Goal: Feedback & Contribution: Submit feedback/report problem

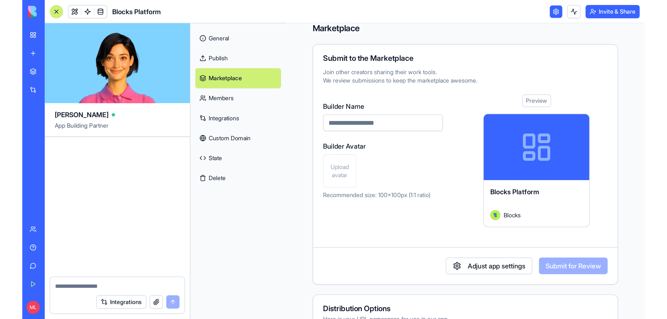
scroll to position [7, 0]
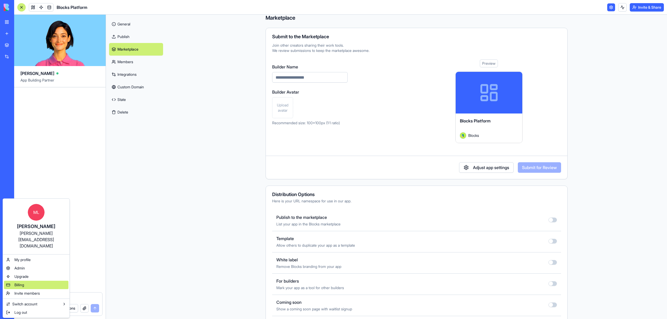
click at [29, 200] on div "Billing" at bounding box center [36, 285] width 65 height 8
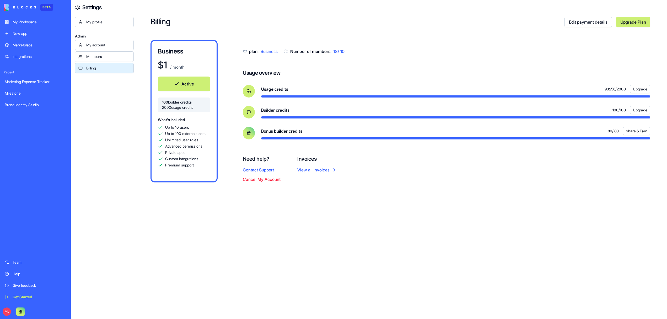
click at [392, 22] on link "Upgrade Plan" at bounding box center [633, 22] width 34 height 10
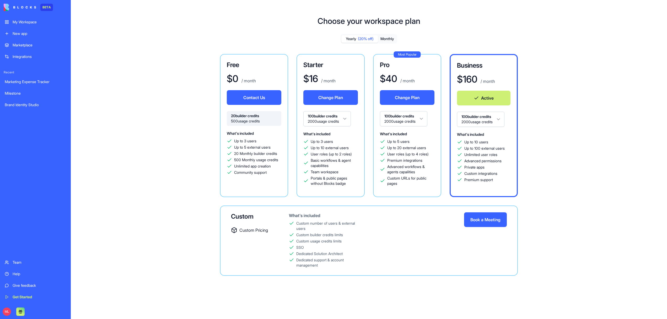
click at [18, 45] on div "Marketplace" at bounding box center [40, 44] width 54 height 5
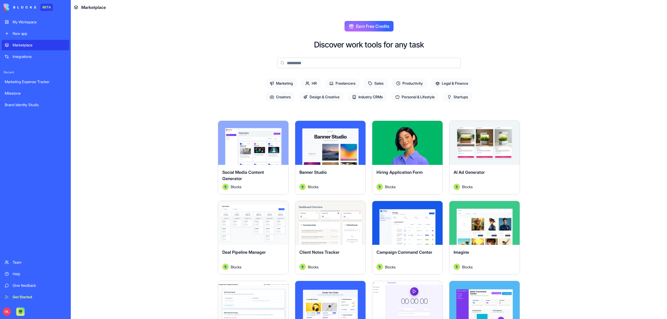
click at [303, 63] on input at bounding box center [369, 63] width 184 height 10
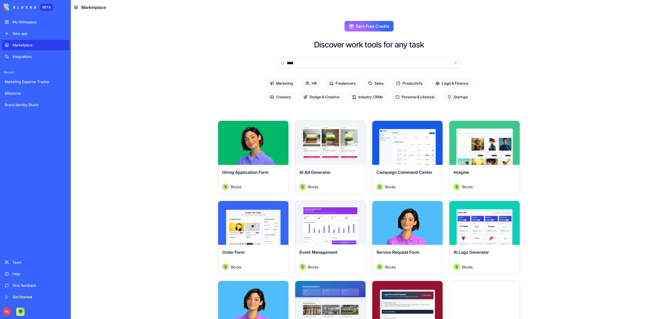
type input "*****"
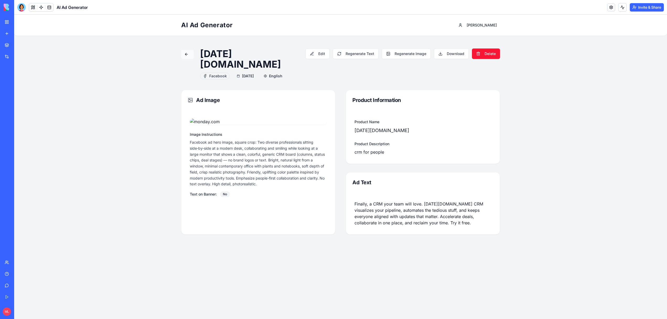
click at [185, 54] on button at bounding box center [187, 54] width 13 height 9
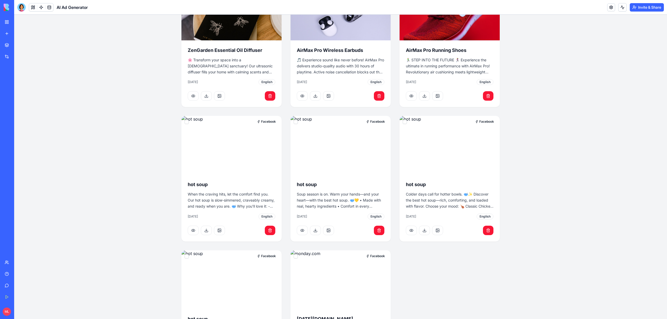
scroll to position [215, 0]
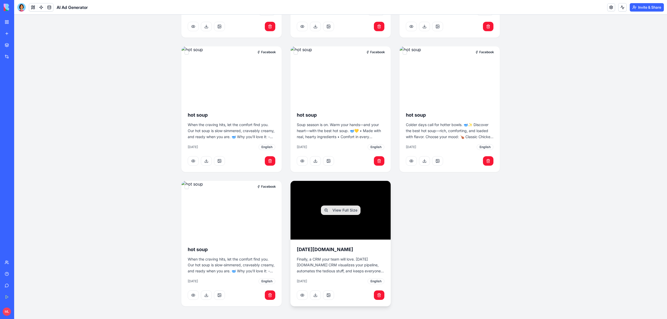
click at [360, 246] on h3 "monday.com" at bounding box center [341, 249] width 88 height 7
click at [341, 215] on button "View Full Size" at bounding box center [341, 210] width 40 height 9
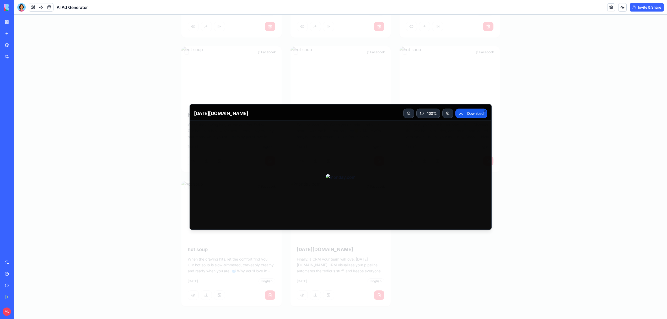
click at [506, 82] on div at bounding box center [340, 167] width 653 height 305
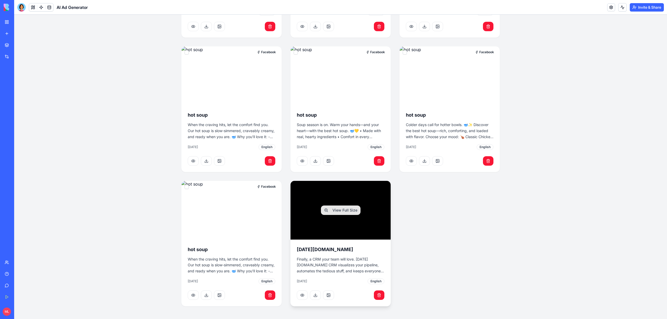
click at [319, 269] on p "Finally, a CRM your team will love. monday.com CRM visualizes your pipeline, au…" at bounding box center [341, 266] width 88 height 18
click at [302, 294] on button at bounding box center [302, 295] width 11 height 9
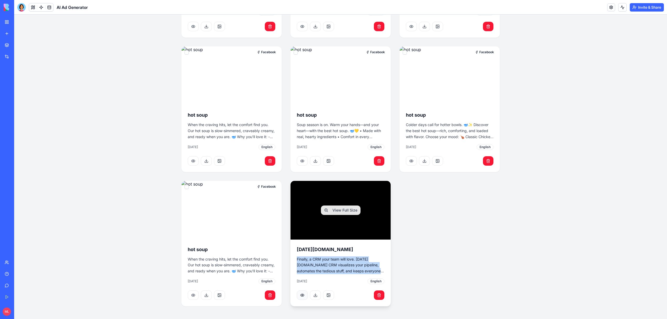
scroll to position [19, 0]
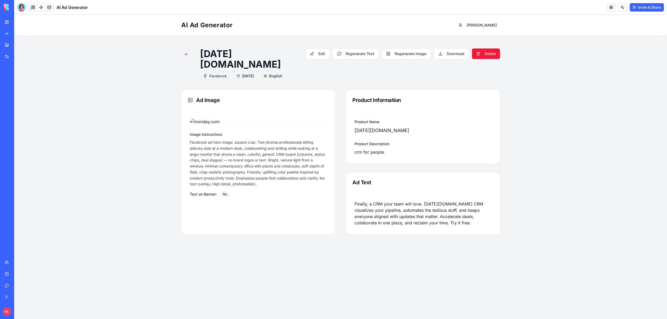
click at [242, 187] on p "Facebook ad hero image, square crop: Two diverse professionals sitting side‑by‑…" at bounding box center [258, 164] width 137 height 48
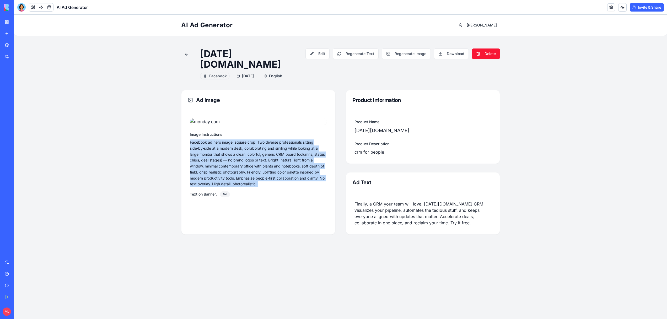
click at [242, 187] on p "Facebook ad hero image, square crop: Two diverse professionals sitting side‑by‑…" at bounding box center [258, 164] width 137 height 48
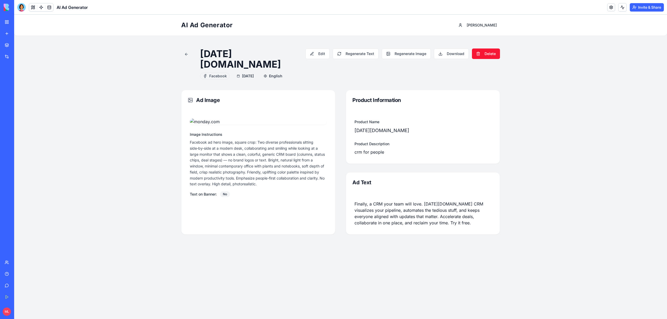
click at [394, 235] on div "Product Information Product Name monday.com Product Description crm for people …" at bounding box center [423, 162] width 154 height 145
click at [317, 49] on button "Edit" at bounding box center [318, 54] width 24 height 10
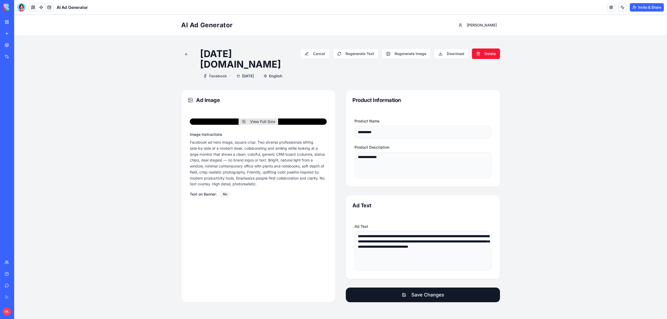
scroll to position [30, 0]
click at [190, 50] on button at bounding box center [187, 54] width 13 height 9
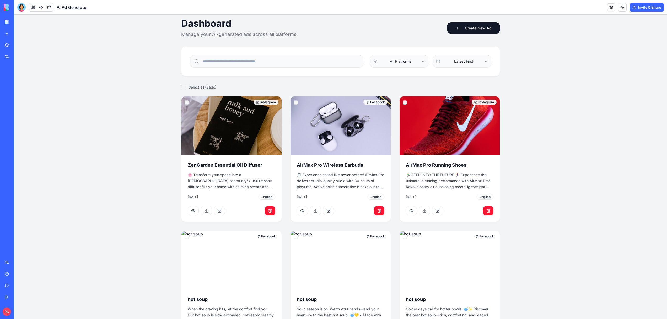
click at [451, 39] on div "Dashboard Manage your AI-generated ads across all platforms Create New Ad All P…" at bounding box center [340, 254] width 319 height 473
click at [454, 30] on button "Create New Ad" at bounding box center [473, 28] width 53 height 12
click at [41, 8] on link at bounding box center [41, 7] width 8 height 8
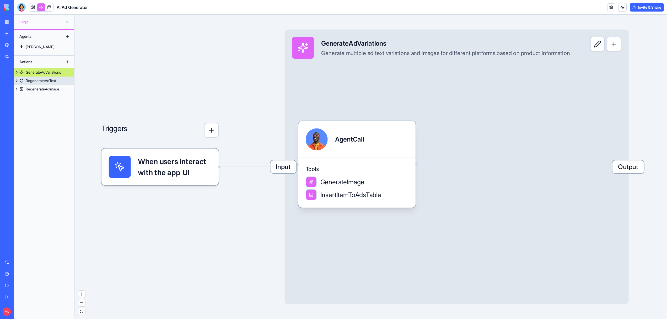
click at [42, 81] on div "RegenerateAdText" at bounding box center [41, 80] width 30 height 5
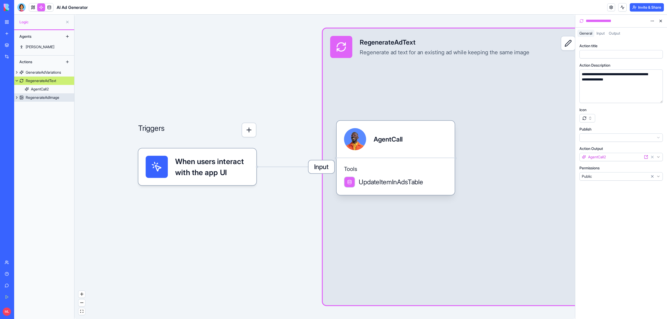
click at [39, 98] on div "RegenerateAdImage" at bounding box center [43, 97] width 34 height 5
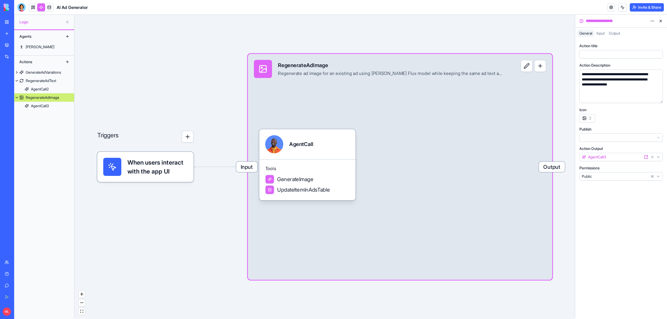
click at [39, 6] on link at bounding box center [41, 7] width 8 height 8
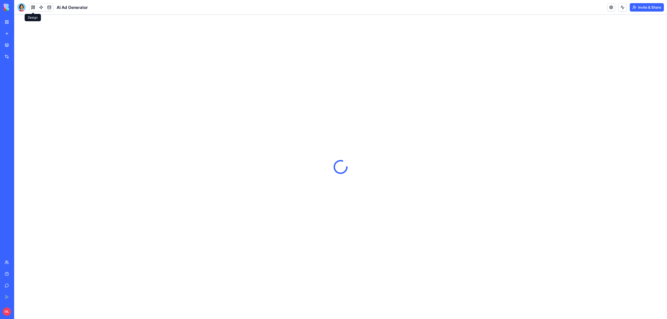
click at [31, 8] on button at bounding box center [33, 7] width 8 height 8
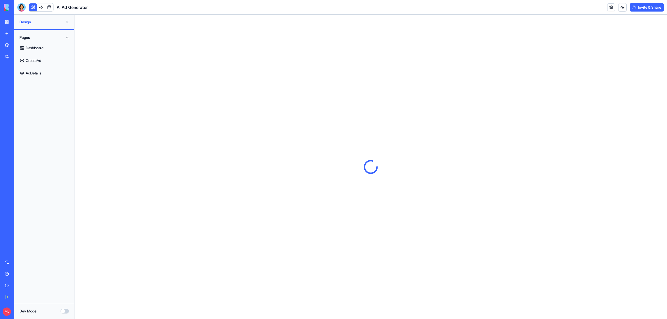
click at [31, 8] on button at bounding box center [33, 7] width 8 height 8
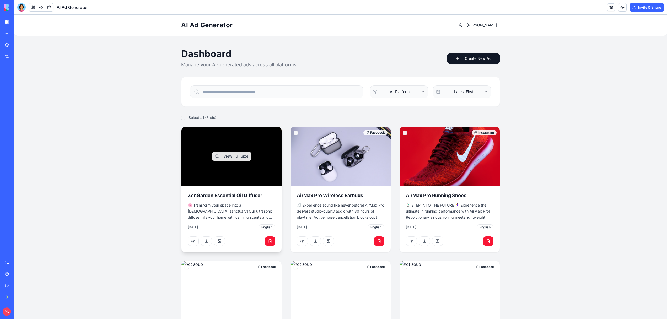
click at [220, 217] on p "🌸 Transform your space into a zen sanctuary! Our ultrasonic diffuser fills your…" at bounding box center [232, 212] width 88 height 18
click at [225, 158] on button "View Full Size" at bounding box center [232, 156] width 40 height 9
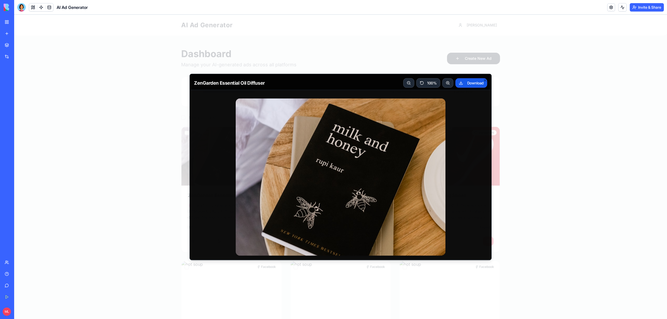
click at [553, 124] on div at bounding box center [340, 167] width 653 height 305
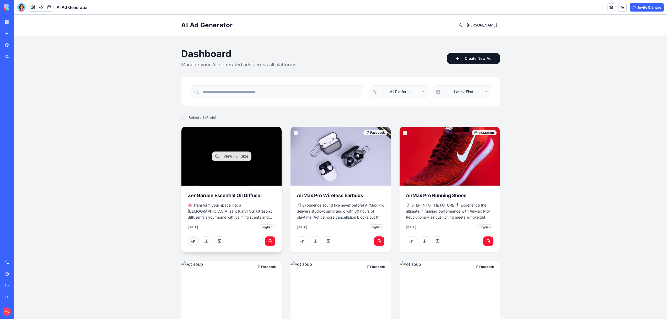
click at [193, 240] on button at bounding box center [193, 241] width 11 height 9
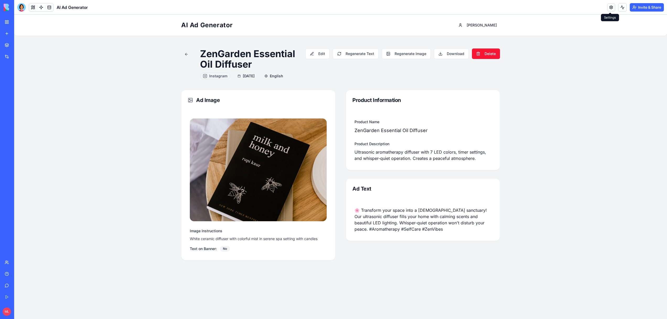
click at [611, 6] on link at bounding box center [612, 7] width 8 height 8
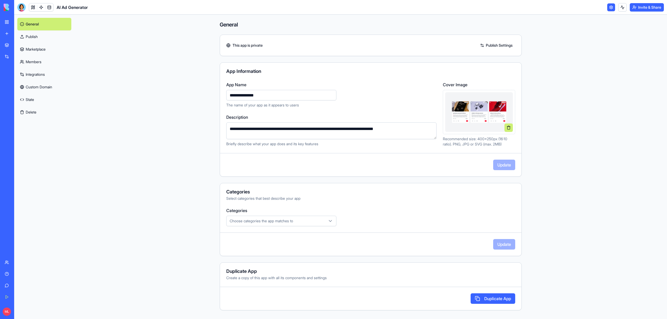
click at [40, 49] on link "Marketplace" at bounding box center [44, 49] width 54 height 13
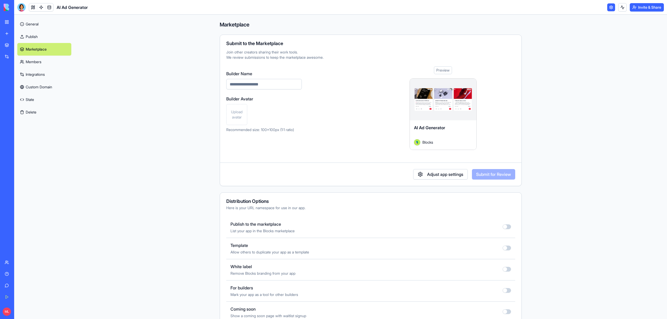
click at [508, 229] on button "button" at bounding box center [507, 227] width 8 height 5
click at [25, 27] on link "General" at bounding box center [44, 24] width 54 height 13
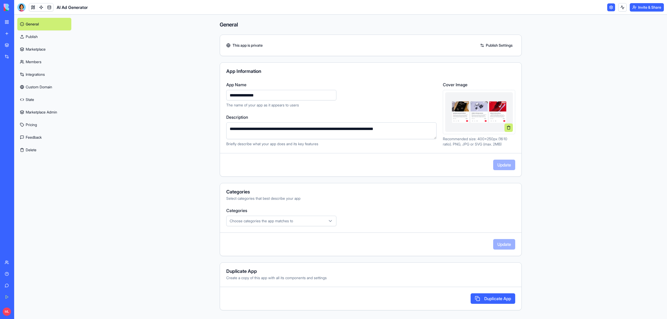
click at [273, 235] on div "Categories Select categories that best describe your app Categories Choose cate…" at bounding box center [371, 219] width 302 height 73
click at [263, 220] on span "Choose categories the app matches to" at bounding box center [261, 221] width 63 height 5
click at [248, 248] on span "Marketing" at bounding box center [246, 250] width 16 height 5
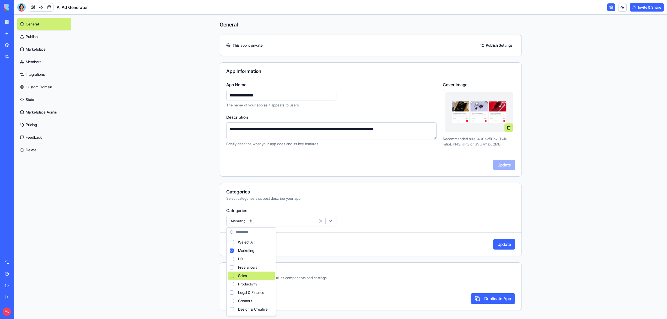
click at [245, 276] on span "Sales" at bounding box center [242, 275] width 9 height 5
click at [245, 298] on span "Startups" at bounding box center [245, 299] width 14 height 5
click at [257, 309] on div "Close" at bounding box center [264, 310] width 24 height 8
click at [501, 242] on button "Update" at bounding box center [504, 244] width 22 height 10
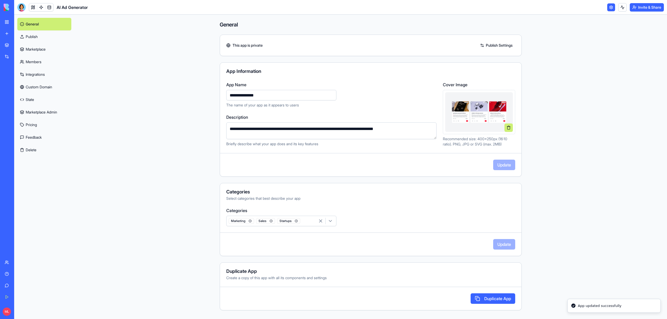
click at [36, 38] on link "Publish" at bounding box center [44, 36] width 54 height 13
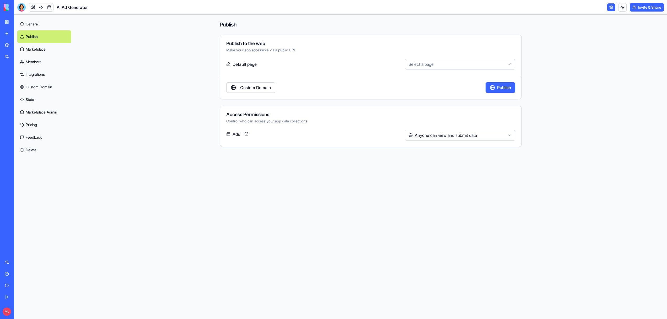
click at [486, 87] on button "Publish" at bounding box center [501, 87] width 30 height 10
click at [41, 49] on link "Marketplace" at bounding box center [44, 49] width 54 height 13
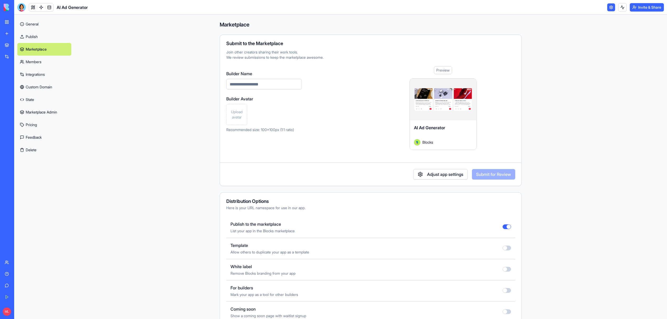
click at [35, 39] on link "Publish" at bounding box center [44, 36] width 54 height 13
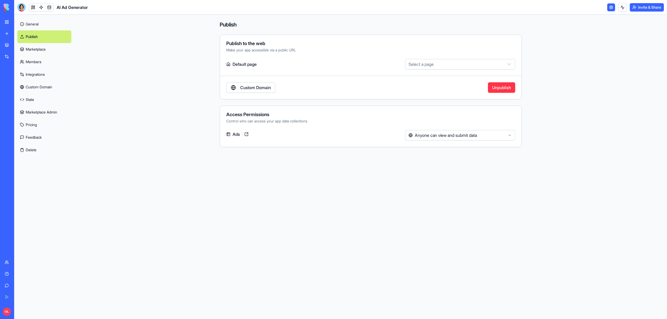
click at [33, 49] on link "Marketplace" at bounding box center [44, 49] width 54 height 13
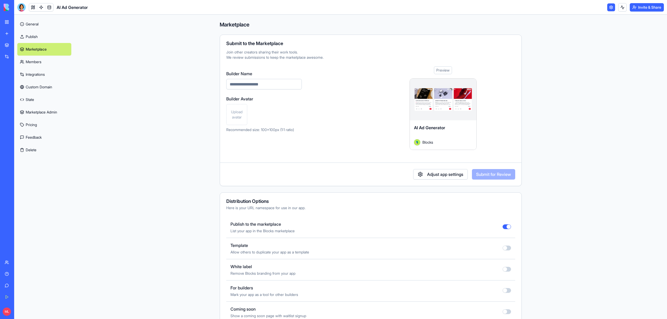
click at [32, 22] on link "General" at bounding box center [44, 24] width 54 height 13
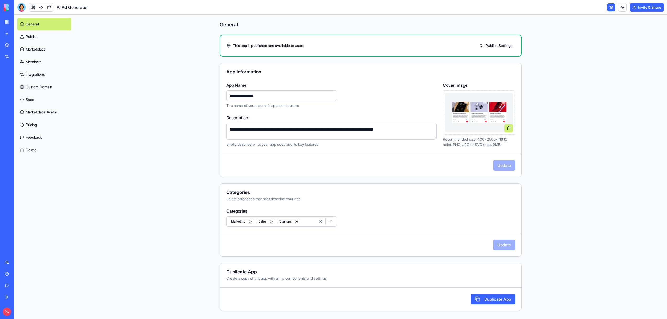
click at [4, 23] on link "My Workspace" at bounding box center [12, 22] width 21 height 10
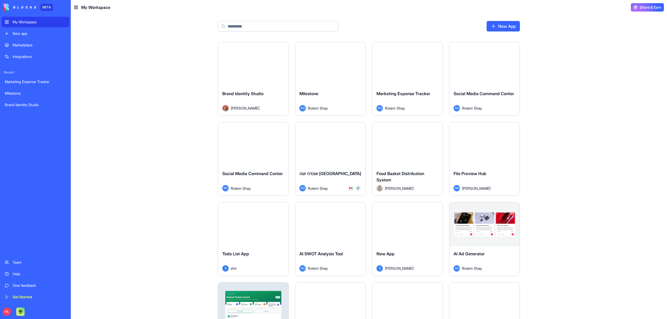
click at [24, 48] on link "Marketplace" at bounding box center [36, 45] width 68 height 10
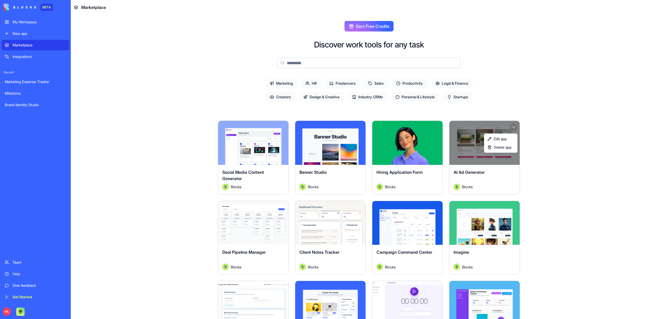
click at [512, 127] on html "BETA My Workspace New app Marketplace Integrations Recent Marketing Expense Tra…" at bounding box center [333, 159] width 667 height 319
click at [507, 139] on span "Edit app" at bounding box center [500, 138] width 13 height 5
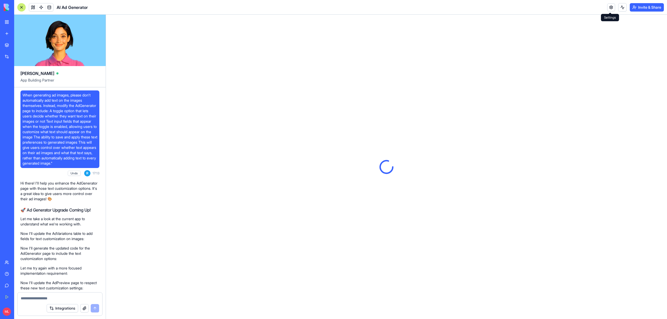
scroll to position [12028, 0]
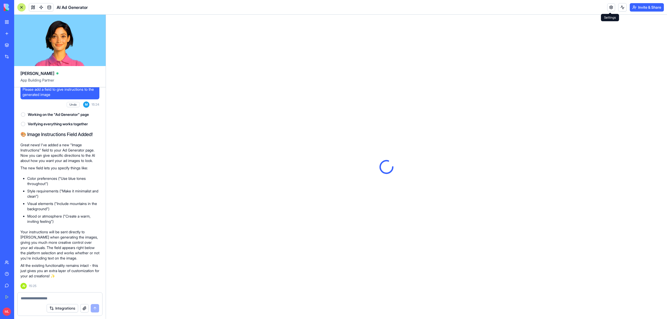
click at [609, 9] on link at bounding box center [612, 7] width 8 height 8
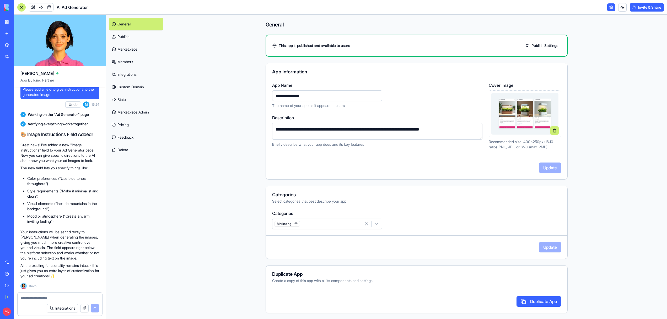
click at [309, 97] on input "**********" at bounding box center [327, 96] width 110 height 10
type input "**********"
click at [545, 170] on button "Update" at bounding box center [550, 168] width 22 height 10
click at [121, 40] on link "Publish" at bounding box center [136, 36] width 54 height 13
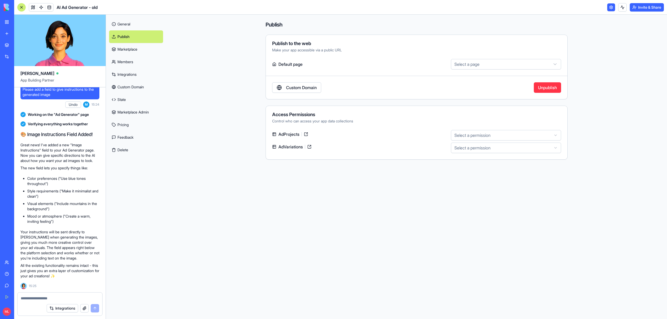
click at [127, 48] on link "Marketplace" at bounding box center [136, 49] width 54 height 13
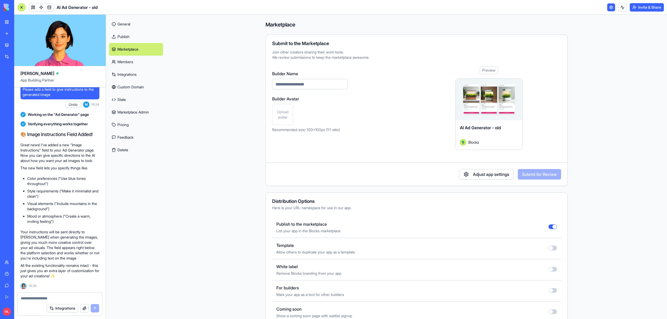
click at [554, 227] on button "button" at bounding box center [553, 227] width 8 height 5
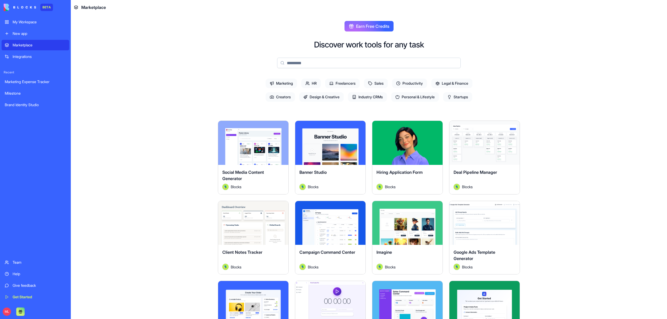
click at [361, 59] on input at bounding box center [369, 63] width 184 height 10
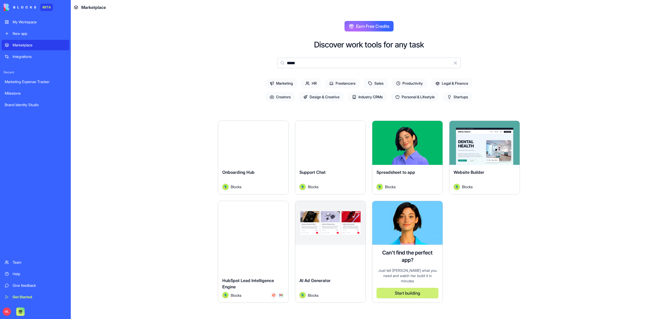
type input "*****"
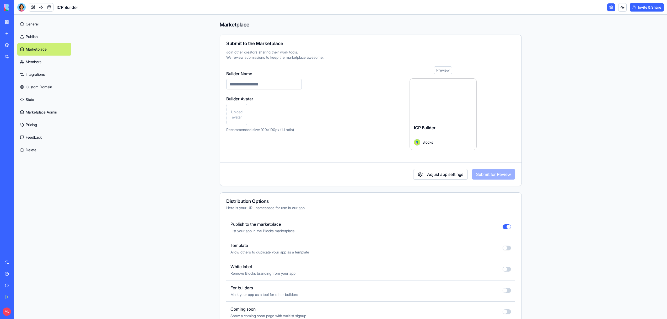
click at [7, 24] on link "My Workspace" at bounding box center [12, 22] width 21 height 10
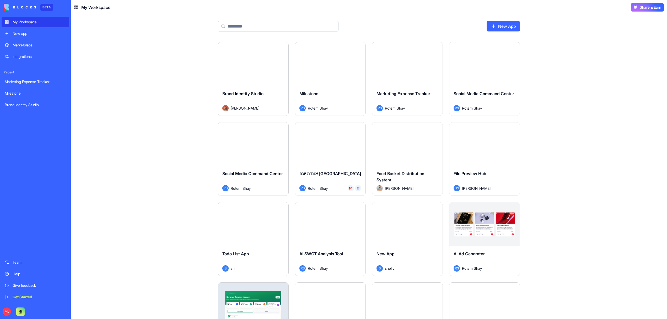
click at [278, 24] on input at bounding box center [278, 26] width 121 height 10
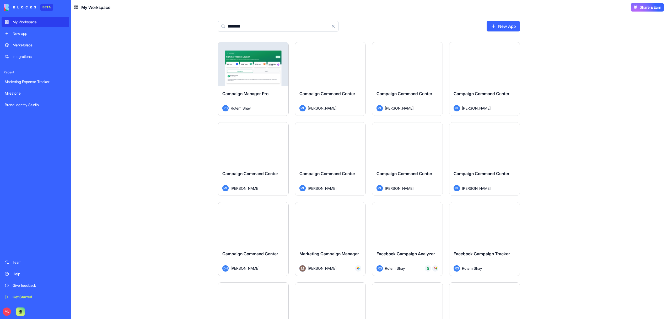
type input "********"
click at [25, 46] on div "Marketplace" at bounding box center [40, 44] width 54 height 5
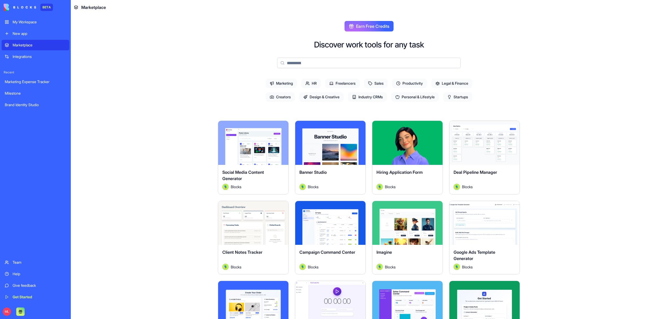
click at [309, 58] on input at bounding box center [369, 63] width 184 height 10
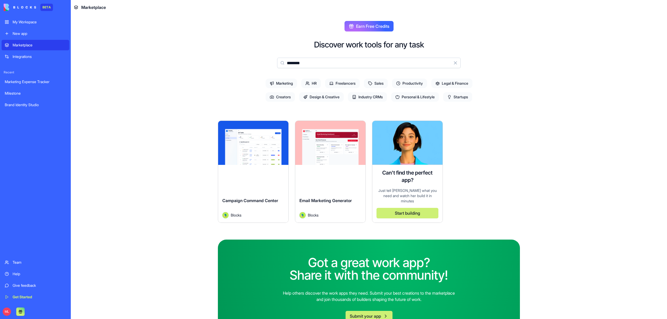
type input "********"
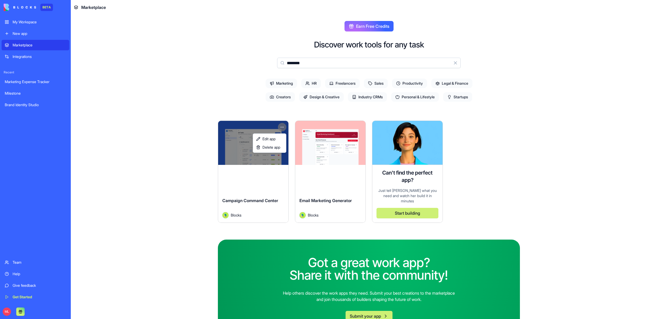
click at [283, 126] on html "BETA My Workspace New app Marketplace Integrations Recent Marketing Expense Tra…" at bounding box center [333, 159] width 667 height 319
click at [281, 139] on link "Edit app" at bounding box center [269, 139] width 31 height 8
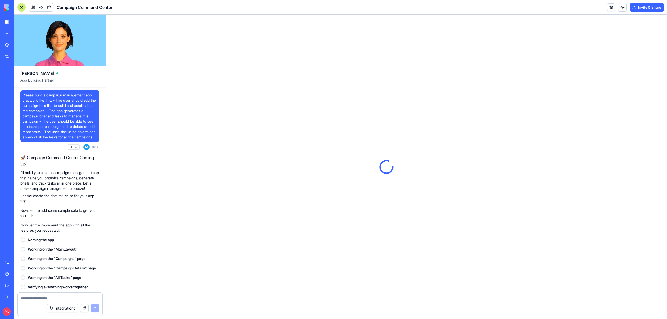
scroll to position [14017, 0]
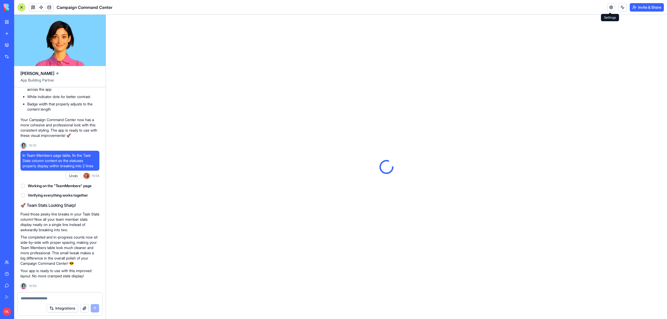
click at [612, 8] on link at bounding box center [612, 7] width 8 height 8
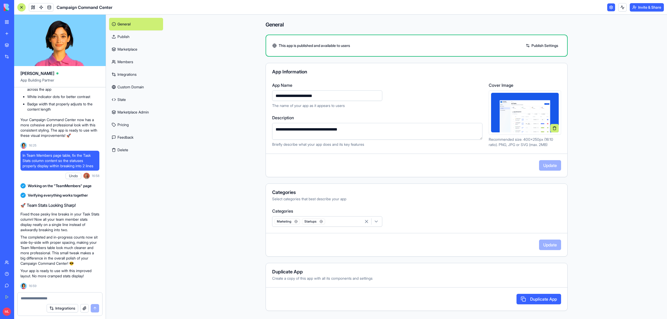
click at [612, 8] on link at bounding box center [612, 7] width 8 height 8
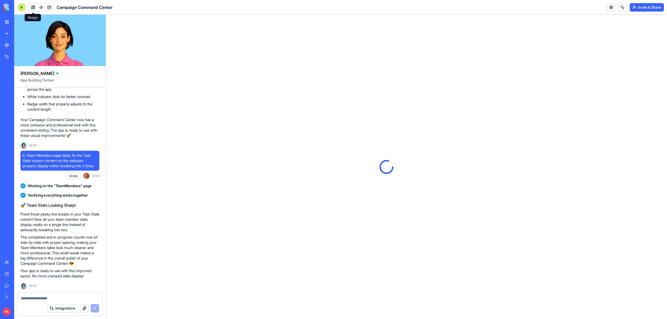
click at [33, 7] on button at bounding box center [33, 7] width 8 height 8
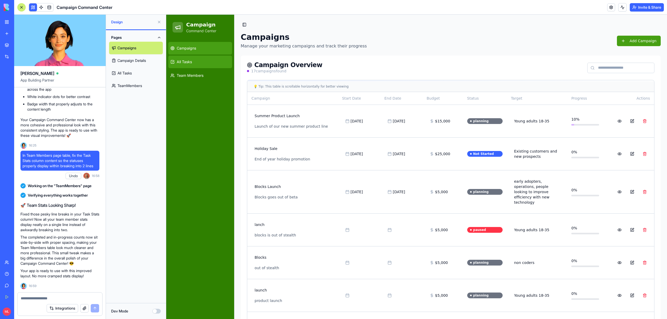
click at [185, 62] on span "All Tasks" at bounding box center [184, 61] width 15 height 5
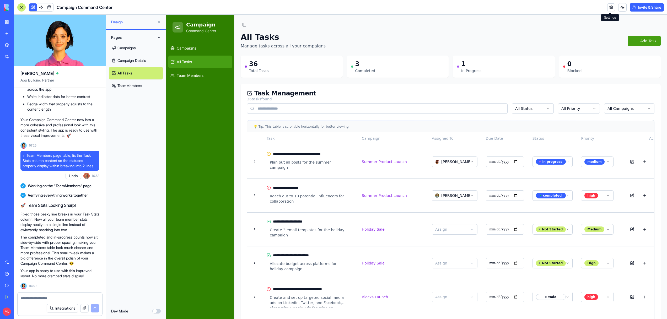
click at [609, 8] on link at bounding box center [612, 7] width 8 height 8
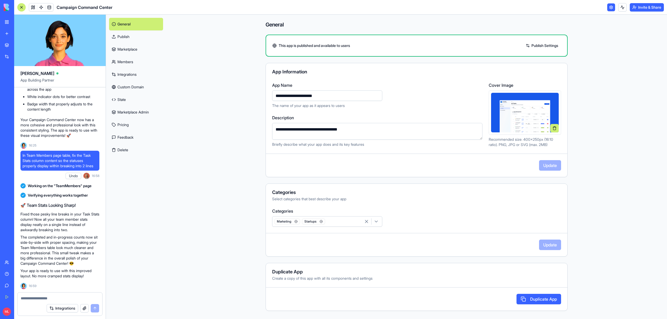
click at [129, 50] on link "Marketplace" at bounding box center [136, 49] width 54 height 13
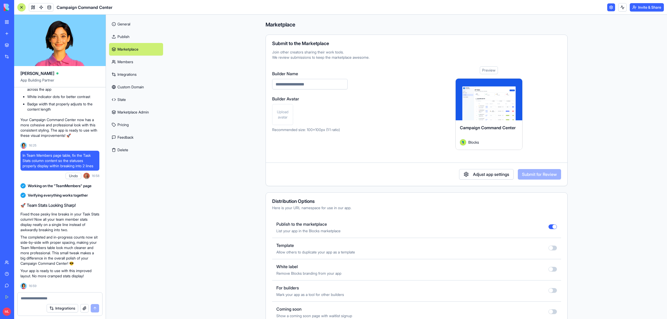
click at [554, 227] on button "button" at bounding box center [553, 227] width 8 height 5
click at [131, 26] on link "General" at bounding box center [136, 24] width 54 height 13
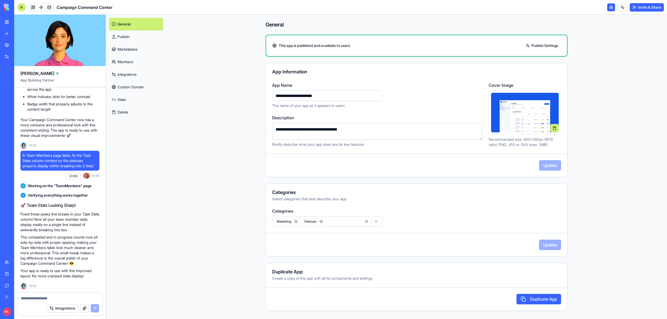
click at [341, 97] on input "**********" at bounding box center [327, 96] width 110 height 10
type input "**********"
click at [550, 163] on button "Update" at bounding box center [550, 165] width 22 height 10
click at [6, 45] on link "Marketplace" at bounding box center [12, 45] width 21 height 10
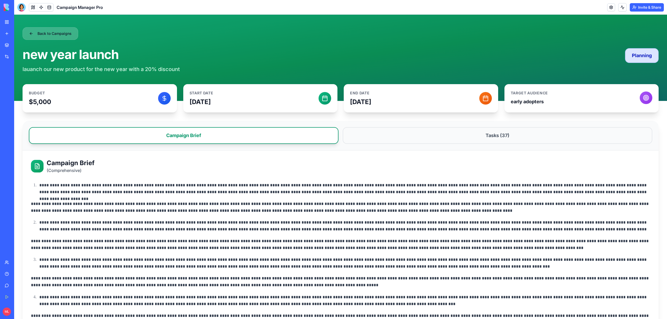
click at [59, 33] on button "Back to Campaigns" at bounding box center [51, 33] width 56 height 13
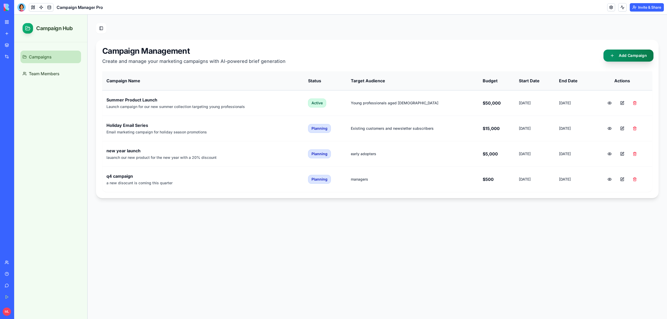
click at [629, 57] on button "Add Campaign" at bounding box center [629, 56] width 50 height 12
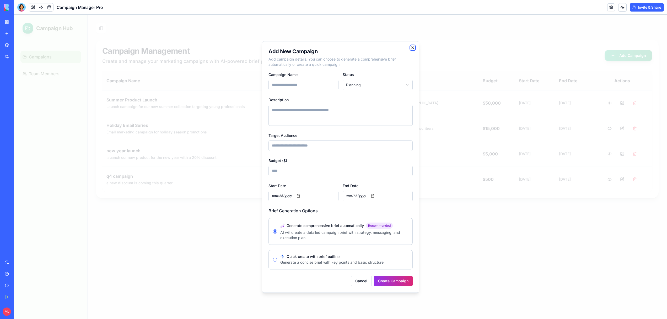
click at [412, 48] on icon "button" at bounding box center [413, 48] width 4 height 4
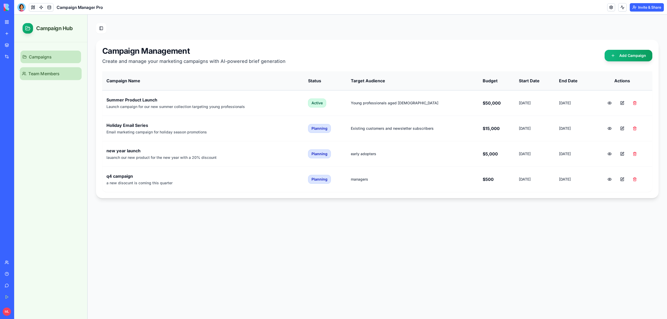
click at [50, 73] on span "Team Members" at bounding box center [43, 74] width 31 height 6
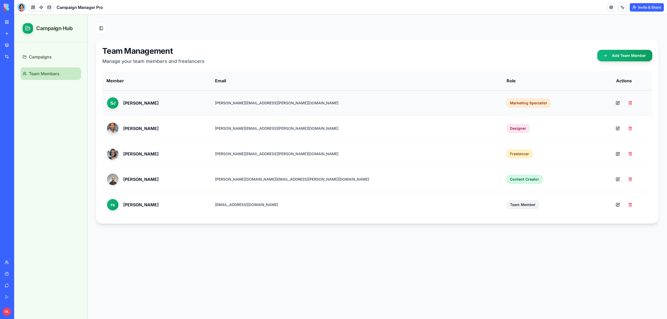
click at [207, 95] on td "SJ [PERSON_NAME]" at bounding box center [156, 103] width 109 height 25
click at [613, 100] on button at bounding box center [618, 103] width 10 height 10
click at [33, 55] on span "Campaigns" at bounding box center [39, 57] width 23 height 6
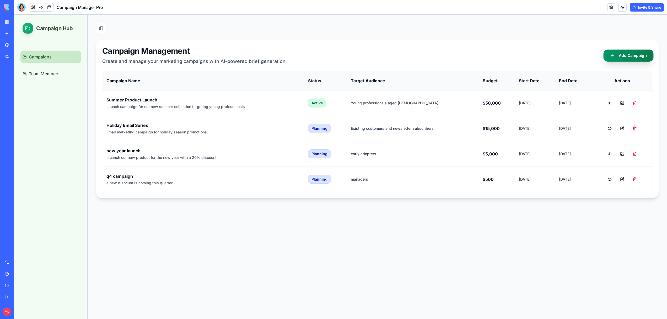
click at [637, 56] on button "Add Campaign" at bounding box center [629, 56] width 50 height 12
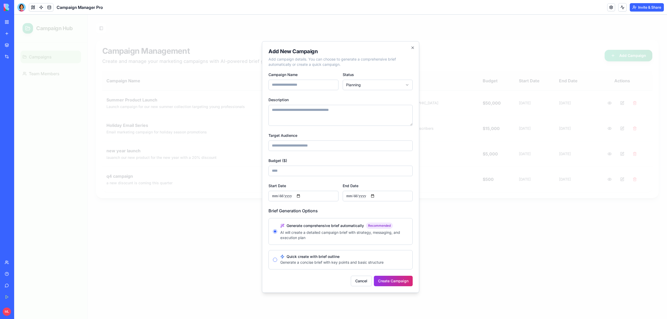
click at [324, 89] on input "Campaign Name" at bounding box center [304, 85] width 70 height 10
type input "**********"
click at [326, 113] on textarea "Description" at bounding box center [341, 115] width 144 height 21
click at [297, 113] on textarea "**********" at bounding box center [341, 115] width 144 height 21
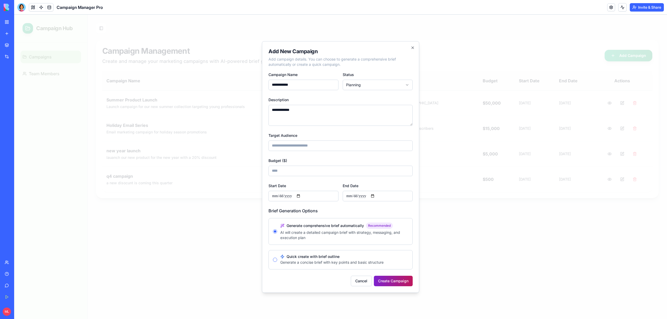
type textarea "**********"
click at [400, 283] on button "Create Campaign" at bounding box center [393, 281] width 39 height 10
click at [117, 30] on div at bounding box center [340, 167] width 653 height 305
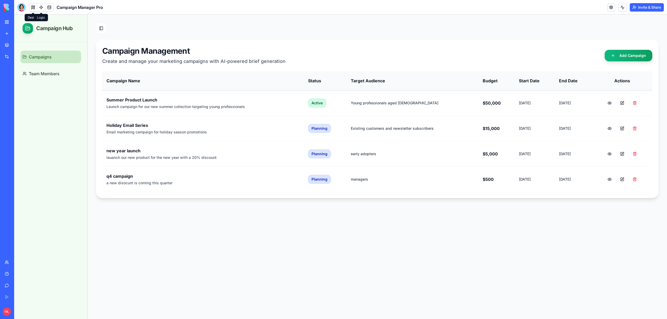
click at [41, 8] on link at bounding box center [41, 7] width 8 height 8
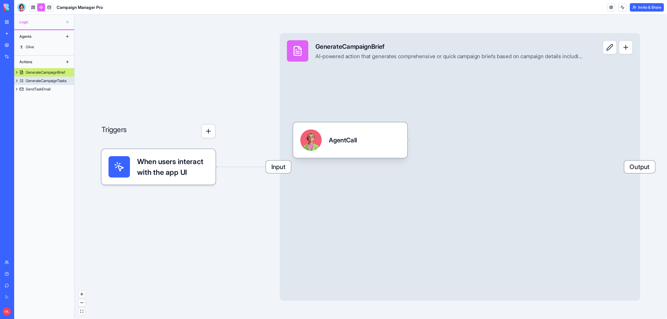
click at [52, 83] on div "GenerateCampaignTasks" at bounding box center [46, 80] width 41 height 5
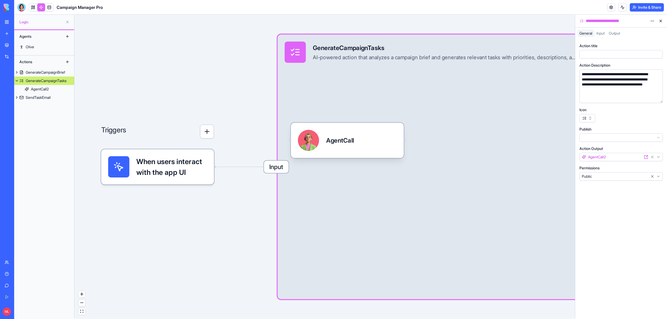
click at [158, 165] on span "When users interact with the app UI" at bounding box center [171, 166] width 71 height 21
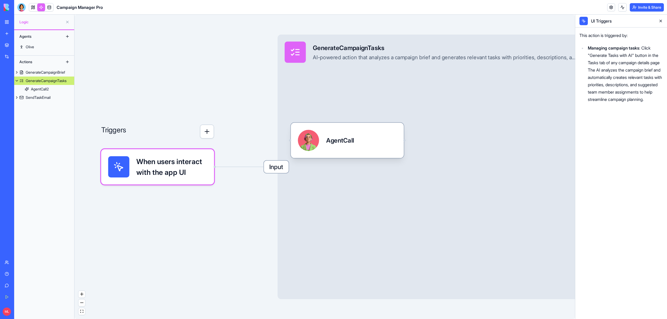
click at [43, 105] on div "Agents Olive Actions GenerateCampaignBrief GenerateCampaignTasks AgentCall2 Sen…" at bounding box center [44, 174] width 60 height 289
click at [37, 96] on div "SendTaskEmail" at bounding box center [38, 97] width 25 height 5
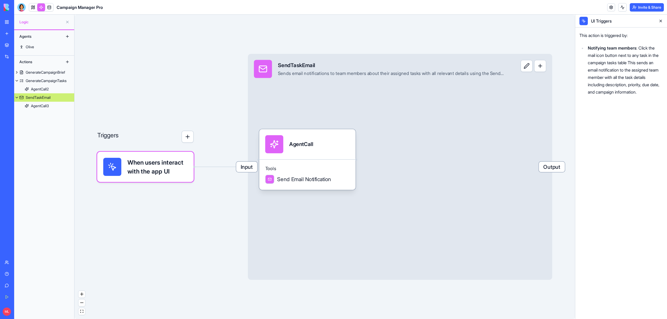
click at [143, 171] on span "When users interact with the app UI" at bounding box center [157, 167] width 60 height 18
click at [40, 74] on div "GenerateCampaignBrief" at bounding box center [45, 72] width 39 height 5
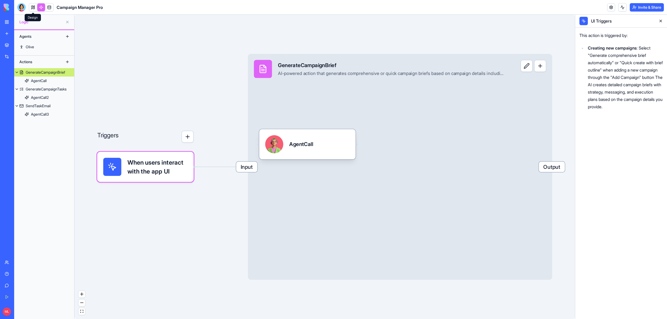
click at [34, 7] on link at bounding box center [33, 7] width 8 height 8
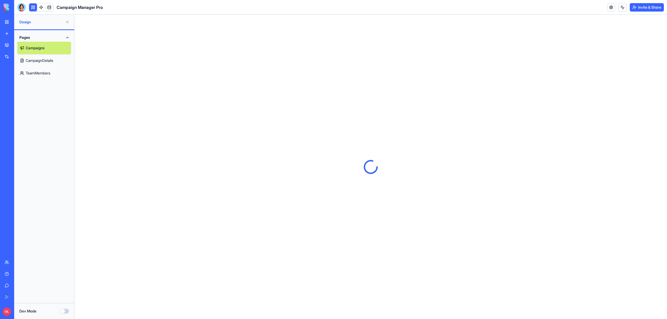
click at [68, 22] on button at bounding box center [67, 22] width 8 height 8
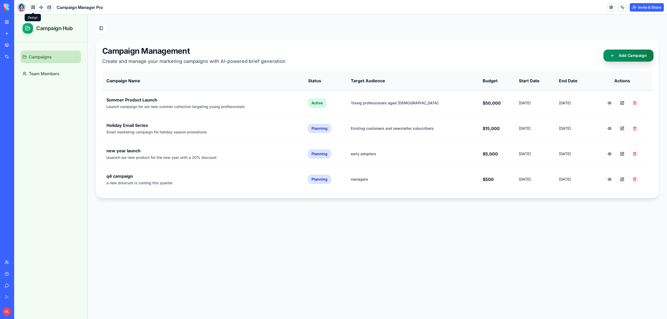
click at [631, 52] on button "Add Campaign" at bounding box center [629, 56] width 50 height 12
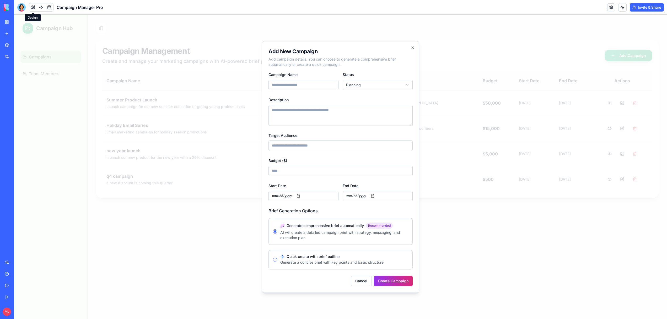
click at [308, 85] on input "Campaign Name" at bounding box center [304, 85] width 70 height 10
type input "**********"
click at [346, 121] on textarea "Description" at bounding box center [341, 115] width 144 height 21
type textarea "**********"
click at [332, 141] on input "Target Audience" at bounding box center [341, 146] width 144 height 10
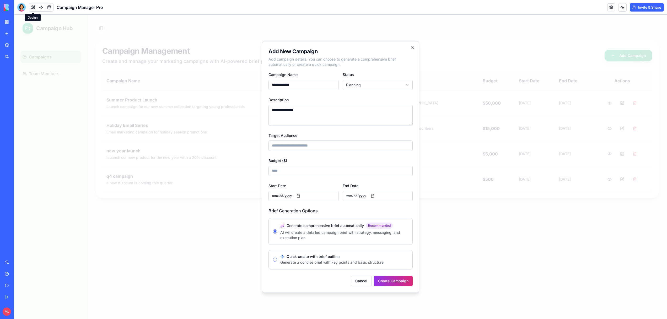
type input "**********"
click at [314, 175] on input "Budget ($)" at bounding box center [341, 171] width 144 height 10
type input "****"
click at [302, 197] on input "Start Date" at bounding box center [304, 196] width 70 height 10
type input "**********"
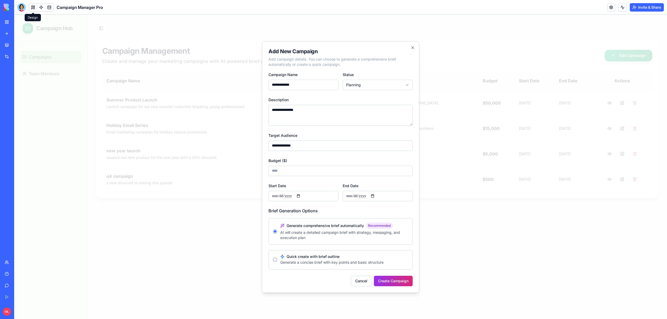
click at [383, 199] on input "End Date" at bounding box center [378, 196] width 70 height 10
click at [378, 196] on input "End Date" at bounding box center [378, 196] width 70 height 10
type input "**********"
click at [388, 282] on button "Create Campaign" at bounding box center [393, 281] width 39 height 10
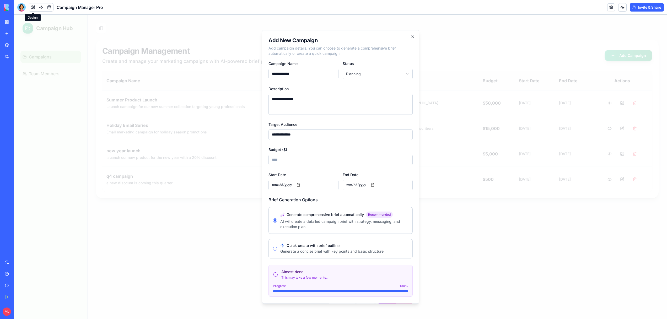
scroll to position [16, 0]
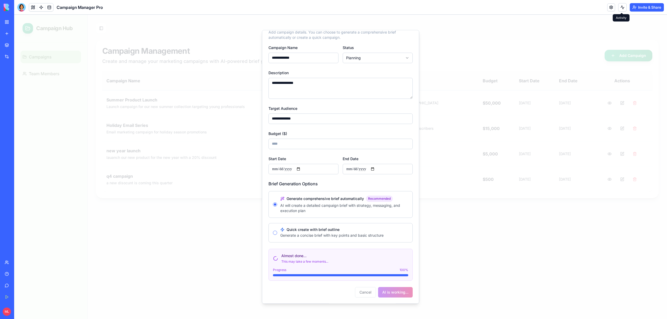
click at [622, 10] on button at bounding box center [623, 7] width 8 height 8
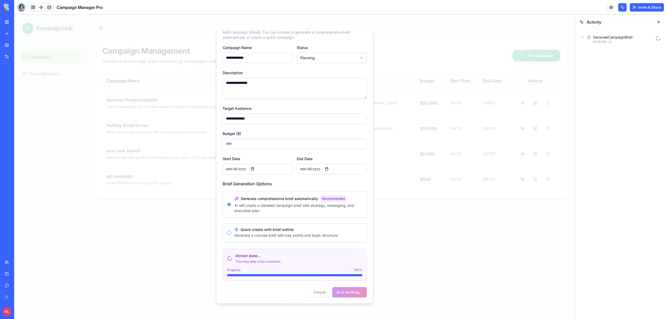
click at [622, 10] on button at bounding box center [623, 7] width 8 height 8
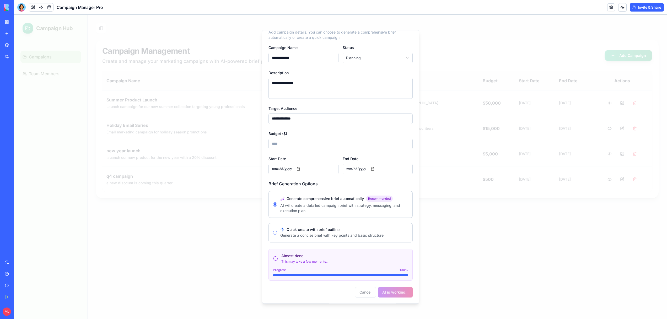
click at [620, 9] on button at bounding box center [623, 7] width 8 height 8
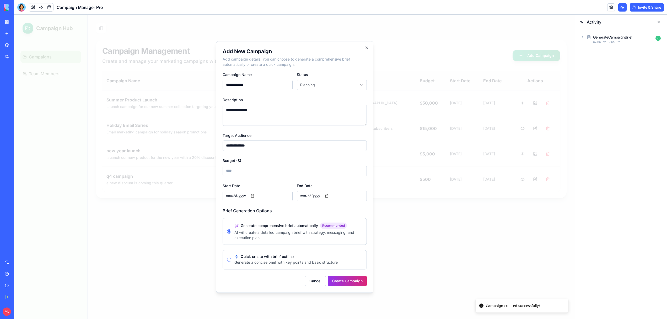
scroll to position [0, 0]
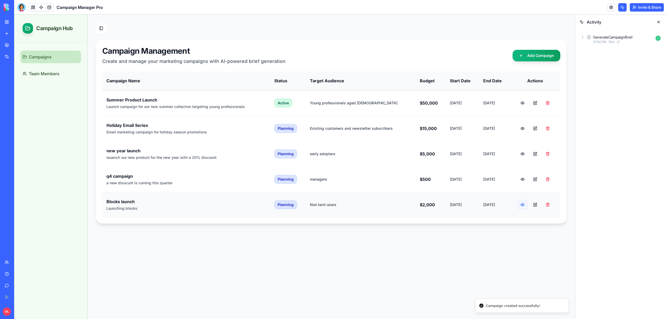
click at [523, 204] on button at bounding box center [523, 205] width 10 height 10
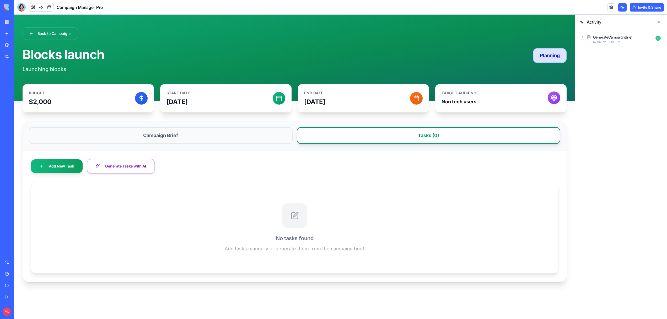
click at [431, 137] on button "Tasks ( 0 )" at bounding box center [429, 135] width 264 height 17
click at [611, 10] on link at bounding box center [612, 7] width 8 height 8
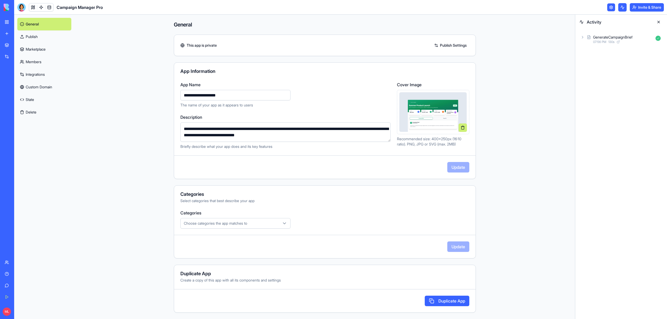
click at [244, 225] on span "Choose categories the app matches to" at bounding box center [215, 223] width 63 height 5
click at [203, 256] on span "Marketing" at bounding box center [200, 253] width 16 height 5
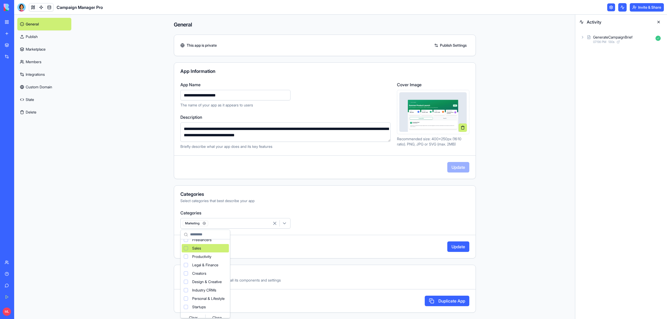
scroll to position [35, 0]
click at [195, 303] on span "Startups" at bounding box center [199, 302] width 14 height 5
click at [222, 313] on div "Close" at bounding box center [218, 313] width 24 height 8
click at [465, 246] on button "Update" at bounding box center [459, 247] width 22 height 10
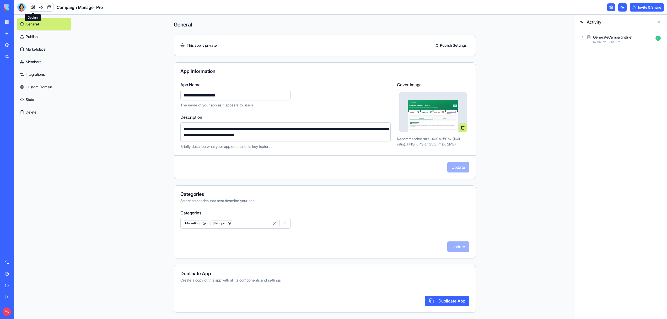
click at [33, 4] on link at bounding box center [33, 7] width 8 height 8
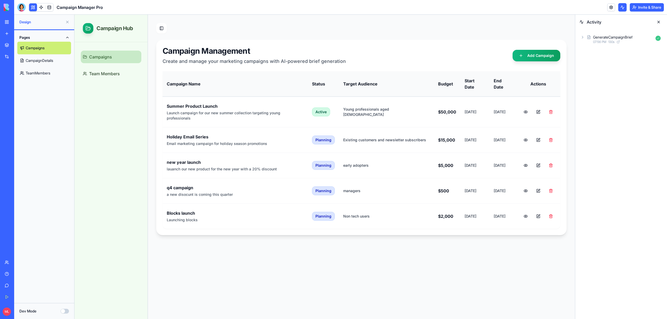
drag, startPoint x: 66, startPoint y: 23, endPoint x: 37, endPoint y: 3, distance: 34.8
click at [66, 23] on button at bounding box center [67, 22] width 8 height 8
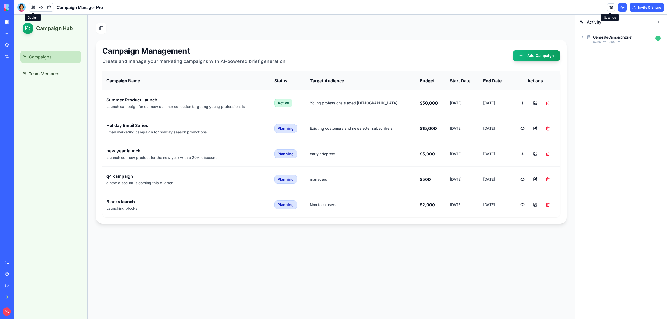
click at [611, 8] on link at bounding box center [612, 7] width 8 height 8
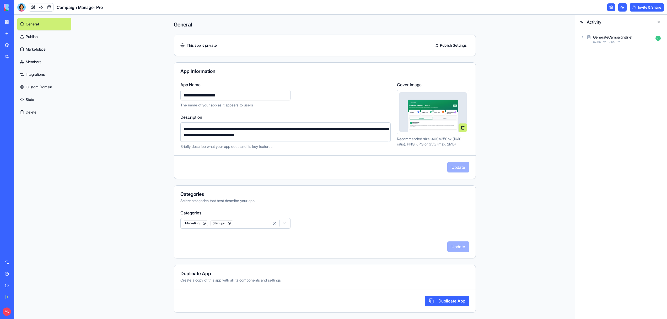
click at [39, 34] on link "Publish" at bounding box center [44, 36] width 54 height 13
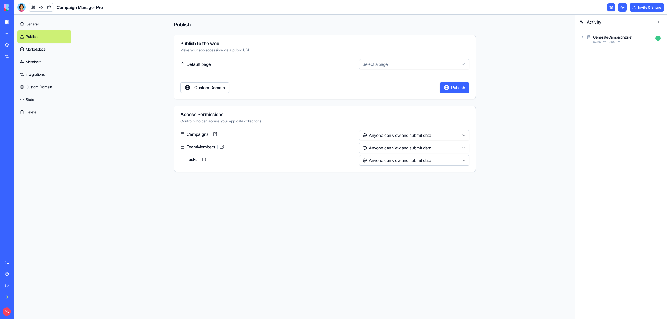
click at [445, 83] on button "Publish" at bounding box center [455, 87] width 30 height 10
click at [36, 46] on link "Marketplace" at bounding box center [44, 49] width 54 height 13
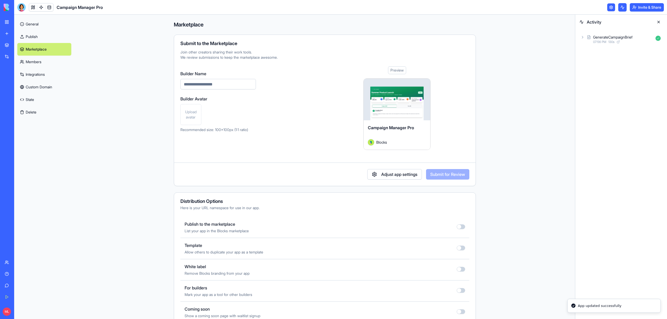
click at [459, 229] on div at bounding box center [461, 227] width 8 height 6
click at [463, 227] on button "button" at bounding box center [461, 227] width 8 height 5
click at [36, 25] on link "General" at bounding box center [44, 24] width 54 height 13
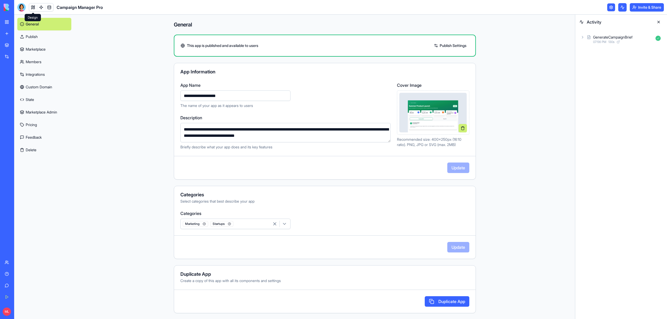
click at [33, 7] on span at bounding box center [33, 7] width 15 height 15
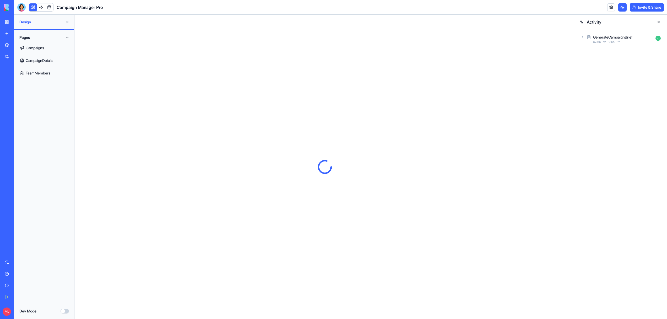
click at [67, 24] on button at bounding box center [67, 22] width 8 height 8
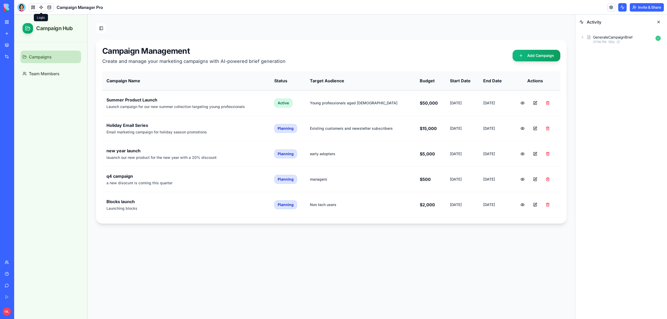
click at [42, 7] on link at bounding box center [41, 7] width 8 height 8
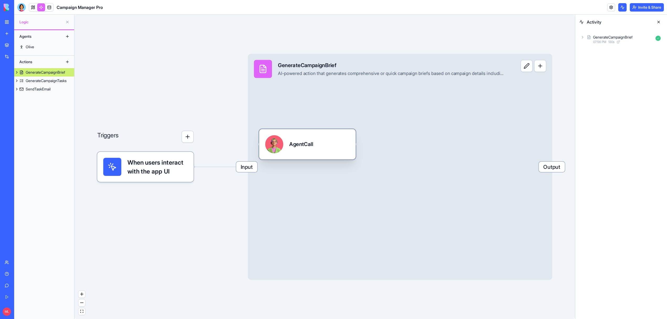
click at [322, 142] on div "AgentCall" at bounding box center [307, 144] width 84 height 18
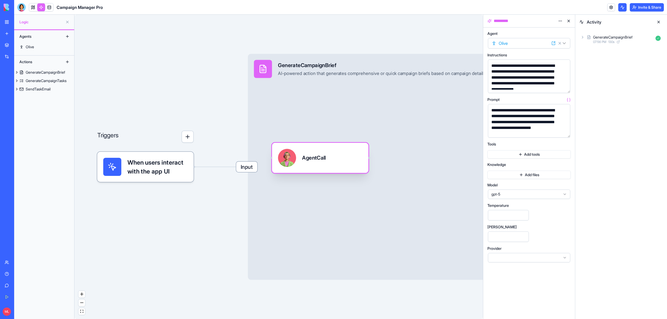
drag, startPoint x: 322, startPoint y: 142, endPoint x: 326, endPoint y: 156, distance: 14.3
click at [326, 156] on div "AgentCall" at bounding box center [320, 158] width 84 height 18
click at [512, 198] on div "gpt-5" at bounding box center [529, 194] width 82 height 9
click at [508, 216] on span "gpt-5-mini" at bounding box center [500, 214] width 17 height 5
click at [97, 71] on div "Triggers When users interact with the app UI Input GenerateCampaignBrief AI-pow…" at bounding box center [279, 167] width 409 height 305
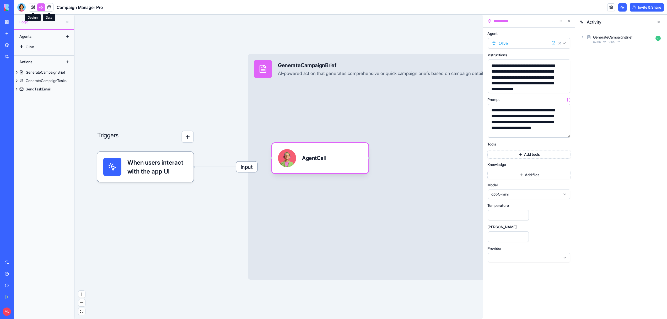
click at [32, 8] on link at bounding box center [33, 7] width 8 height 8
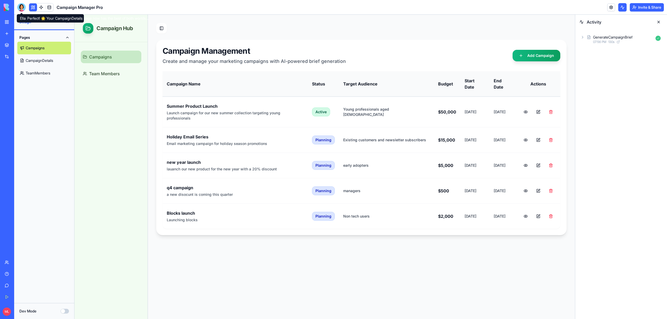
click at [23, 7] on div at bounding box center [21, 7] width 8 height 8
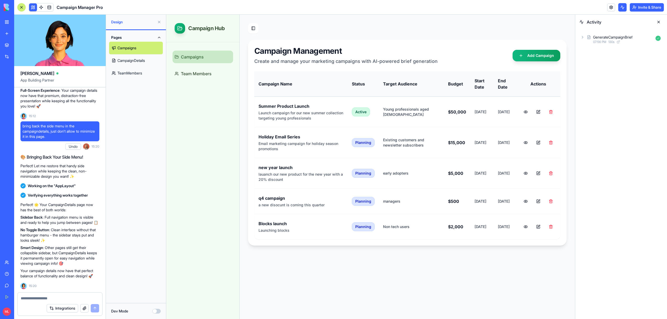
click at [47, 300] on textarea at bounding box center [60, 298] width 78 height 5
type textarea "*"
click at [43, 9] on link at bounding box center [41, 7] width 8 height 8
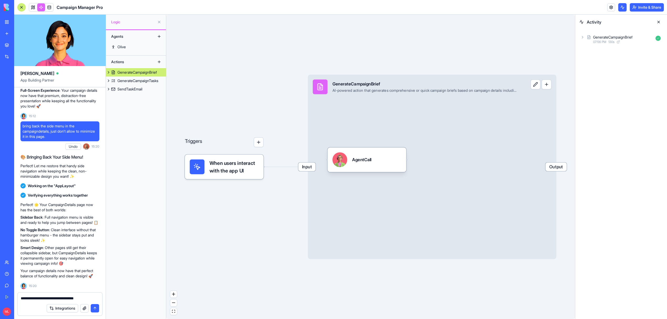
click at [90, 299] on textarea "**********" at bounding box center [60, 298] width 78 height 5
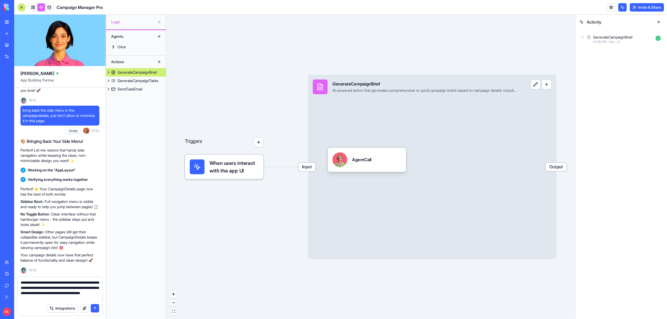
drag, startPoint x: 97, startPoint y: 296, endPoint x: 54, endPoint y: 281, distance: 45.1
click at [54, 281] on textarea "**********" at bounding box center [60, 290] width 78 height 21
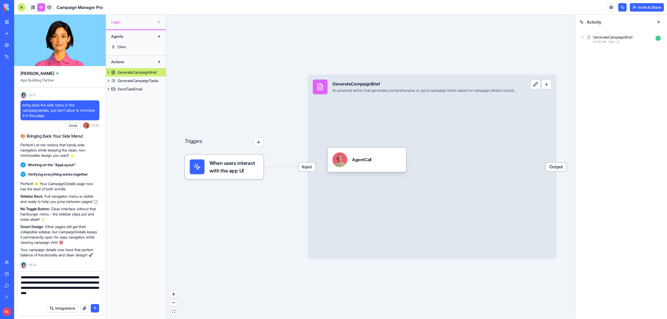
type textarea "**********"
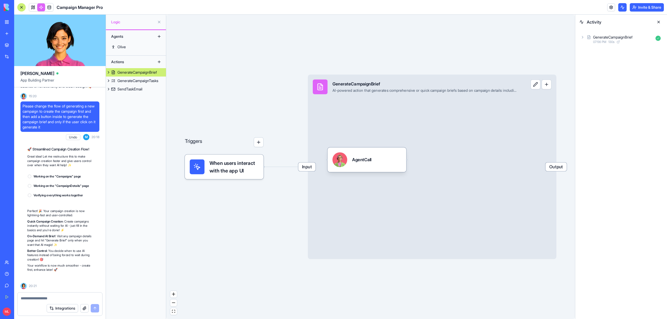
scroll to position [4114, 0]
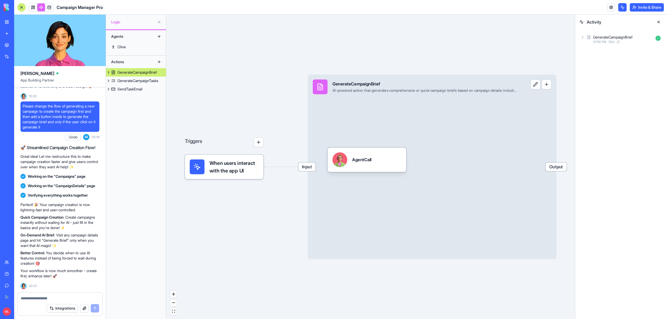
click at [38, 9] on link at bounding box center [41, 7] width 8 height 8
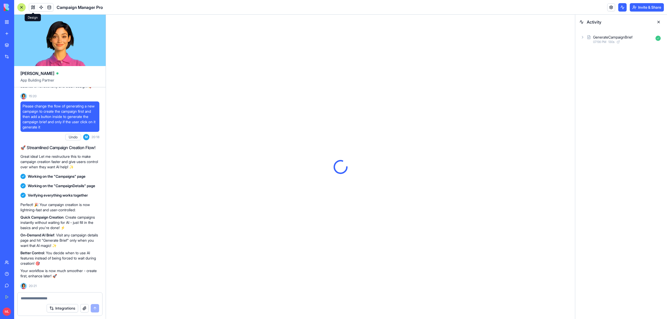
click at [32, 9] on button at bounding box center [33, 7] width 8 height 8
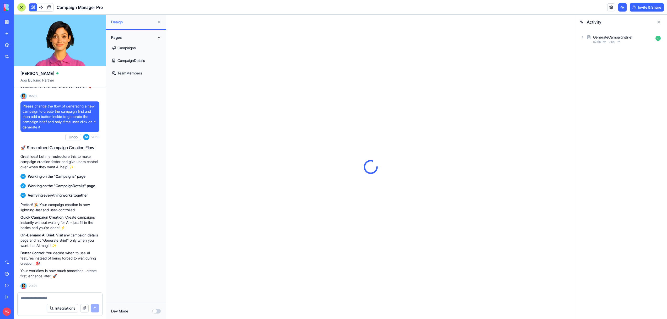
click at [32, 9] on button at bounding box center [33, 7] width 8 height 8
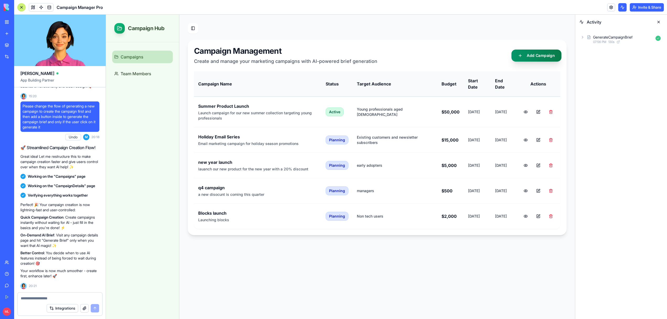
click at [542, 54] on button "Add Campaign" at bounding box center [537, 56] width 50 height 12
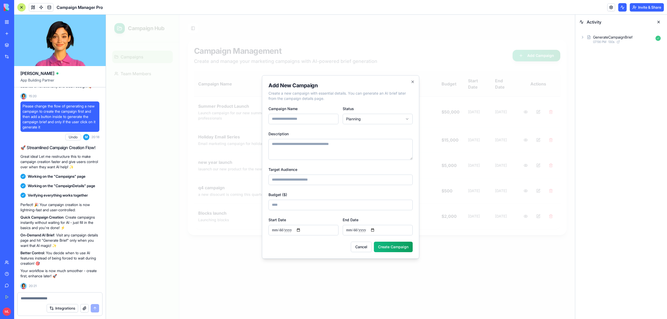
click at [297, 118] on input "Campaign Name" at bounding box center [304, 119] width 70 height 10
type input "**********"
click at [282, 155] on textarea "Description" at bounding box center [341, 149] width 144 height 21
type textarea "**********"
click at [281, 180] on input "Target Audience" at bounding box center [341, 180] width 144 height 10
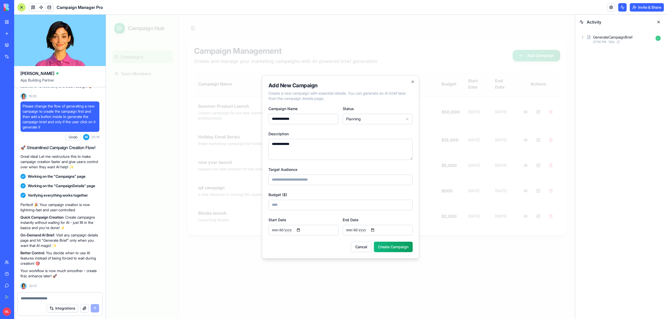
type input "**********"
click at [304, 208] on input "Budget ($)" at bounding box center [341, 205] width 144 height 10
type input "****"
click at [392, 247] on button "Create Campaign" at bounding box center [393, 247] width 39 height 10
click at [301, 230] on input "Start Date" at bounding box center [304, 230] width 70 height 10
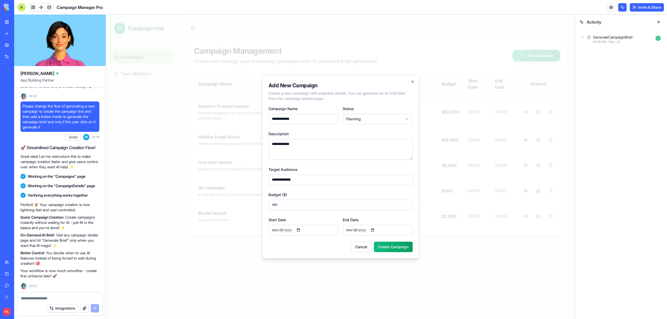
type input "**********"
click at [378, 230] on input "End Date" at bounding box center [378, 230] width 70 height 10
type input "**********"
click at [386, 249] on button "Create Campaign" at bounding box center [393, 247] width 39 height 10
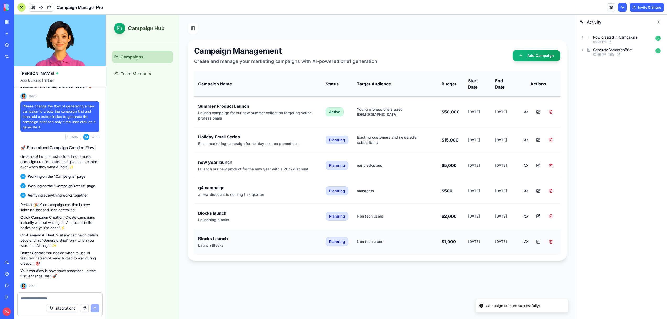
click at [392, 247] on td "Non tech users" at bounding box center [395, 241] width 85 height 25
click at [528, 243] on button at bounding box center [526, 242] width 10 height 10
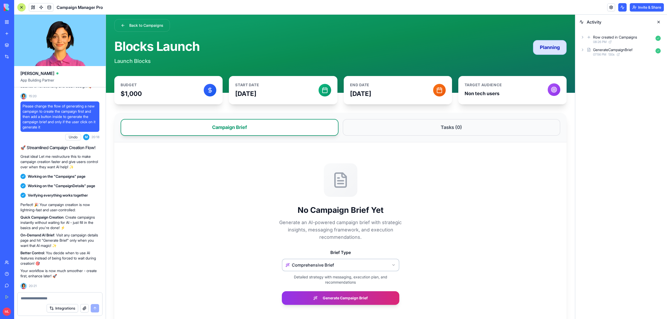
scroll to position [9, 0]
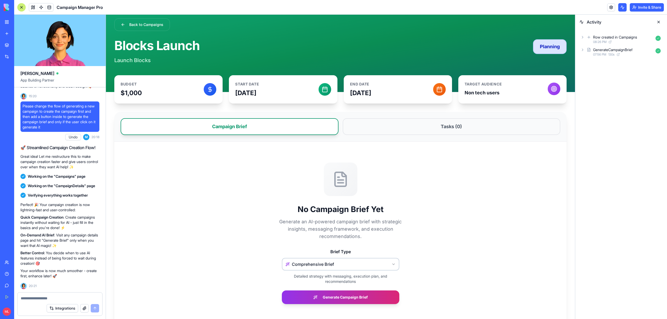
click at [364, 261] on html "Back to Campaigns Blocks Launch Launch Blocks Planning Budget $1,000 Start Date…" at bounding box center [340, 170] width 469 height 328
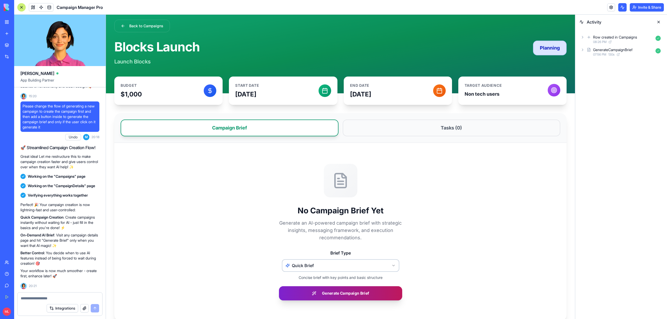
click at [309, 295] on button "Generate Campaign Brief" at bounding box center [340, 293] width 123 height 14
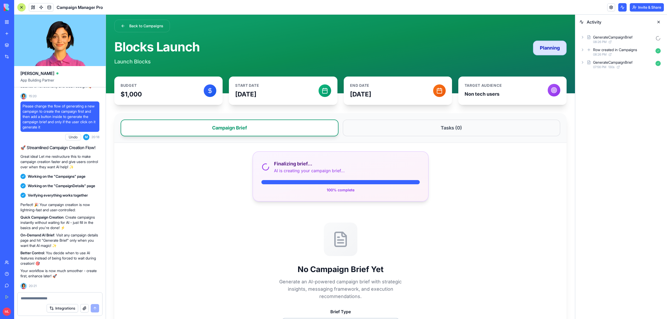
click at [67, 298] on textarea at bounding box center [60, 298] width 78 height 5
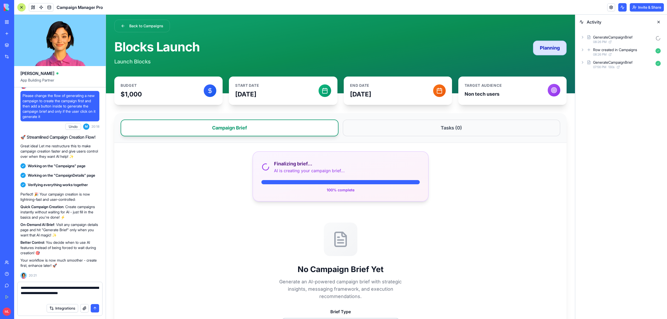
type textarea "**********"
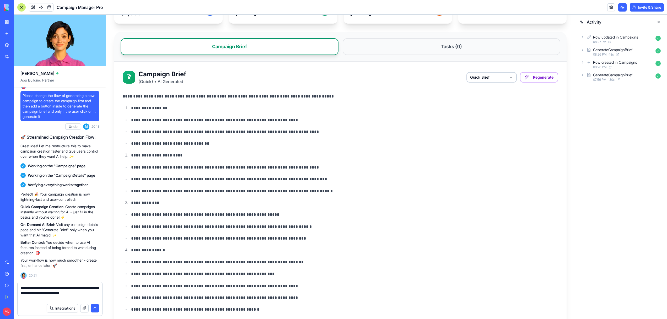
scroll to position [0, 0]
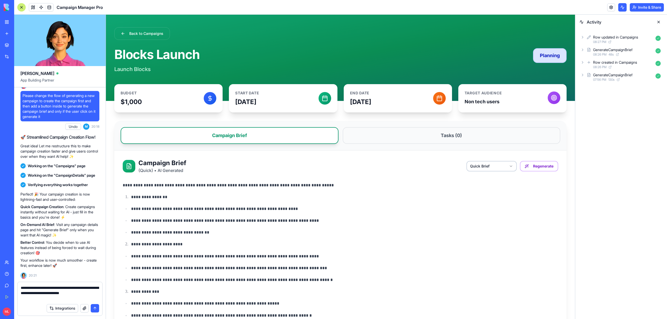
click at [41, 299] on textarea "**********" at bounding box center [60, 293] width 78 height 16
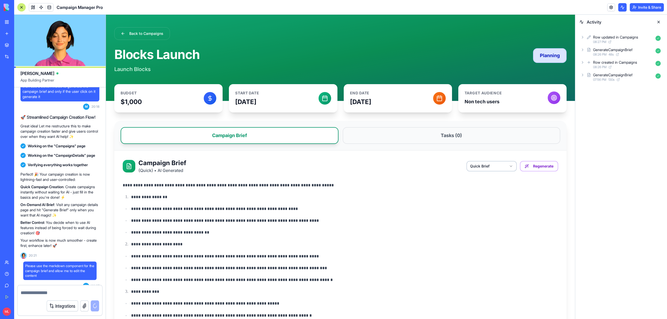
scroll to position [4144, 0]
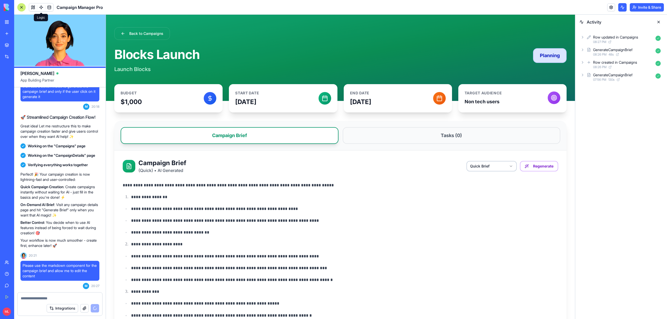
click at [42, 7] on link at bounding box center [41, 7] width 8 height 8
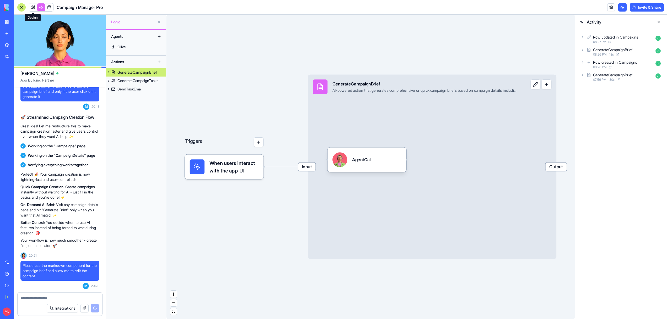
click at [32, 6] on link at bounding box center [33, 7] width 8 height 8
click at [32, 6] on button at bounding box center [33, 7] width 8 height 8
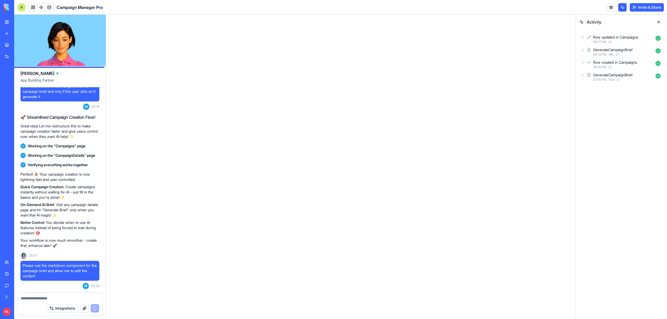
click at [659, 21] on button at bounding box center [659, 22] width 8 height 8
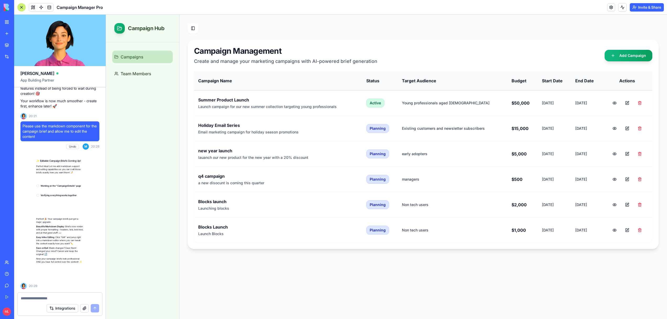
scroll to position [4294, 0]
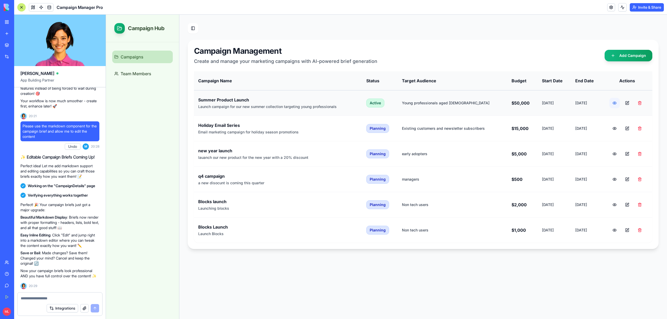
click at [613, 106] on button at bounding box center [615, 103] width 10 height 10
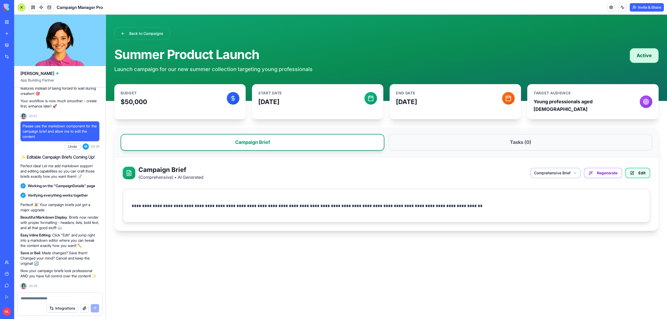
click at [646, 168] on button "Edit" at bounding box center [638, 173] width 25 height 10
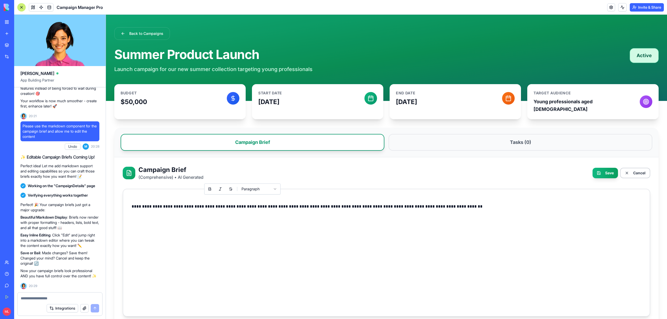
click at [242, 203] on p "**********" at bounding box center [387, 206] width 510 height 7
click at [598, 170] on button "Save" at bounding box center [605, 173] width 25 height 10
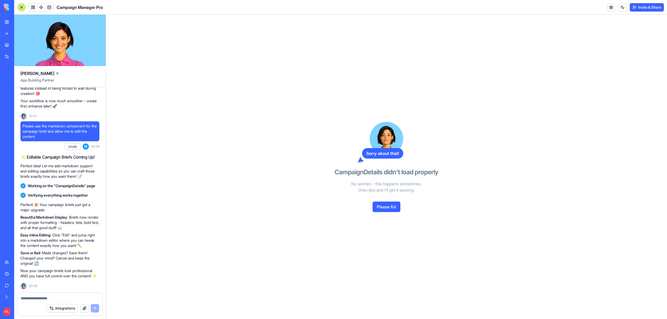
click at [392, 203] on button "Please fix!" at bounding box center [387, 207] width 28 height 10
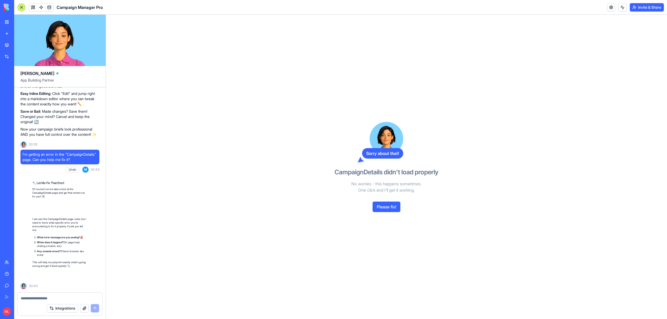
scroll to position [4441, 0]
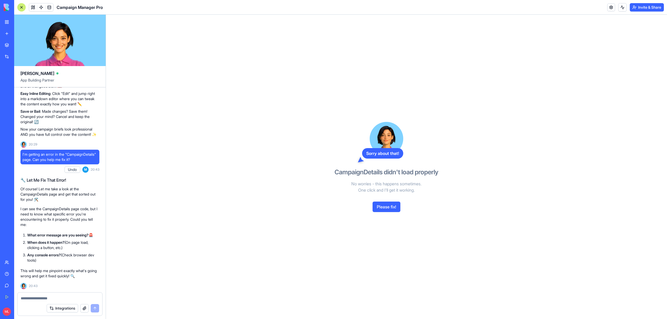
click at [374, 198] on div "Sorry about that! CampaignDetails didn't load properly No worries - this happen…" at bounding box center [386, 167] width 121 height 305
click at [379, 207] on button "Please fix!" at bounding box center [387, 207] width 28 height 10
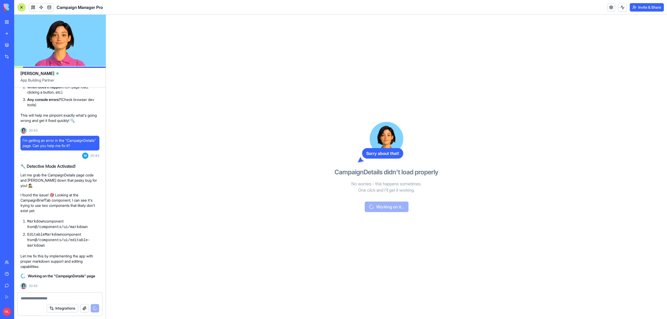
scroll to position [4610, 0]
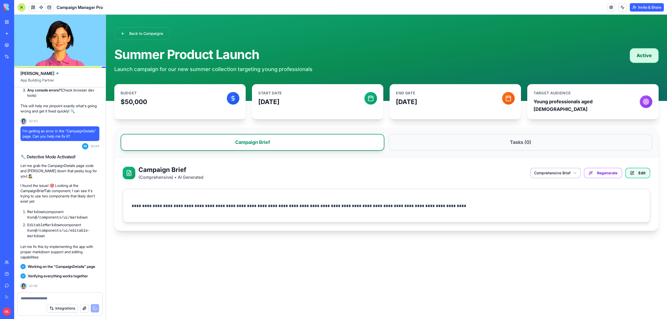
click at [646, 168] on button "Edit" at bounding box center [638, 173] width 25 height 10
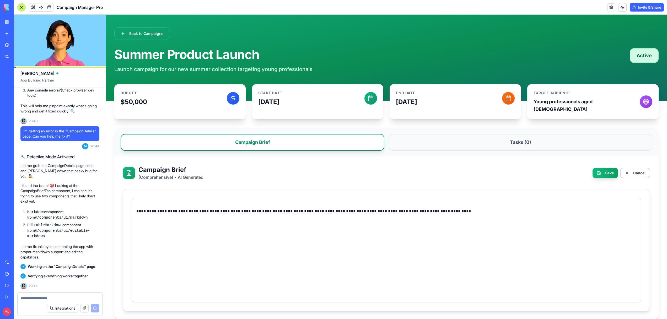
scroll to position [4714, 0]
click at [215, 208] on p "**********" at bounding box center [386, 211] width 501 height 7
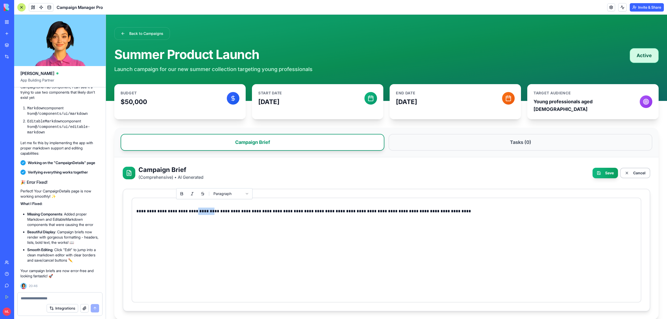
click at [215, 208] on p "**********" at bounding box center [386, 211] width 501 height 7
click at [605, 168] on button "Save" at bounding box center [605, 173] width 25 height 10
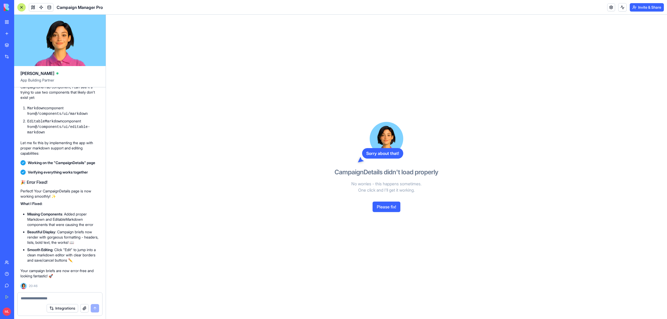
click at [386, 208] on button "Please fix!" at bounding box center [387, 207] width 28 height 10
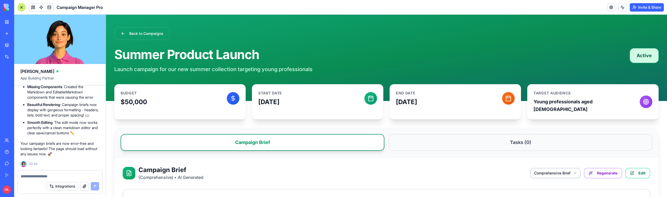
scroll to position [4982, 0]
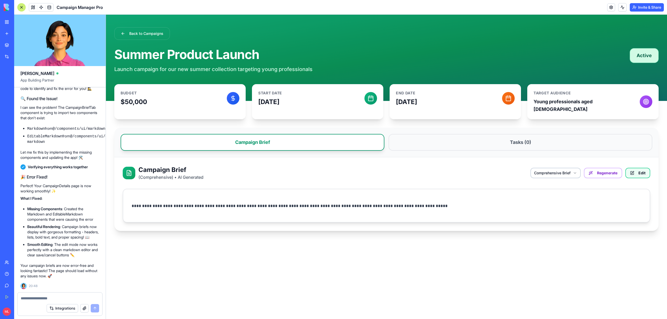
click at [640, 168] on button "Edit" at bounding box center [638, 173] width 25 height 10
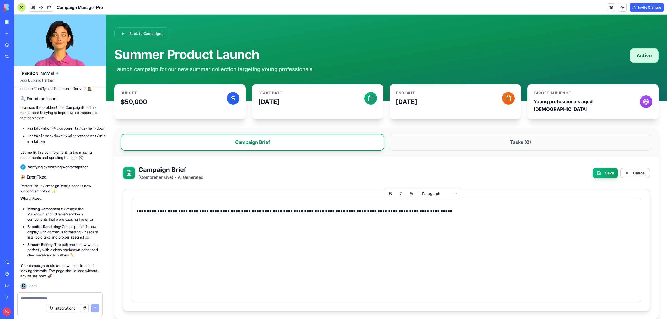
click at [423, 208] on p "**********" at bounding box center [386, 211] width 501 height 7
click at [613, 169] on button "Save" at bounding box center [605, 173] width 25 height 10
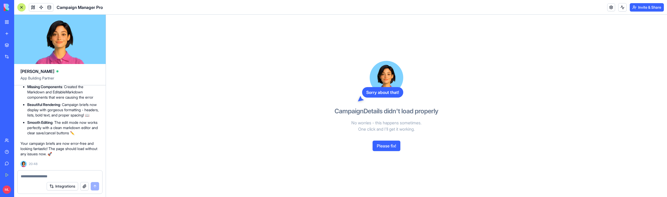
scroll to position [5065, 0]
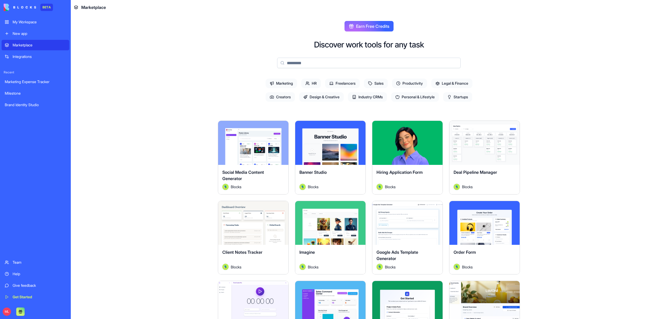
click at [313, 59] on input at bounding box center [369, 63] width 184 height 10
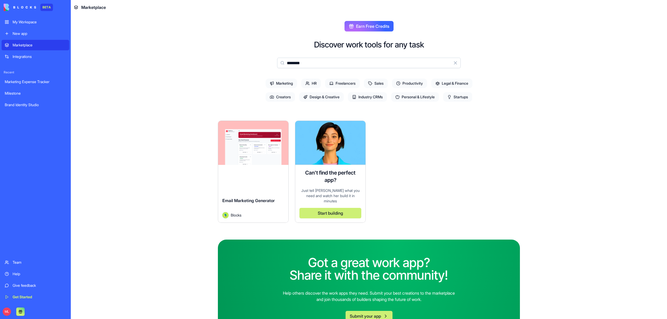
type input "********"
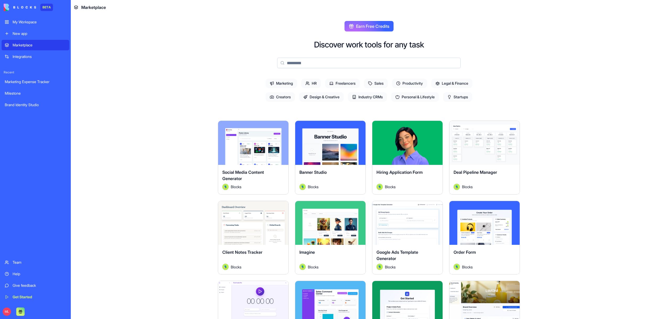
click at [316, 63] on input at bounding box center [369, 63] width 184 height 10
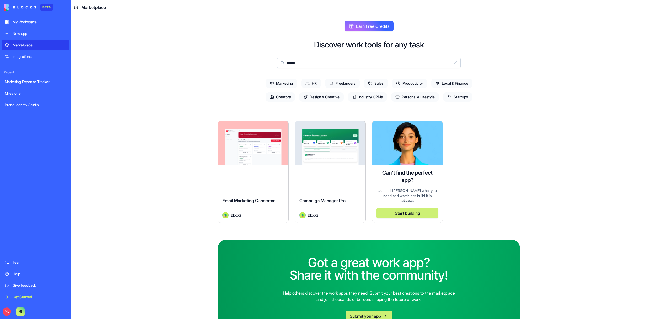
type input "*****"
click at [233, 58] on div "Discover work tools for any task ***** Clear Marketing HR Freelancers Sales Pro…" at bounding box center [369, 189] width 302 height 299
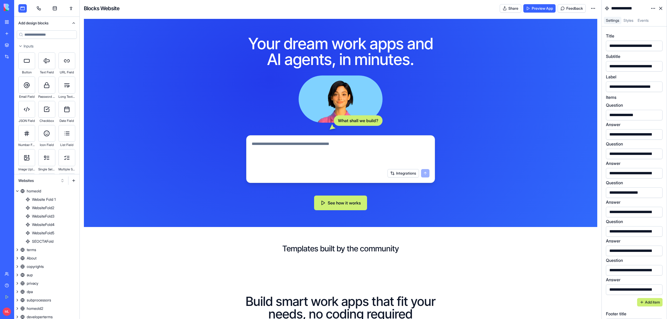
scroll to position [439, 0]
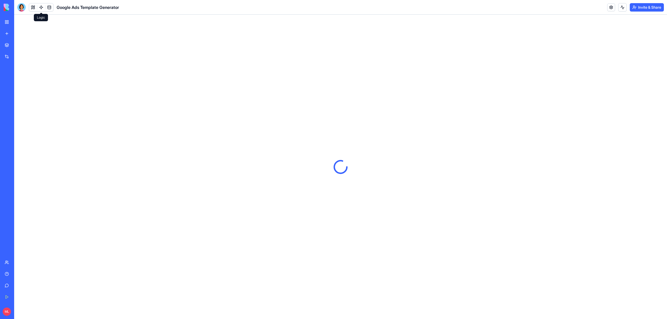
click at [41, 8] on link at bounding box center [41, 7] width 8 height 8
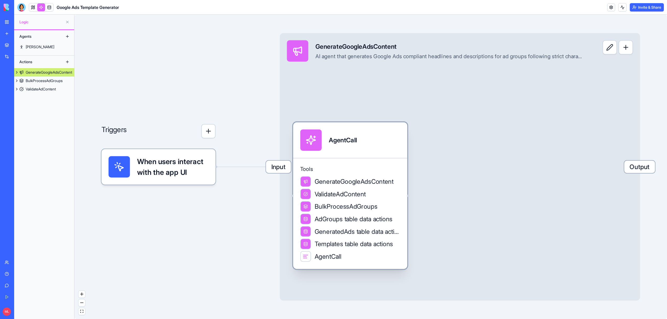
click at [333, 221] on span "AdGroups table data actions" at bounding box center [354, 219] width 78 height 9
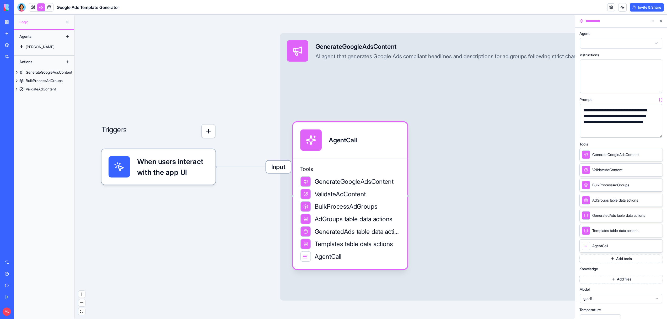
click at [657, 131] on button "button" at bounding box center [657, 132] width 8 height 8
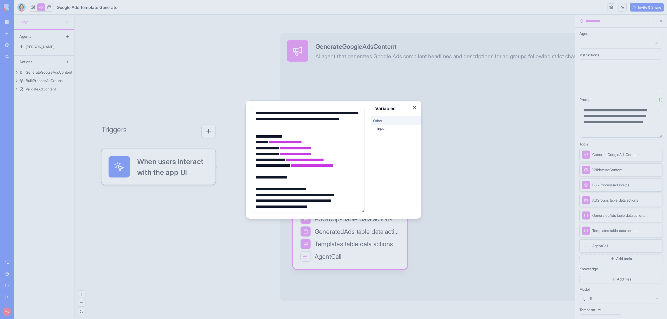
click at [476, 162] on div at bounding box center [333, 159] width 667 height 319
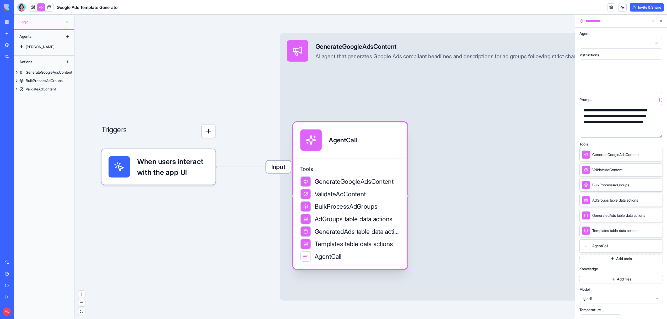
click at [377, 193] on div "ValidateAdContent" at bounding box center [350, 194] width 100 height 11
click at [660, 133] on button "button" at bounding box center [657, 132] width 8 height 8
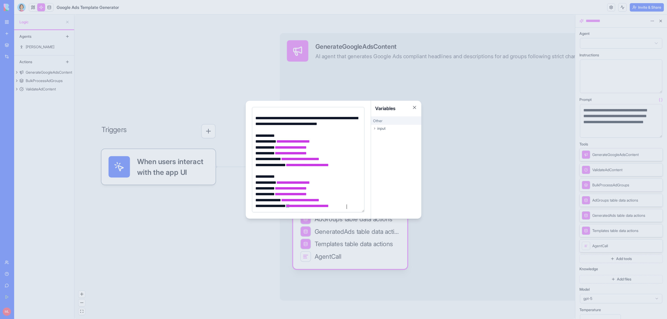
scroll to position [254, 0]
click at [249, 237] on div at bounding box center [333, 159] width 667 height 319
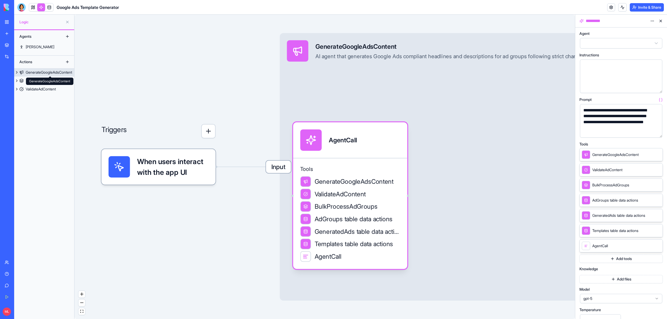
click at [39, 73] on div "GenerateGoogleAdsContent" at bounding box center [49, 72] width 46 height 5
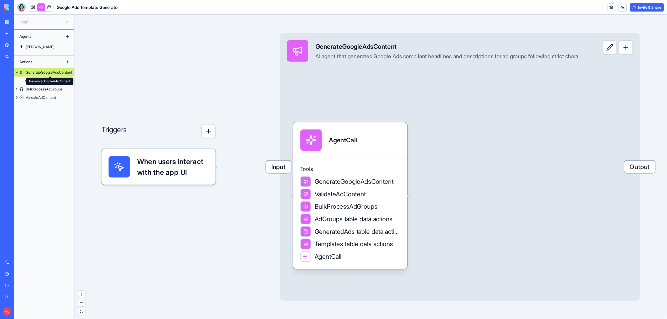
click at [57, 70] on div "GenerateGoogleAdsContent" at bounding box center [49, 72] width 46 height 5
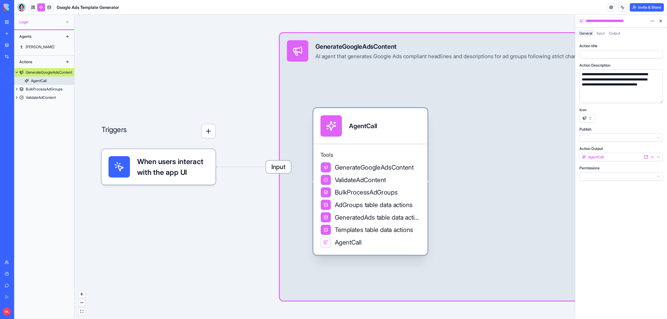
drag, startPoint x: 358, startPoint y: 148, endPoint x: 378, endPoint y: 134, distance: 24.7
click at [377, 134] on div "AgentCall" at bounding box center [363, 126] width 28 height 22
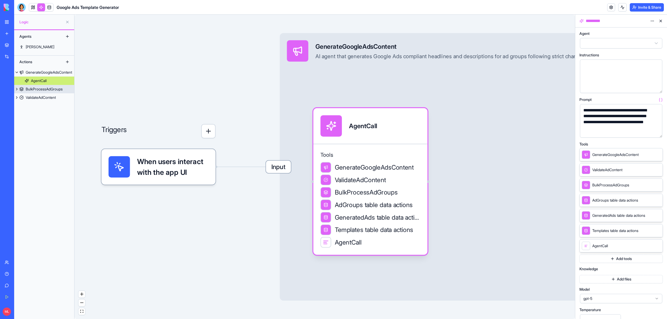
click at [42, 88] on div "BulkProcessAdGroups" at bounding box center [44, 89] width 37 height 5
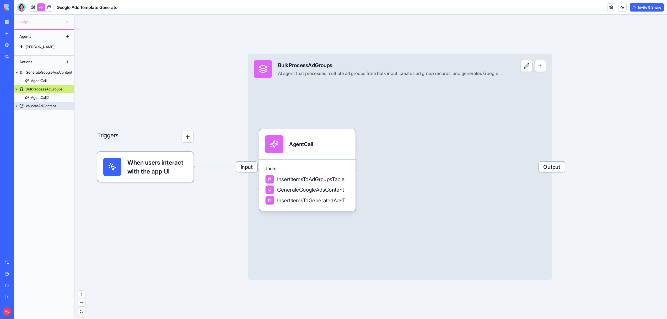
click at [39, 102] on link "ValidateAdContent" at bounding box center [44, 106] width 60 height 8
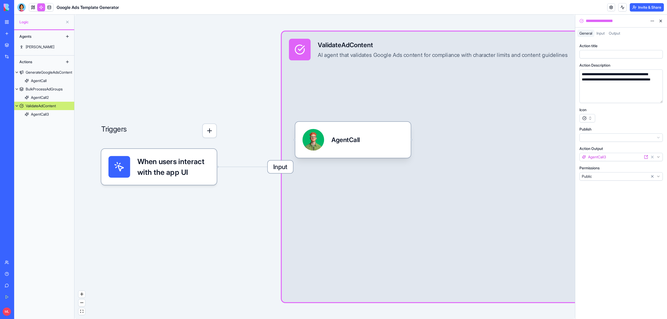
click at [345, 166] on div "Input ValidateAdContent AI agent that validates Google Ads content for complian…" at bounding box center [454, 166] width 344 height 271
click at [365, 141] on div "AgentCall" at bounding box center [353, 140] width 101 height 22
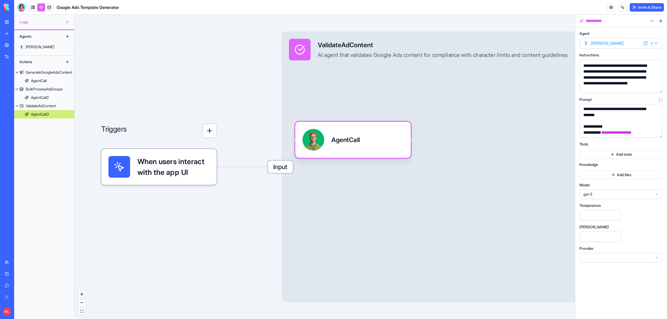
scroll to position [285, 0]
click at [218, 92] on div "Triggers When users interact with the app UI Input ValidateAdContent AI agent t…" at bounding box center [325, 167] width 501 height 305
click at [36, 69] on link "GenerateGoogleAdsContent" at bounding box center [44, 72] width 60 height 8
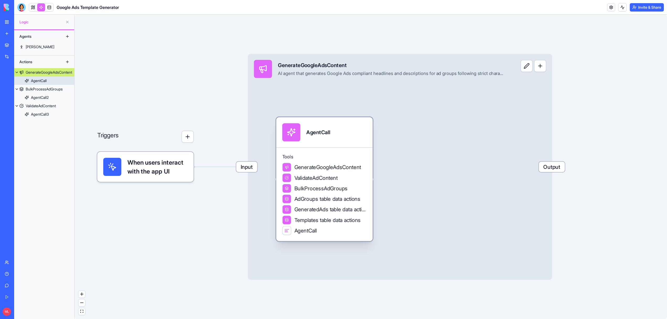
click at [354, 167] on span "GenerateGoogleAdsContent" at bounding box center [328, 168] width 67 height 8
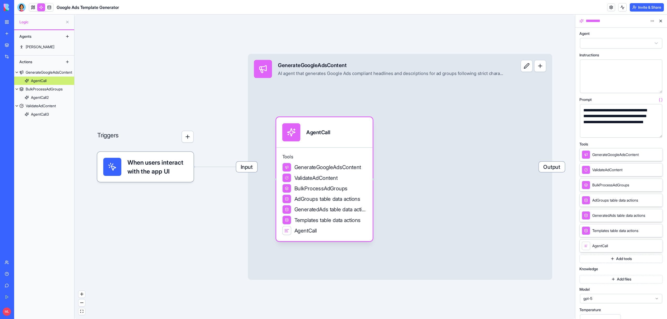
click at [656, 154] on icon at bounding box center [658, 154] width 4 height 4
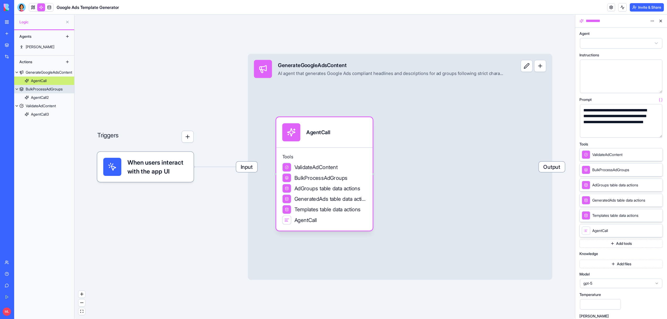
click at [53, 89] on div "BulkProcessAdGroups" at bounding box center [44, 89] width 37 height 5
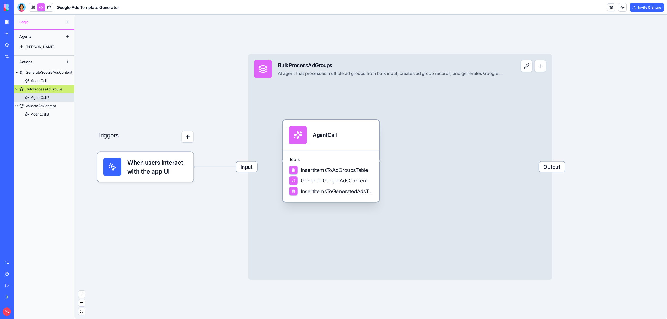
drag, startPoint x: 338, startPoint y: 153, endPoint x: 361, endPoint y: 144, distance: 25.0
click at [361, 144] on div "AgentCall" at bounding box center [331, 135] width 84 height 18
click at [35, 10] on link at bounding box center [33, 7] width 8 height 8
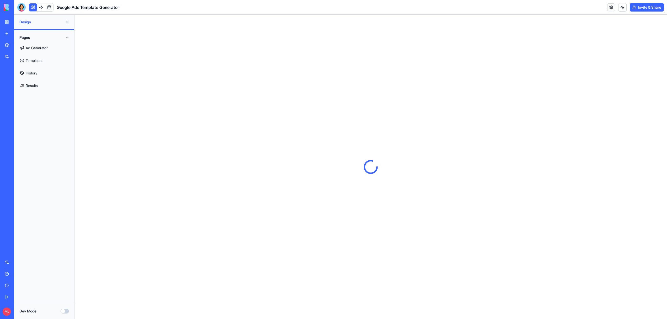
click at [65, 21] on button at bounding box center [67, 22] width 8 height 8
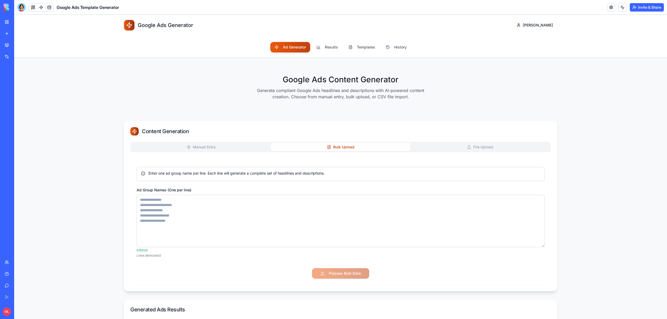
click at [352, 146] on button "Bulk Upload" at bounding box center [341, 147] width 140 height 8
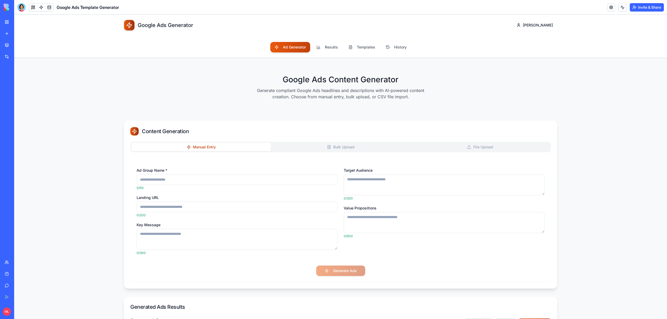
click at [228, 147] on button "Manual Entry" at bounding box center [201, 147] width 140 height 8
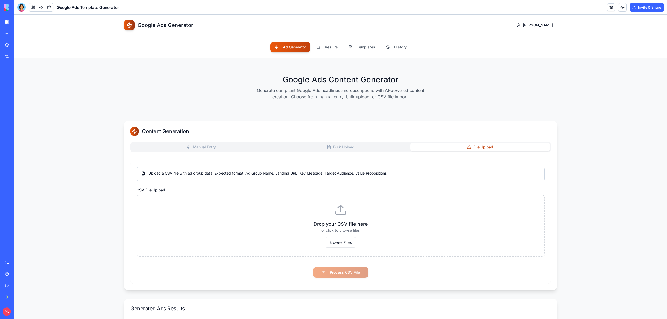
click at [447, 146] on button "File Upload" at bounding box center [481, 147] width 140 height 8
click at [335, 43] on button "Results" at bounding box center [327, 47] width 30 height 10
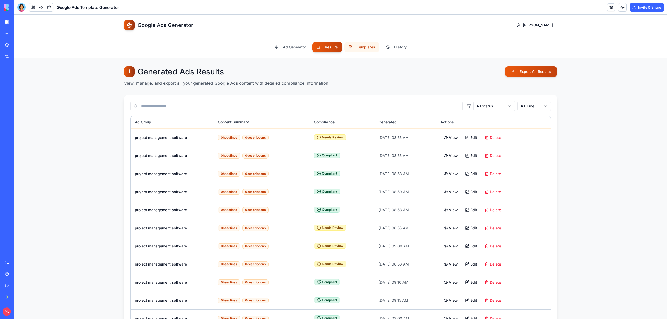
click at [371, 45] on button "Templates" at bounding box center [361, 47] width 35 height 10
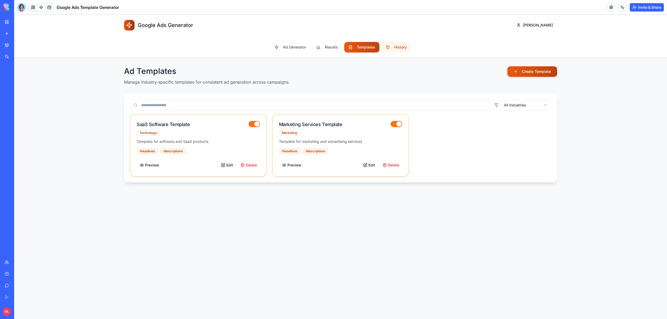
click at [404, 49] on button "History" at bounding box center [396, 47] width 29 height 10
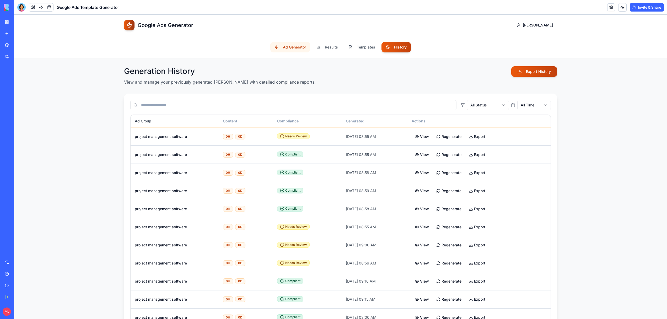
click at [281, 46] on button "Ad Generator" at bounding box center [290, 47] width 40 height 10
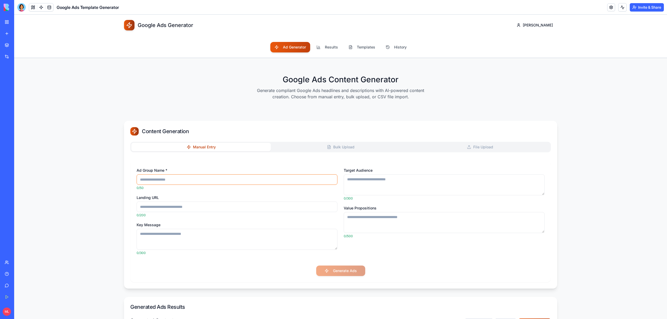
click at [193, 179] on input "Ad Group Name *" at bounding box center [237, 179] width 201 height 10
type input "**********"
click at [382, 199] on div "0/300" at bounding box center [444, 198] width 201 height 4
click at [375, 188] on textarea "Target Audience" at bounding box center [444, 184] width 201 height 21
type textarea "**********"
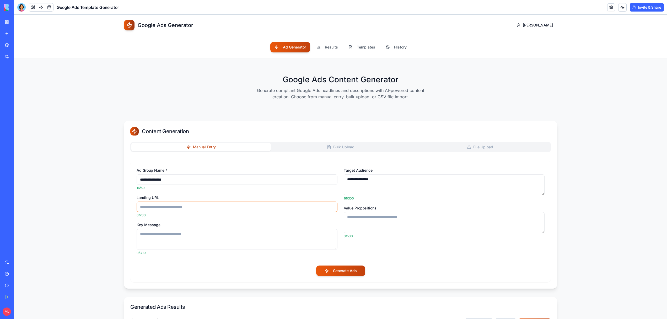
click at [219, 208] on input "Landing URL" at bounding box center [237, 207] width 201 height 10
type input "**********"
click at [221, 236] on textarea "Key Message" at bounding box center [237, 239] width 201 height 21
type textarea "**********"
click at [350, 273] on button "Generate Ads" at bounding box center [340, 271] width 49 height 10
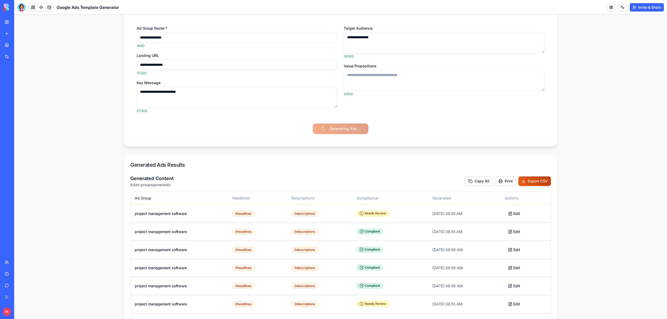
scroll to position [144, 0]
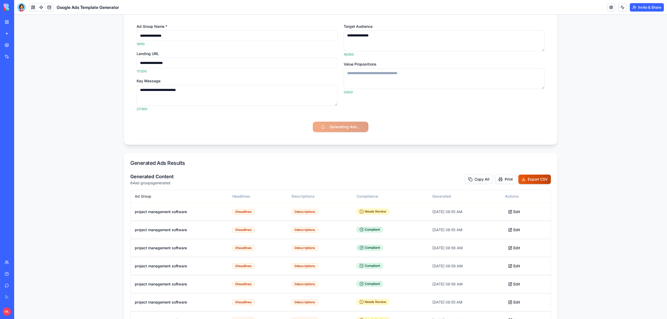
click at [622, 7] on button at bounding box center [623, 7] width 8 height 8
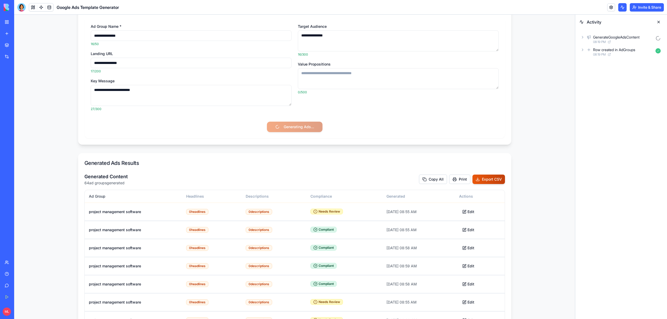
click at [583, 36] on icon at bounding box center [583, 37] width 4 height 4
click at [595, 60] on div "AgentCall 08:19 PM" at bounding box center [625, 63] width 75 height 12
click at [598, 75] on icon at bounding box center [597, 74] width 4 height 4
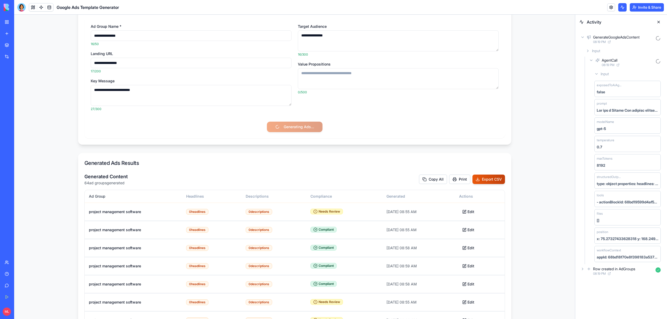
click at [598, 75] on icon at bounding box center [597, 74] width 4 height 4
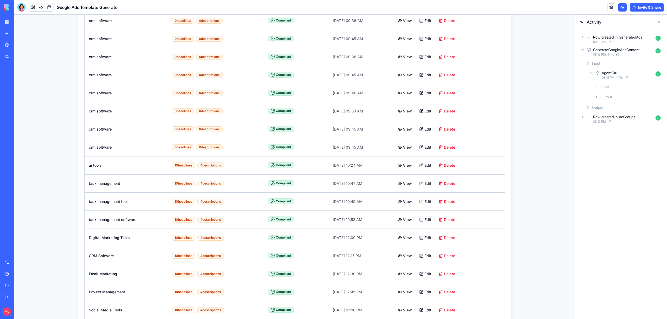
scroll to position [1001, 0]
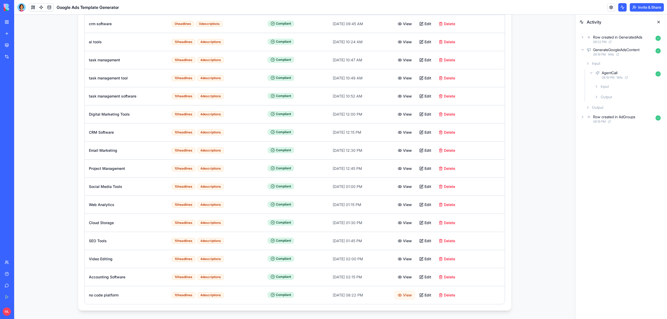
click at [415, 292] on button "View" at bounding box center [405, 295] width 20 height 9
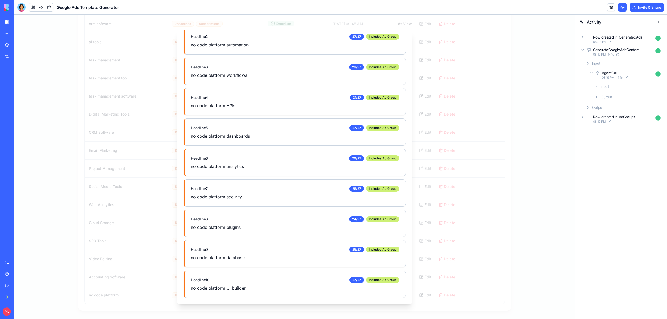
scroll to position [0, 0]
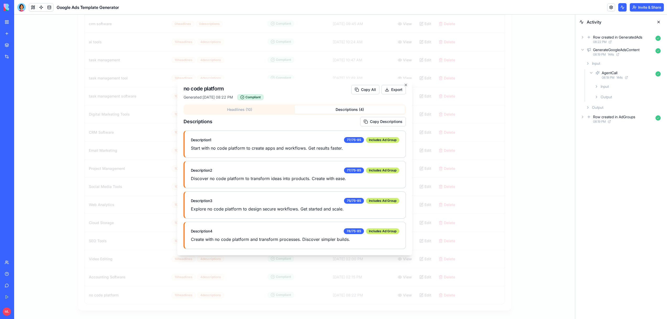
click at [254, 111] on div "Headlines ( 10 ) Descriptions ( 4 ) Descriptions Copy Descriptions Description …" at bounding box center [295, 176] width 222 height 145
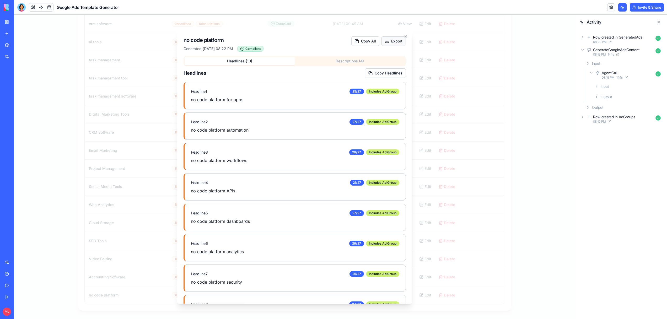
click at [388, 45] on button "Export" at bounding box center [394, 40] width 24 height 9
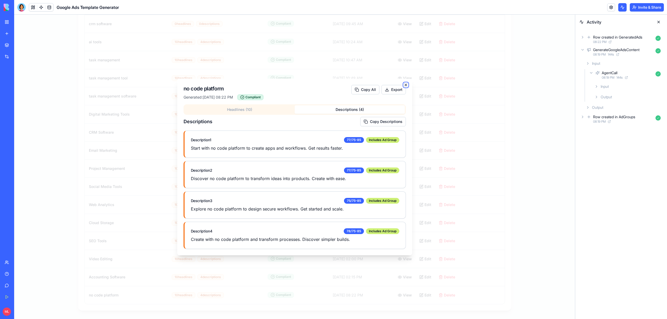
click at [407, 85] on icon "button" at bounding box center [406, 85] width 4 height 4
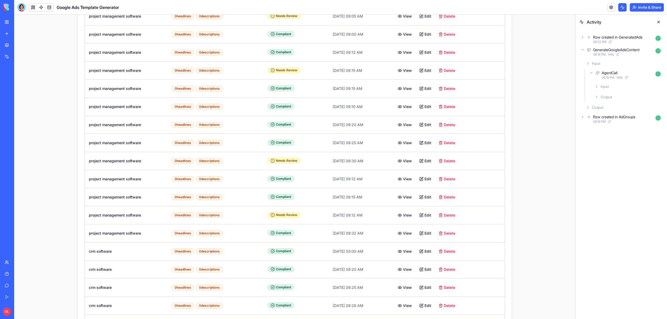
scroll to position [266, 0]
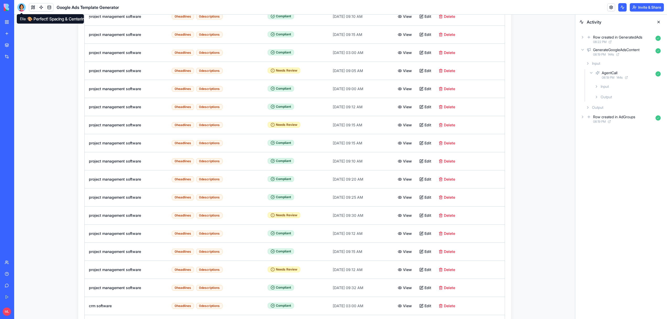
click at [23, 8] on div at bounding box center [21, 7] width 8 height 8
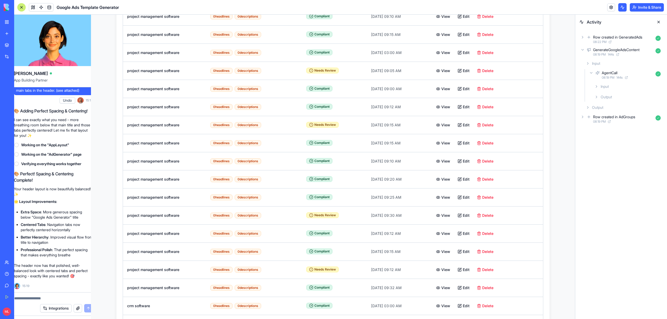
scroll to position [0, 0]
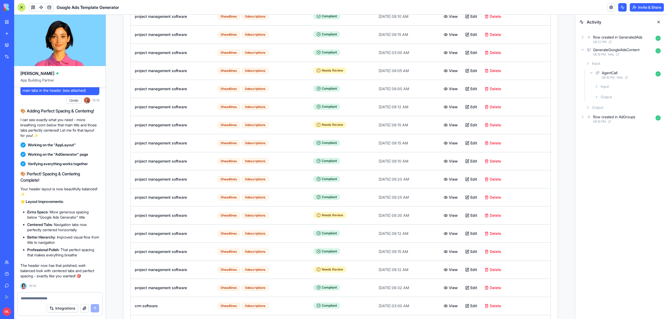
click at [39, 299] on textarea at bounding box center [60, 298] width 78 height 5
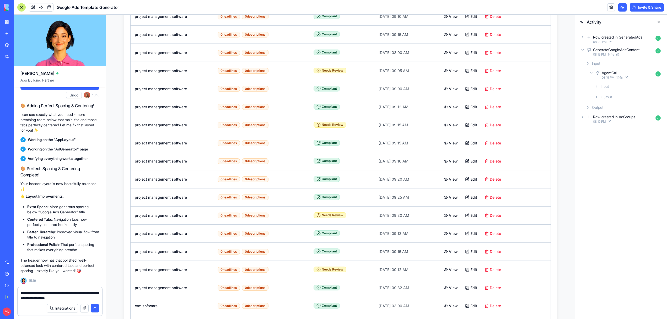
click at [63, 294] on textarea "**********" at bounding box center [60, 296] width 78 height 10
click at [96, 299] on textarea "**********" at bounding box center [60, 296] width 78 height 10
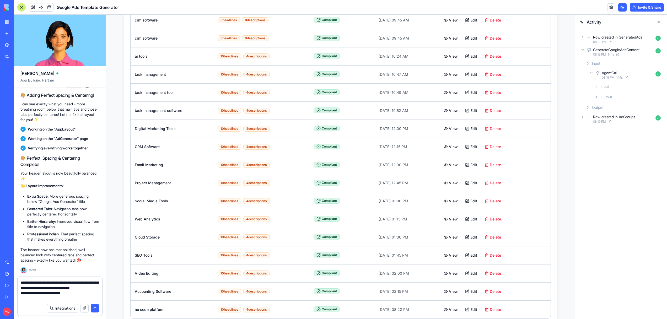
scroll to position [1001, 0]
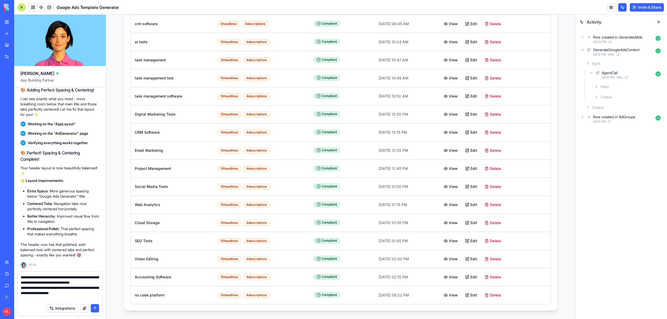
type textarea "**********"
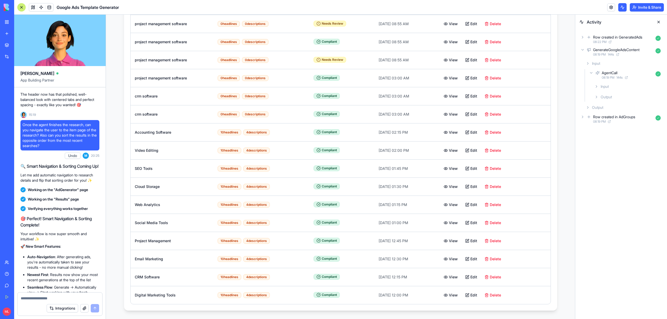
scroll to position [4722, 0]
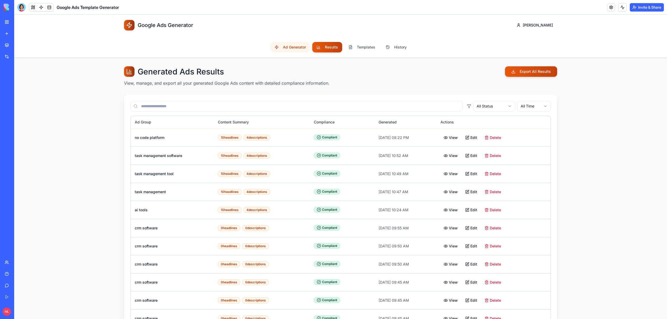
click at [297, 42] on button "Ad Generator" at bounding box center [290, 47] width 40 height 10
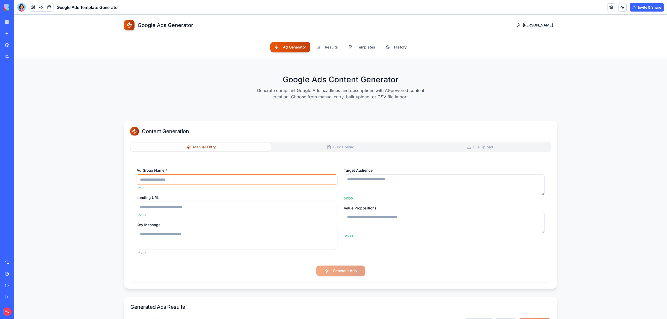
click at [168, 184] on input "Ad Group Name *" at bounding box center [237, 179] width 201 height 10
type input "**********"
click at [173, 207] on input "Landing URL" at bounding box center [237, 207] width 201 height 10
type input "**********"
click at [179, 243] on textarea "Key Message" at bounding box center [237, 239] width 201 height 21
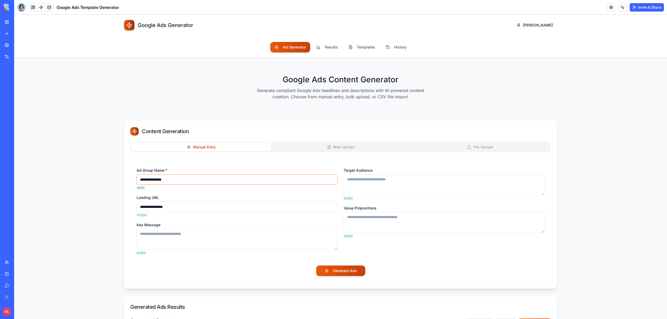
click at [171, 182] on input "**********" at bounding box center [237, 179] width 201 height 10
type input "**********"
click at [190, 236] on textarea "Key Message" at bounding box center [237, 239] width 201 height 21
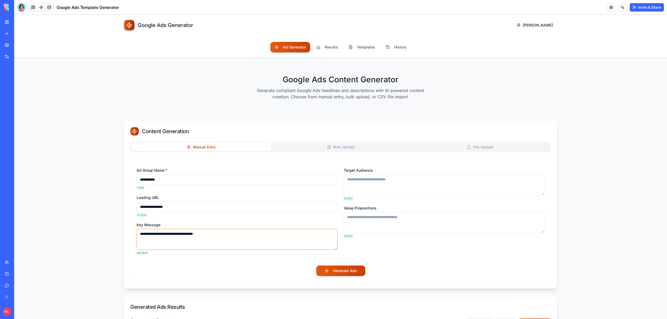
type textarea "**********"
click at [373, 183] on textarea "Target Audience" at bounding box center [444, 184] width 201 height 21
type textarea "**********"
click at [352, 268] on button "Generate Ads" at bounding box center [340, 271] width 49 height 10
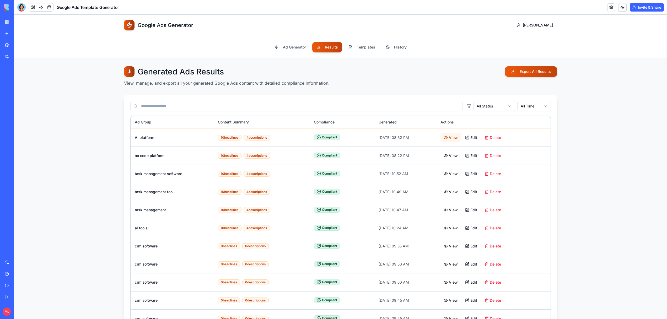
click at [455, 138] on button "View" at bounding box center [451, 137] width 20 height 9
click at [460, 139] on button "View" at bounding box center [451, 137] width 20 height 9
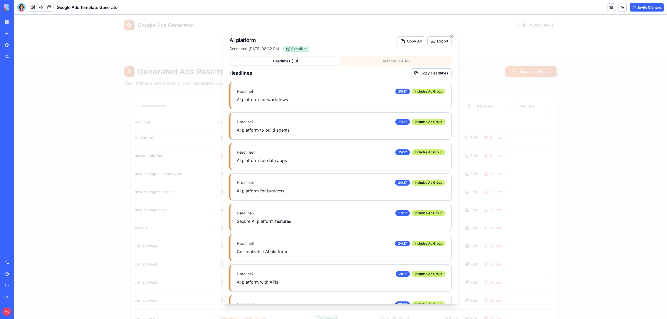
click at [533, 141] on div at bounding box center [340, 167] width 653 height 305
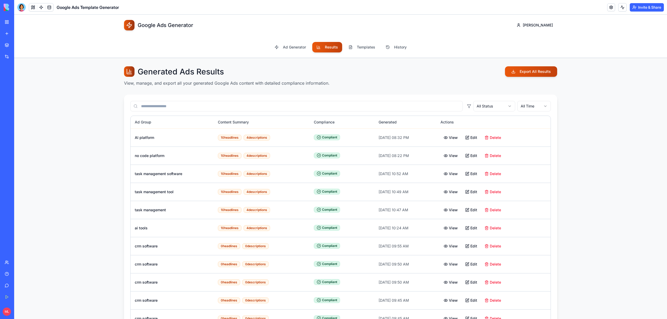
click at [40, 7] on link at bounding box center [41, 7] width 8 height 8
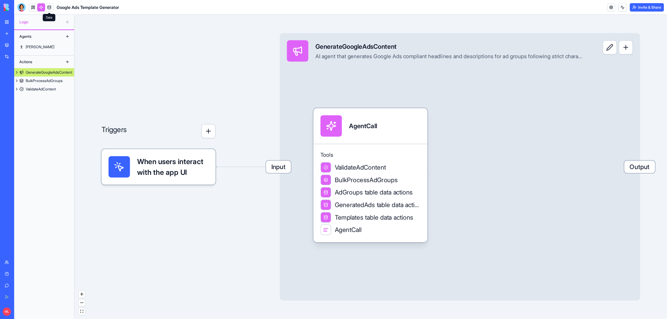
click at [49, 8] on link at bounding box center [49, 7] width 8 height 8
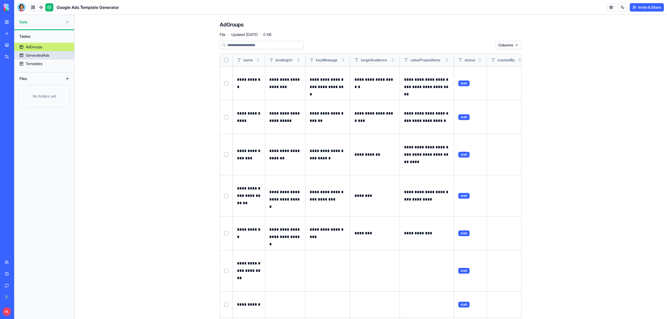
click at [44, 57] on div "GeneratedAds" at bounding box center [38, 55] width 24 height 5
click at [44, 46] on link "AdGroups" at bounding box center [44, 47] width 60 height 8
click at [608, 10] on link at bounding box center [612, 7] width 8 height 8
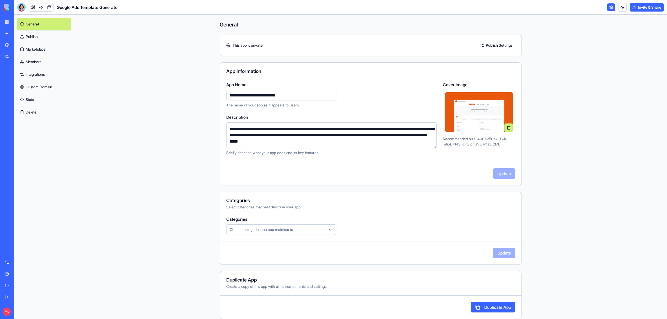
click at [300, 227] on div "Choose categories the app matches to" at bounding box center [282, 229] width 108 height 5
click at [248, 159] on span "Marketing" at bounding box center [246, 158] width 16 height 5
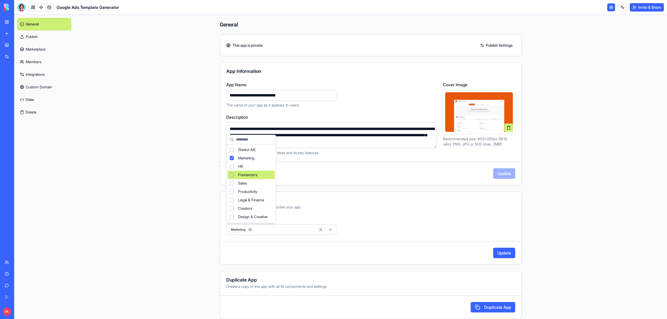
click at [246, 176] on span "Freelancers" at bounding box center [247, 174] width 19 height 5
click at [244, 206] on span "Startups" at bounding box center [245, 207] width 14 height 5
click at [244, 149] on span "Sales" at bounding box center [242, 148] width 9 height 5
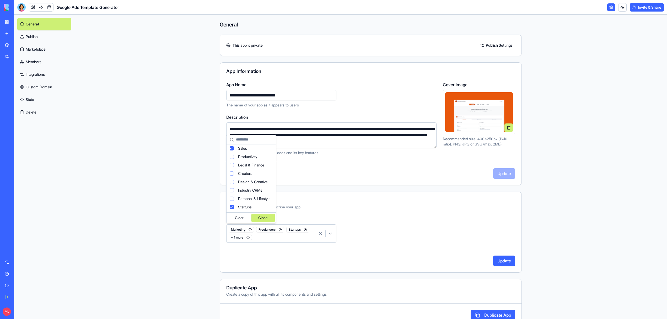
click at [258, 217] on div "Close" at bounding box center [264, 218] width 24 height 8
click at [507, 261] on button "Update" at bounding box center [504, 261] width 22 height 10
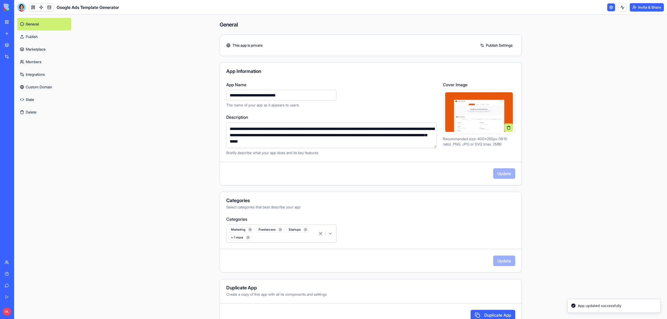
click at [28, 34] on link "Publish" at bounding box center [44, 36] width 54 height 13
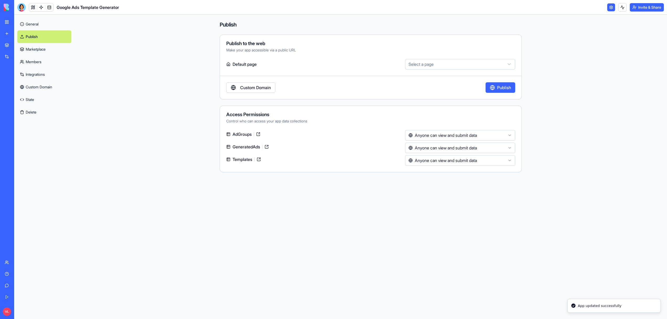
click at [493, 93] on div "**********" at bounding box center [371, 67] width 302 height 65
click at [492, 88] on button "Publish" at bounding box center [501, 87] width 30 height 10
click at [47, 51] on link "Marketplace" at bounding box center [44, 49] width 54 height 13
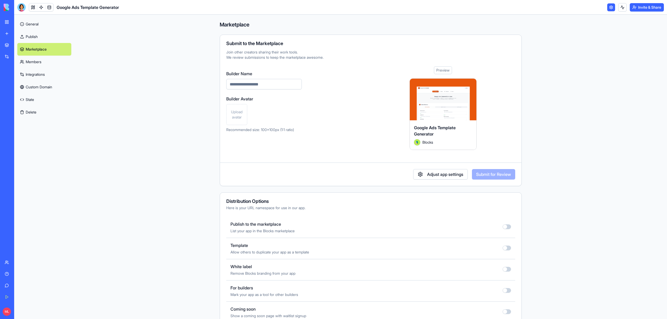
click at [503, 228] on button "button" at bounding box center [507, 227] width 8 height 5
type input "**********"
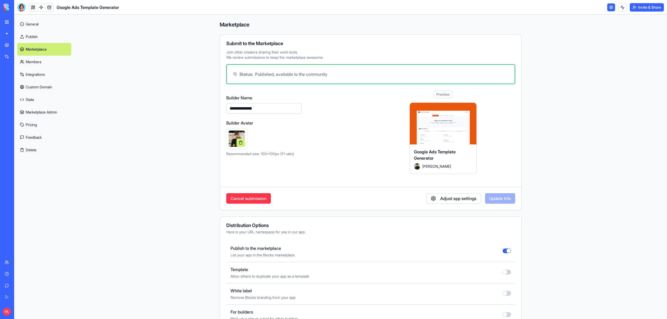
type button "on"
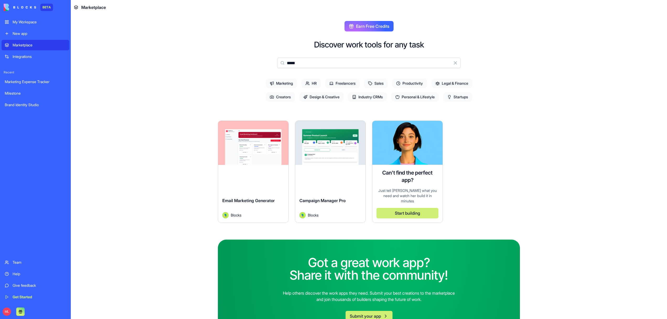
click at [326, 55] on div "Discover work tools for any task ***** Clear Marketing HR Freelancers Sales Pro…" at bounding box center [369, 189] width 302 height 299
click at [324, 57] on div "Discover work tools for any task ***** Clear Marketing HR Freelancers Sales Pro…" at bounding box center [369, 189] width 302 height 299
click at [324, 62] on input "*****" at bounding box center [369, 63] width 184 height 10
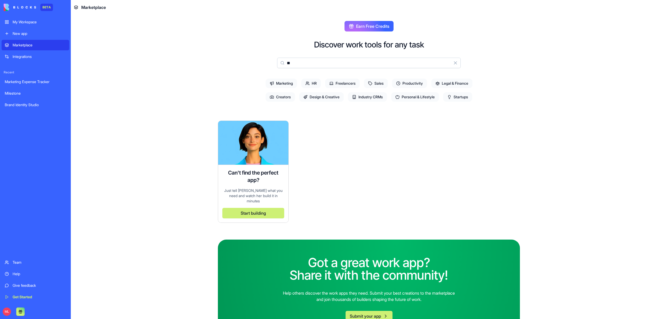
type input "*"
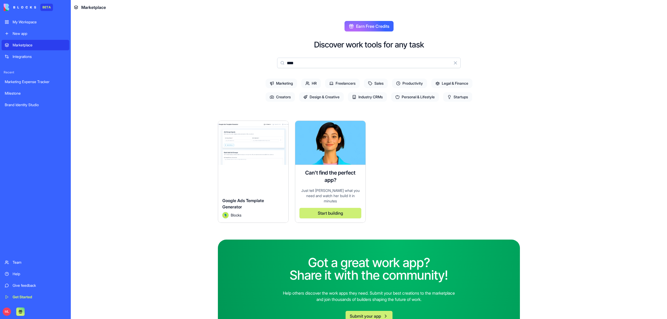
type input "****"
click at [281, 128] on html "BETA My Workspace New app Marketplace Integrations Recent Marketing Expense Tra…" at bounding box center [333, 159] width 667 height 319
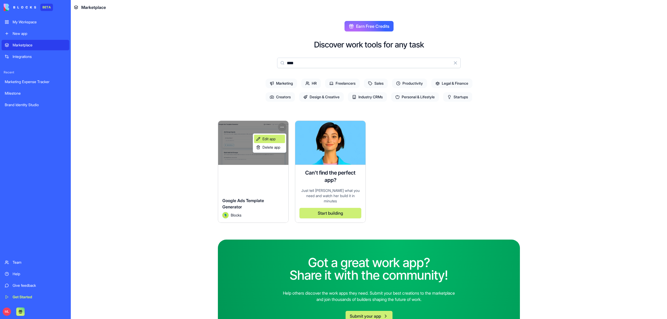
click at [281, 139] on link "Edit app" at bounding box center [269, 139] width 31 height 8
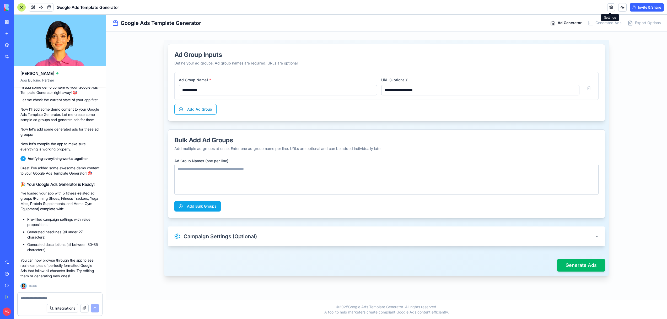
click at [612, 8] on link at bounding box center [612, 7] width 8 height 8
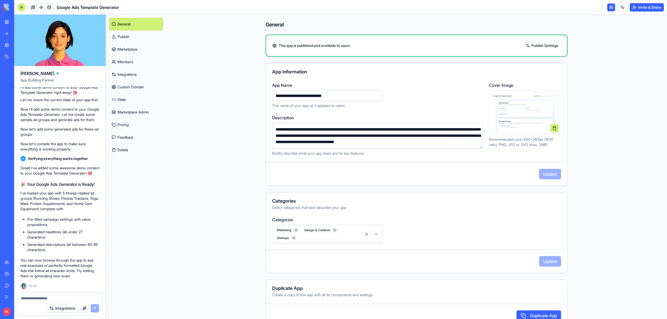
click at [128, 47] on link "Marketplace" at bounding box center [136, 49] width 54 height 13
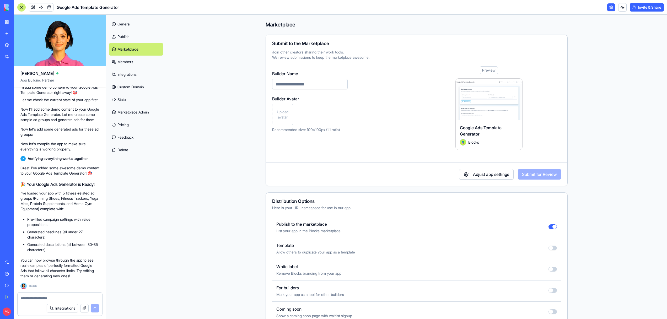
click at [552, 227] on button "button" at bounding box center [553, 227] width 8 height 5
click at [123, 24] on link "General" at bounding box center [136, 24] width 54 height 13
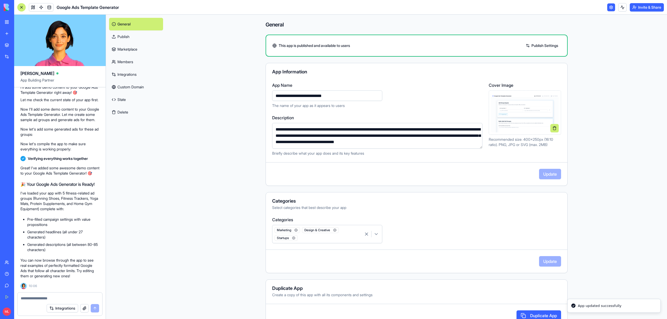
click at [348, 96] on input "**********" at bounding box center [327, 96] width 110 height 10
type input "**********"
click at [550, 169] on button "Update" at bounding box center [550, 174] width 22 height 10
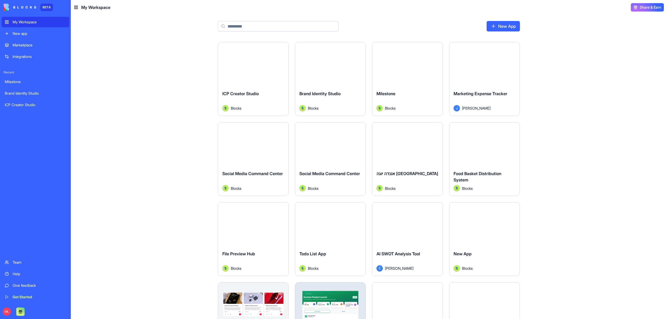
click at [34, 46] on div "Marketplace" at bounding box center [40, 44] width 54 height 5
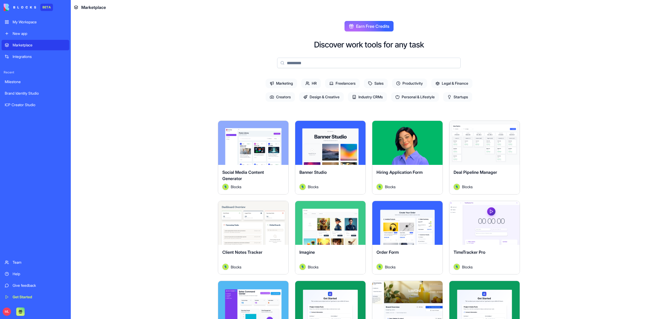
click at [304, 63] on input at bounding box center [369, 63] width 184 height 10
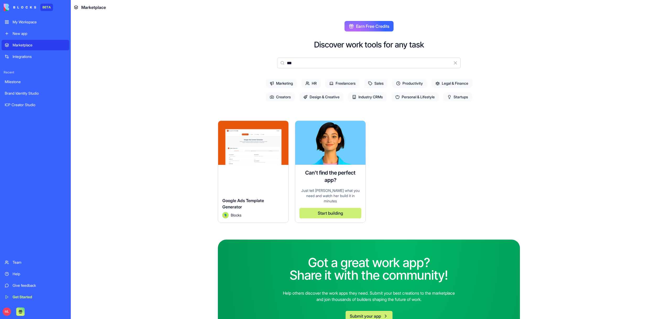
type input "***"
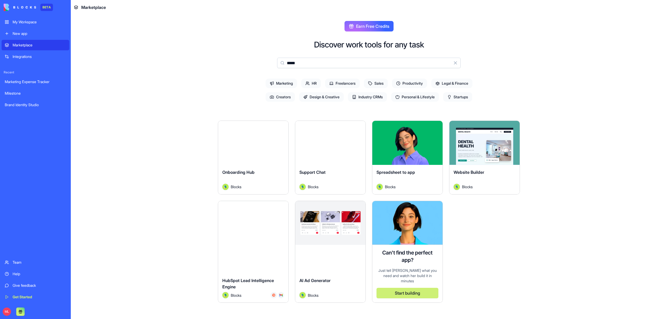
click at [304, 60] on input "*****" at bounding box center [369, 63] width 184 height 10
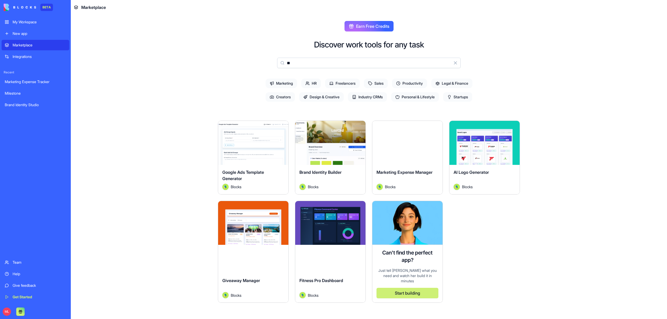
type input "***"
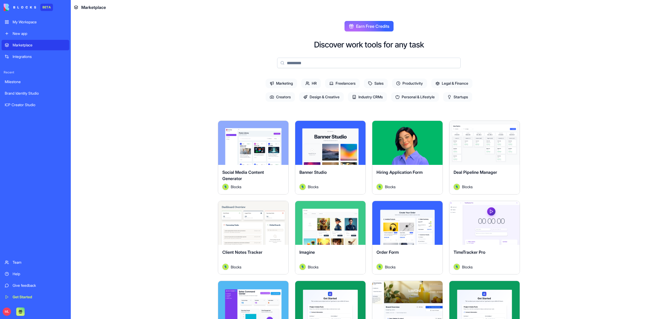
click at [327, 59] on input at bounding box center [369, 63] width 184 height 10
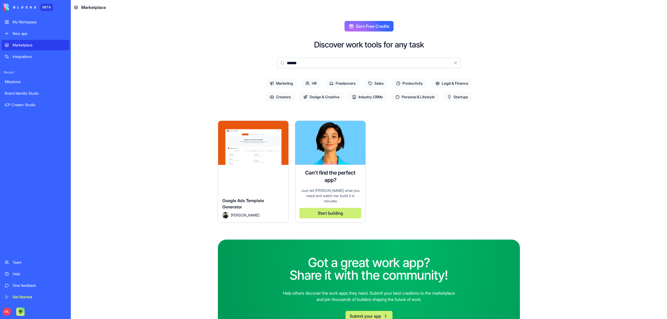
type input "******"
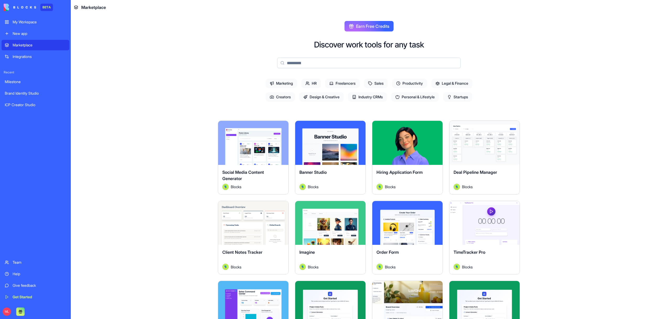
click at [15, 45] on div "Marketplace" at bounding box center [40, 44] width 54 height 5
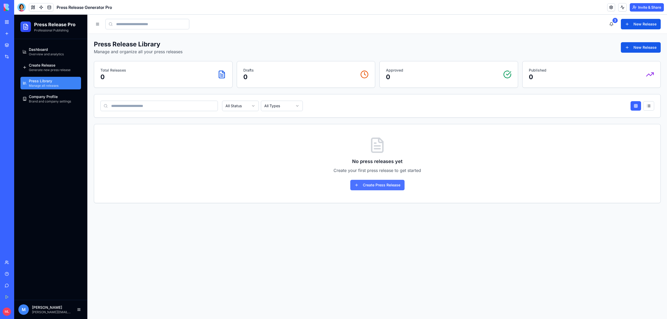
click at [368, 188] on button "Create Press Release" at bounding box center [377, 185] width 54 height 10
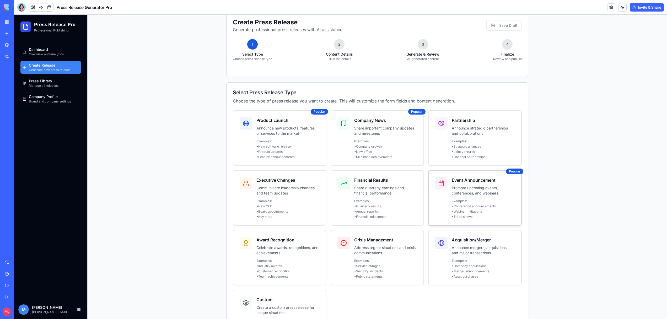
scroll to position [68, 0]
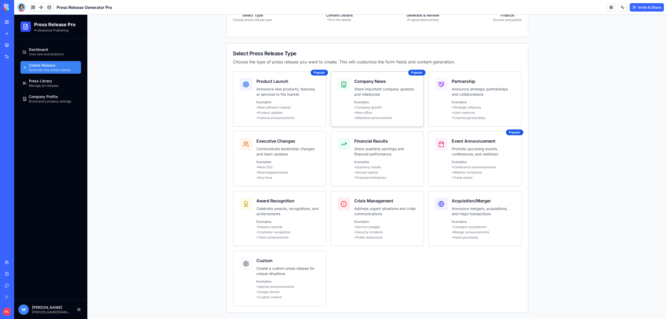
click at [378, 100] on p "Examples:" at bounding box center [385, 102] width 63 height 4
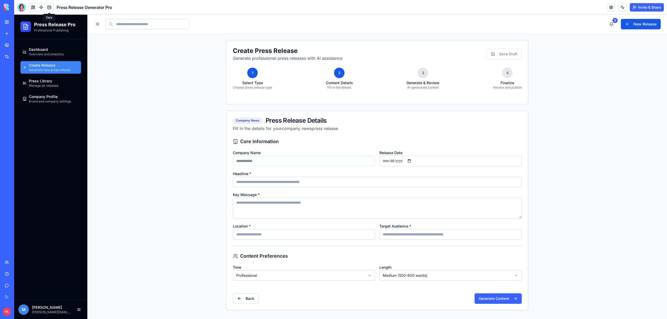
click at [46, 66] on span "Create Release" at bounding box center [42, 65] width 26 height 5
click at [41, 52] on span "Overview and analytics" at bounding box center [46, 54] width 35 height 4
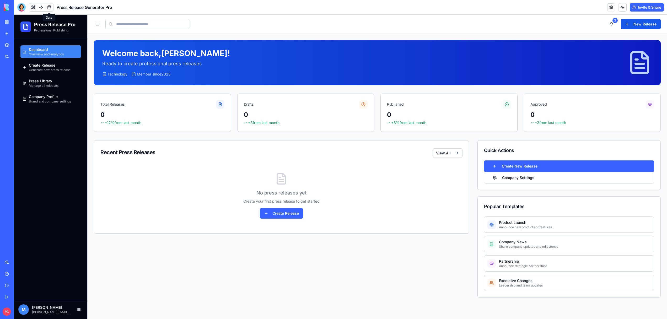
click at [41, 76] on ul "Dashboard Overview and analytics Create Release Generate new press release Pres…" at bounding box center [50, 75] width 61 height 60
click at [42, 69] on span "Generate new press release" at bounding box center [50, 70] width 42 height 4
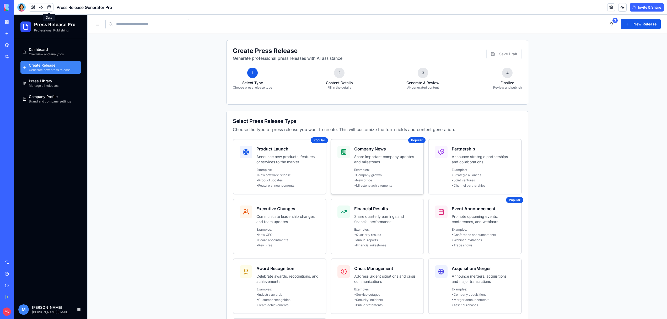
click at [378, 157] on p "Share important company updates and milestones" at bounding box center [385, 159] width 63 height 10
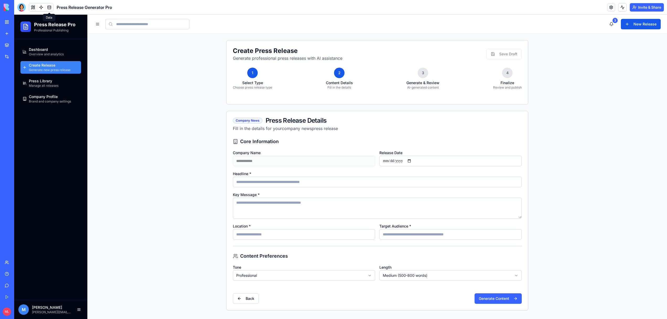
click at [331, 170] on div "**********" at bounding box center [377, 189] width 289 height 102
click at [50, 106] on div "Dashboard Overview and analytics Create Release Generate new press release Pres…" at bounding box center [50, 75] width 65 height 64
click at [48, 96] on span "Company Profile" at bounding box center [43, 96] width 29 height 5
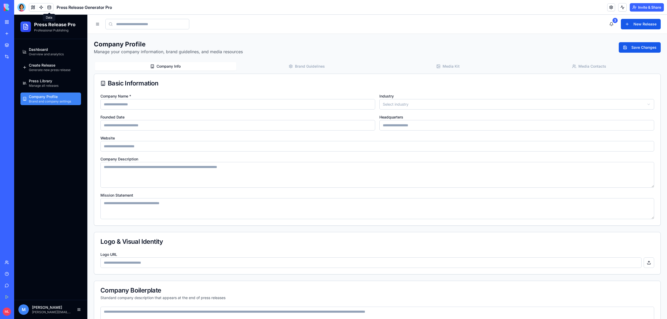
click at [152, 94] on div "Company Name *" at bounding box center [237, 101] width 275 height 17
click at [144, 106] on input "Company Name *" at bounding box center [237, 104] width 275 height 10
type input "******"
click at [630, 48] on button "Save Changes" at bounding box center [640, 47] width 42 height 10
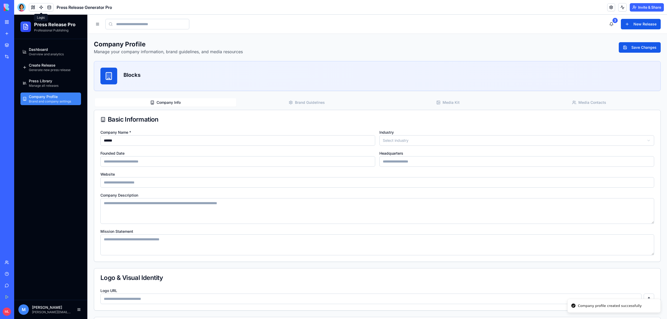
click at [39, 9] on link at bounding box center [41, 7] width 8 height 8
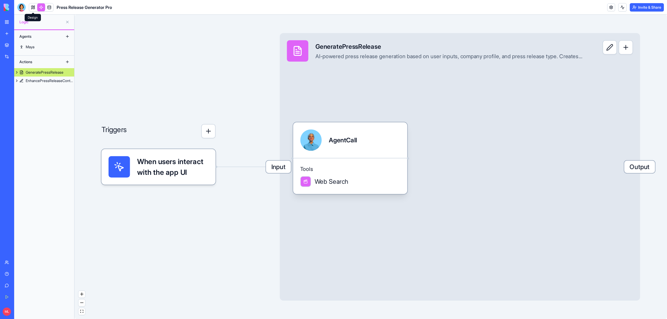
click at [34, 8] on link at bounding box center [33, 7] width 8 height 8
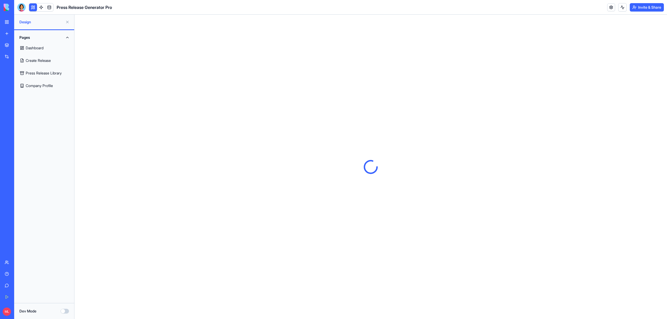
click at [34, 7] on button at bounding box center [33, 7] width 8 height 8
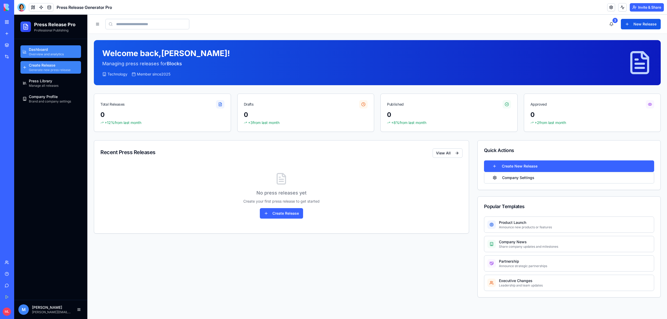
click at [48, 68] on span "Generate new press release" at bounding box center [50, 70] width 42 height 4
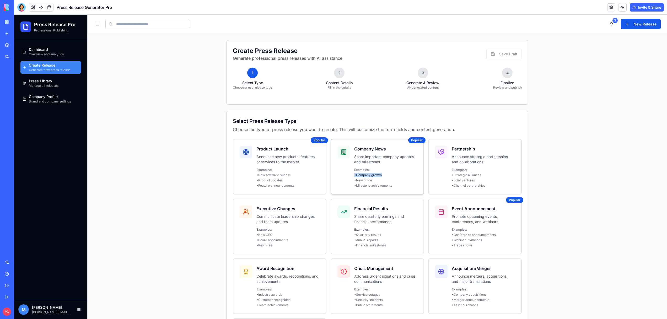
click at [394, 173] on p "• Company growth" at bounding box center [385, 175] width 63 height 4
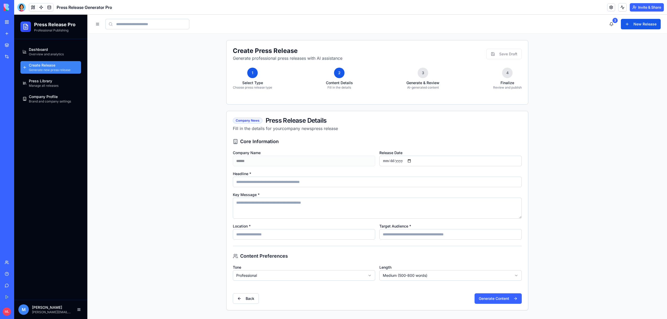
click at [275, 180] on input "Headline *" at bounding box center [377, 182] width 289 height 10
type input "**********"
click at [277, 200] on textarea "Key Message *" at bounding box center [377, 208] width 289 height 21
click at [276, 201] on textarea "Key Message *" at bounding box center [377, 208] width 289 height 21
click at [484, 298] on button "Generate Content" at bounding box center [498, 299] width 47 height 10
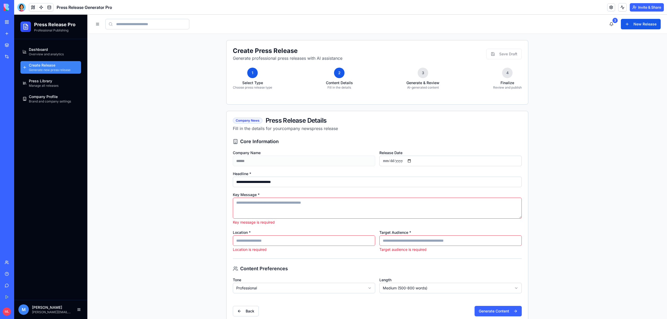
click at [249, 203] on textarea "Key Message *" at bounding box center [377, 208] width 289 height 21
type textarea "*"
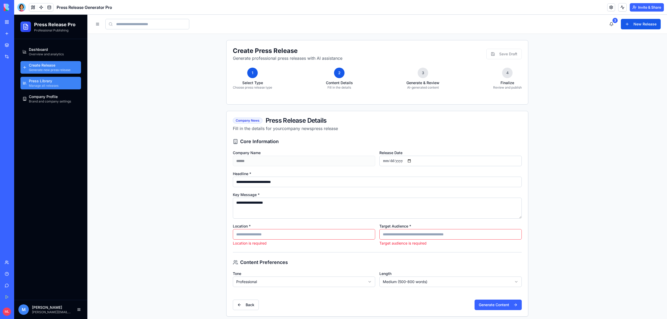
type textarea "**********"
click at [50, 82] on span "Press Library" at bounding box center [40, 80] width 23 height 5
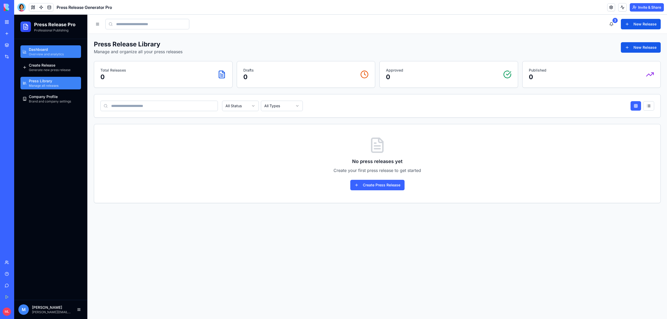
click at [48, 55] on span "Overview and analytics" at bounding box center [46, 54] width 35 height 4
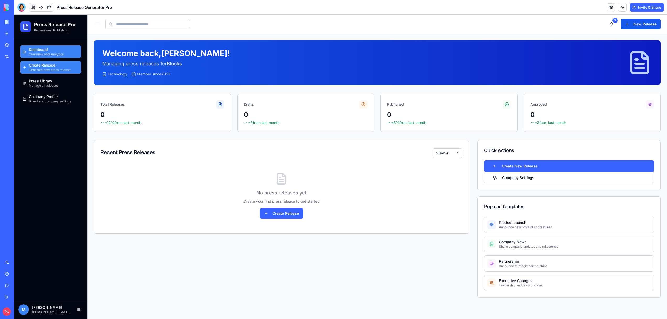
click at [47, 70] on span "Generate new press release" at bounding box center [50, 70] width 42 height 4
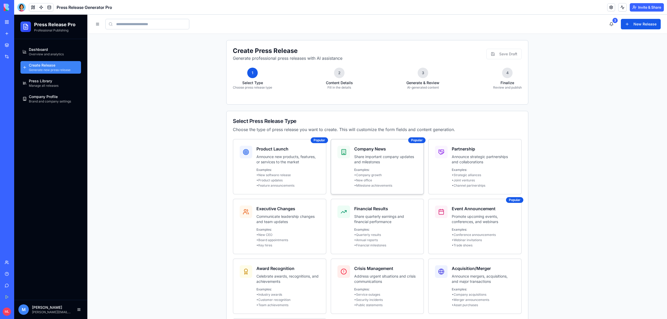
click at [376, 163] on p "Share important company updates and milestones" at bounding box center [385, 159] width 63 height 10
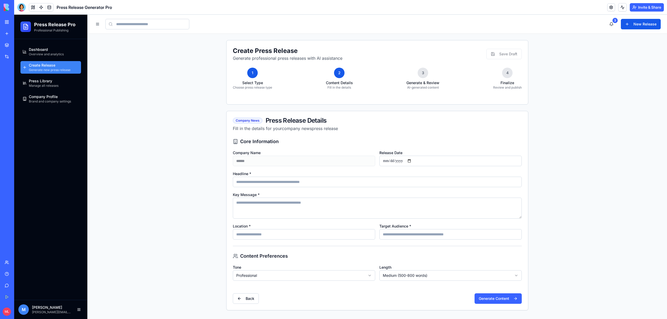
click at [291, 184] on input "Headline *" at bounding box center [377, 182] width 289 height 10
type input "*********"
click at [290, 212] on textarea "Key Message *" at bounding box center [377, 208] width 289 height 21
type textarea "**********"
click at [285, 245] on div "**********" at bounding box center [378, 224] width 302 height 172
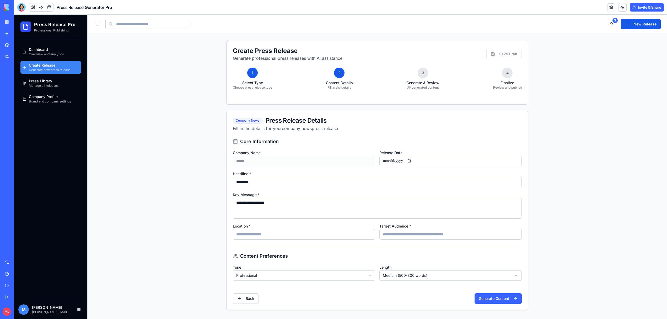
click at [274, 235] on input "Location *" at bounding box center [304, 234] width 142 height 10
type input "**********"
click at [377, 233] on div "**********" at bounding box center [377, 231] width 289 height 17
click at [382, 233] on input "Target Audience *" at bounding box center [451, 234] width 142 height 10
type input "**********"
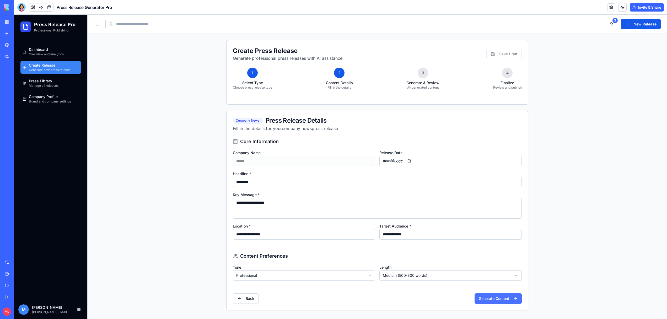
click at [492, 300] on button "Generate Content" at bounding box center [498, 299] width 47 height 10
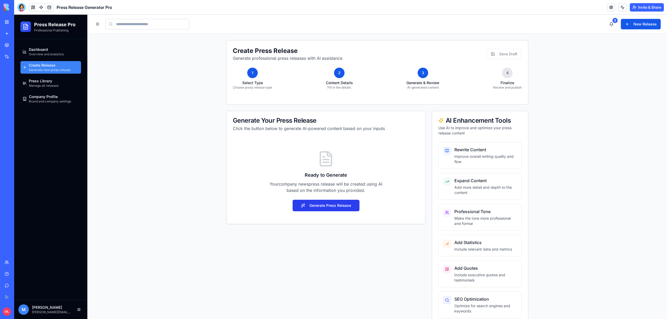
click at [347, 207] on button "Generate Press Release" at bounding box center [326, 206] width 67 height 12
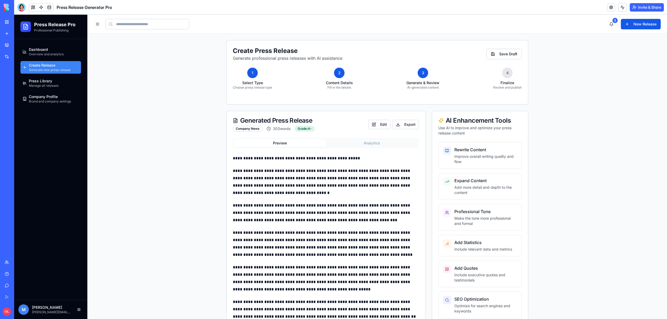
click at [376, 130] on div "Generated Press Release Company News 303 words Grade: A- Edit Export" at bounding box center [326, 125] width 186 height 14
click at [376, 126] on button "Edit" at bounding box center [380, 124] width 22 height 9
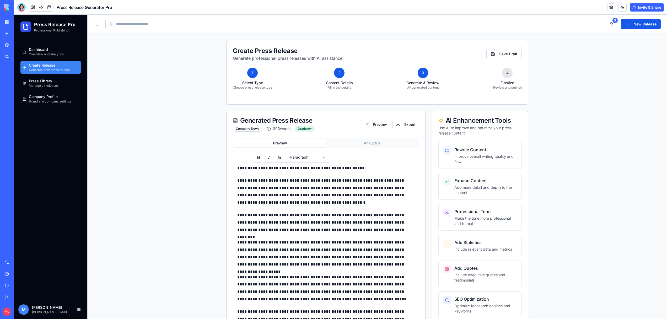
click at [292, 167] on p "**********" at bounding box center [325, 167] width 177 height 7
click at [343, 161] on div "**********" at bounding box center [326, 302] width 186 height 294
click at [343, 124] on div "Generated Press Release Company News 303 words Grade: A- Preview Export" at bounding box center [326, 125] width 186 height 14
click at [212, 178] on div "**********" at bounding box center [378, 248] width 580 height 428
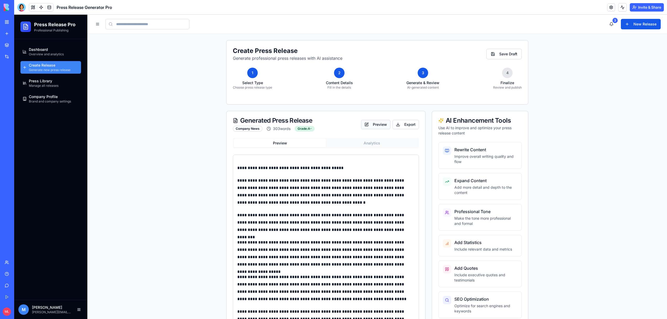
click at [377, 120] on div "Generated Press Release Company News 303 words Grade: A- Preview Export" at bounding box center [326, 125] width 186 height 14
click at [377, 128] on button "Preview" at bounding box center [375, 124] width 29 height 9
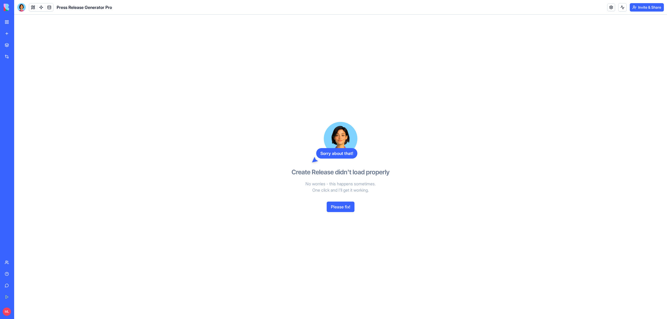
click at [338, 207] on button "Please fix!" at bounding box center [341, 207] width 28 height 10
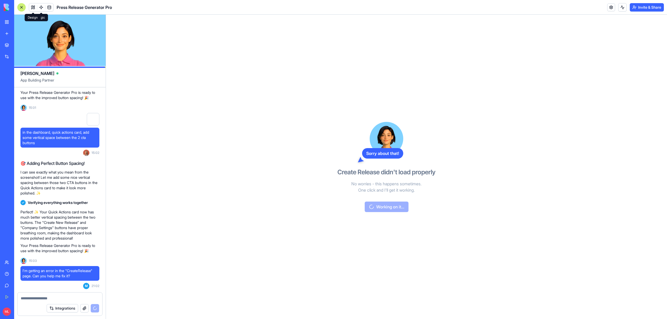
click at [33, 5] on button at bounding box center [33, 7] width 8 height 8
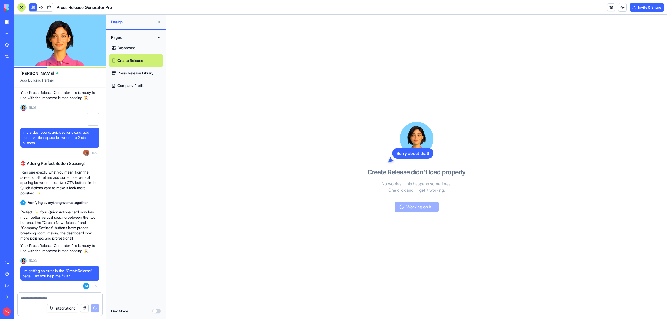
click at [132, 55] on link "Create Release" at bounding box center [136, 60] width 54 height 13
click at [133, 72] on link "Press Release Library" at bounding box center [136, 73] width 54 height 13
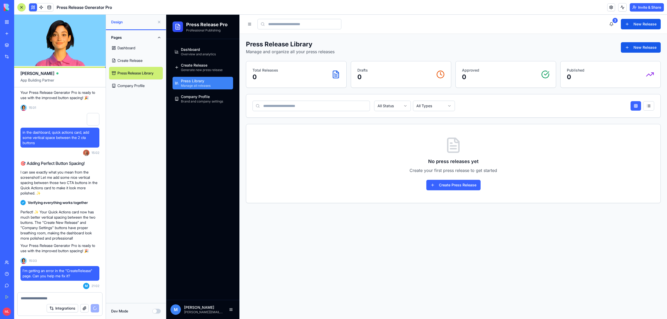
click at [161, 20] on button at bounding box center [159, 22] width 8 height 8
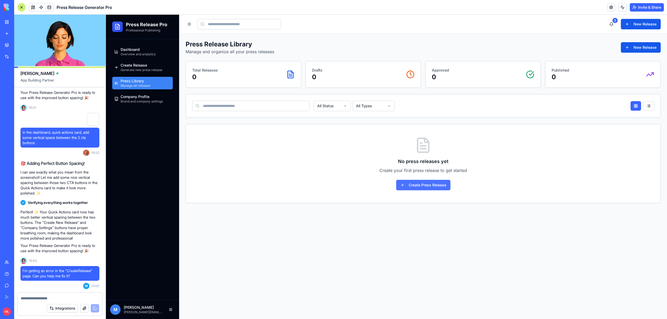
click at [422, 182] on button "Create Press Release" at bounding box center [423, 185] width 54 height 10
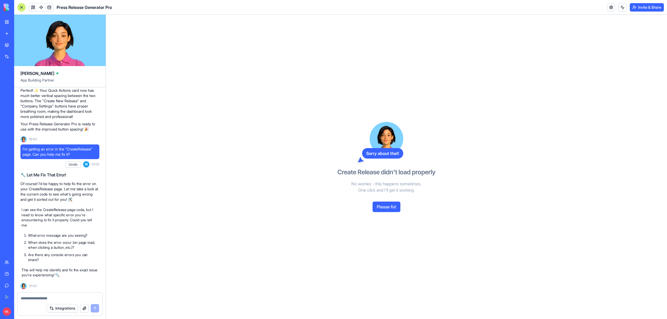
scroll to position [2022, 0]
click at [29, 8] on button at bounding box center [33, 7] width 8 height 8
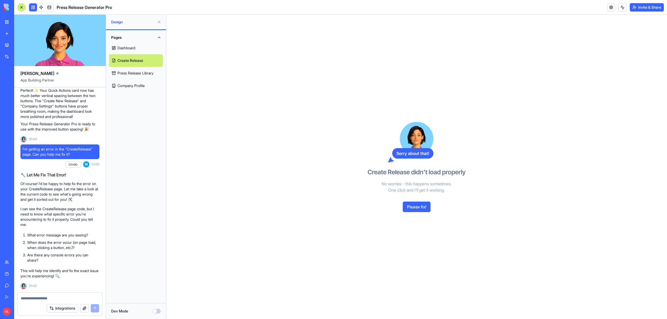
click at [124, 47] on link "Dashboard" at bounding box center [136, 48] width 54 height 13
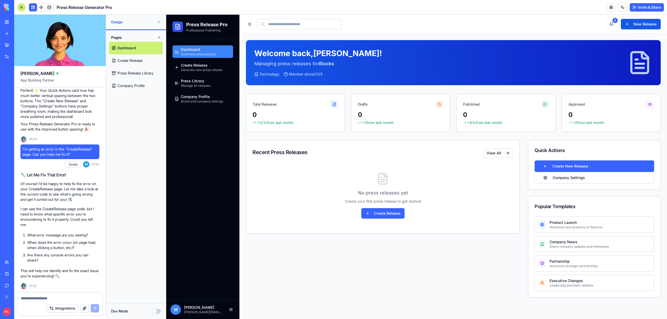
click at [126, 55] on link "Create Release" at bounding box center [136, 60] width 54 height 13
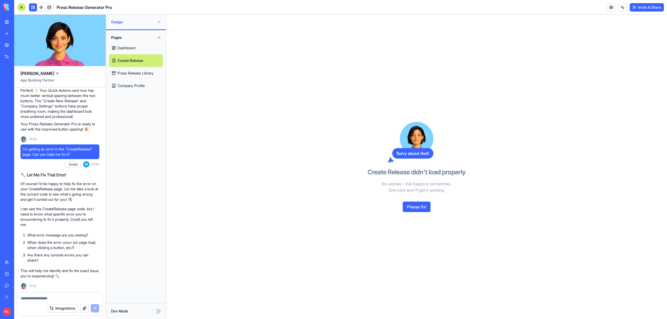
click at [416, 206] on button "Please fix!" at bounding box center [417, 207] width 28 height 10
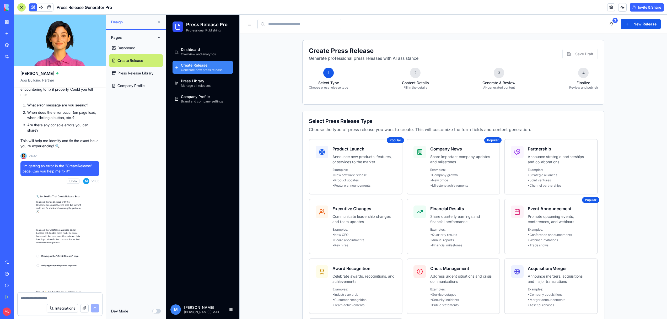
scroll to position [2236, 0]
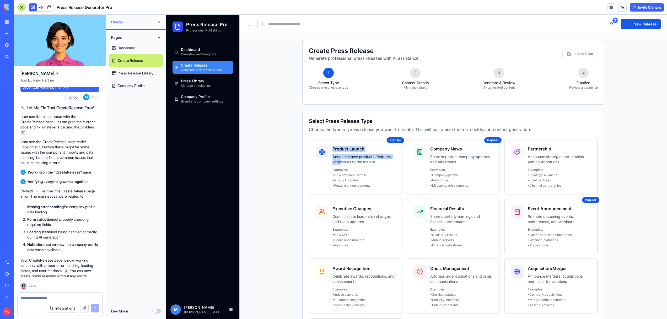
drag, startPoint x: 342, startPoint y: 161, endPoint x: 296, endPoint y: 180, distance: 49.4
click at [302, 178] on div "Create Press Release Generate professional press releases with AI assistance Sa…" at bounding box center [454, 210] width 428 height 353
click at [354, 162] on p "Announce new products, features, or services to the market" at bounding box center [364, 159] width 63 height 10
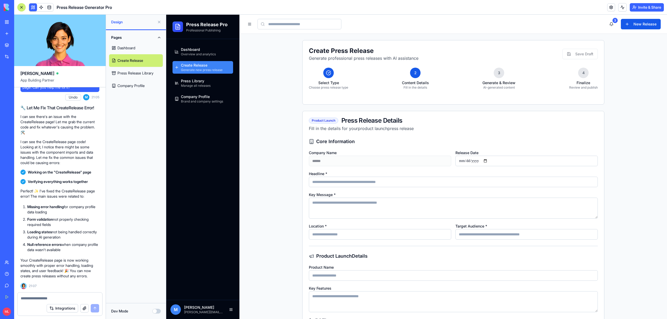
click at [342, 179] on input "Headline *" at bounding box center [453, 182] width 289 height 10
type input "**********"
click at [342, 193] on div "Key Message *" at bounding box center [453, 205] width 289 height 27
click at [343, 208] on textarea "Key Message *" at bounding box center [453, 208] width 289 height 21
type textarea "**********"
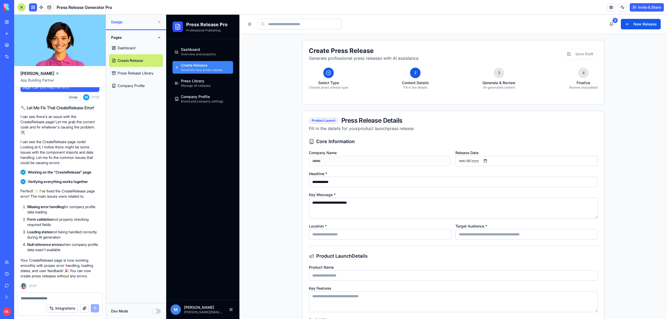
click at [343, 234] on input "Location *" at bounding box center [380, 234] width 142 height 10
type input "********"
click at [492, 227] on div "Target Audience *" at bounding box center [527, 231] width 142 height 17
click at [492, 237] on input "Target Audience *" at bounding box center [527, 234] width 142 height 10
type input "**********"
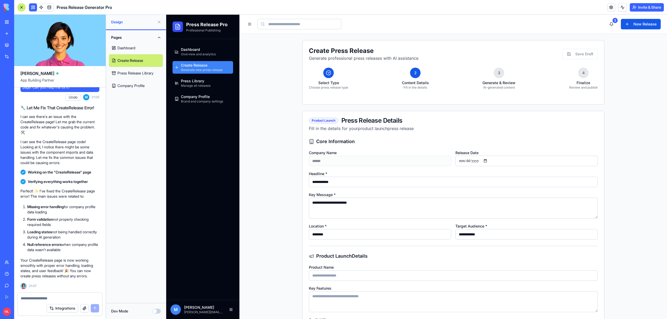
click at [336, 280] on input "Product Name" at bounding box center [453, 275] width 289 height 10
type input "******"
click at [336, 309] on textarea "Key Features" at bounding box center [453, 301] width 289 height 21
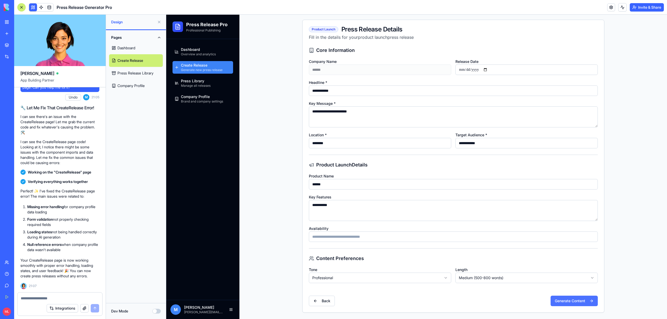
type textarea "**********"
click at [583, 301] on button "Generate Content" at bounding box center [574, 301] width 47 height 10
click at [575, 302] on button "Generate Content" at bounding box center [574, 301] width 47 height 10
click at [370, 238] on input "Availability" at bounding box center [453, 237] width 289 height 10
type input "******"
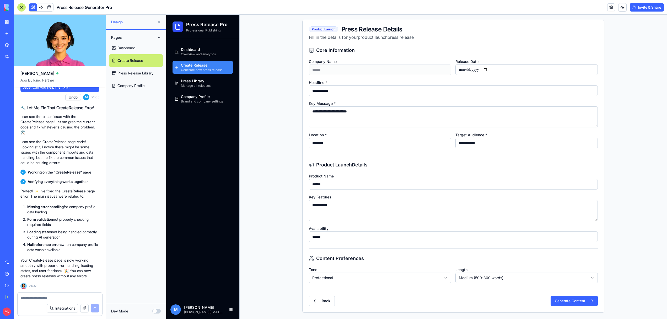
click at [565, 289] on div "**********" at bounding box center [454, 180] width 302 height 266
click at [565, 297] on button "Generate Content" at bounding box center [574, 301] width 47 height 10
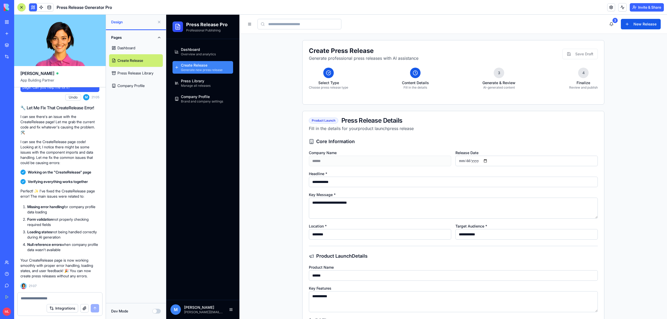
click at [414, 76] on div at bounding box center [415, 73] width 10 height 10
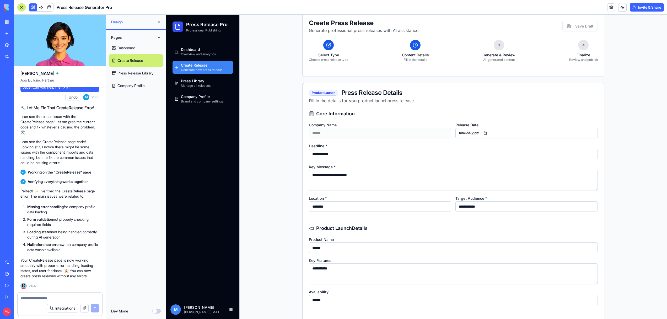
click at [400, 256] on div "**********" at bounding box center [453, 270] width 289 height 69
click at [494, 198] on div "**********" at bounding box center [527, 202] width 142 height 17
click at [494, 206] on input "**********" at bounding box center [527, 205] width 142 height 10
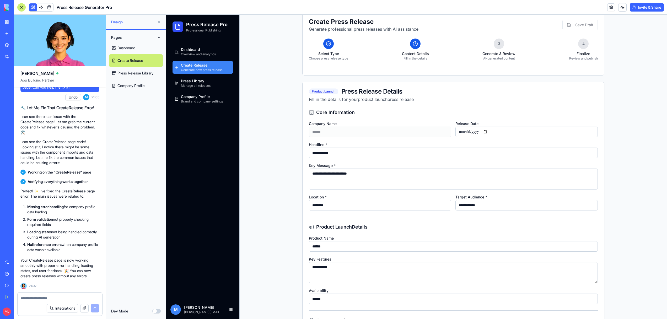
click at [494, 206] on input "**********" at bounding box center [527, 205] width 142 height 10
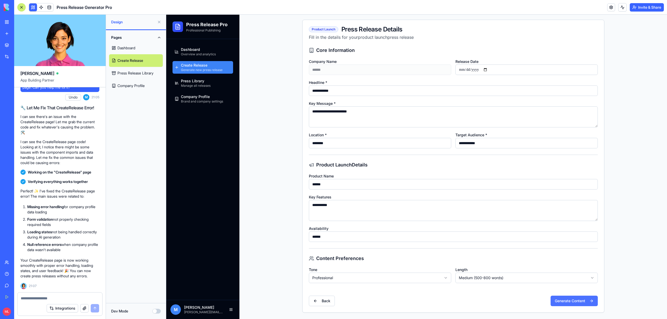
type input "**********"
click at [586, 305] on button "Generate Content" at bounding box center [574, 301] width 47 height 10
click at [565, 302] on button "Generate Content" at bounding box center [574, 301] width 47 height 10
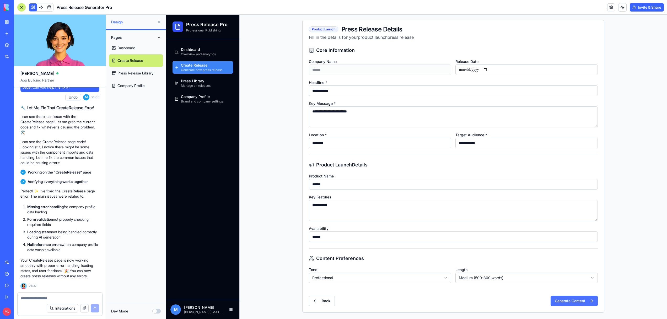
click at [565, 302] on button "Generate Content" at bounding box center [574, 301] width 47 height 10
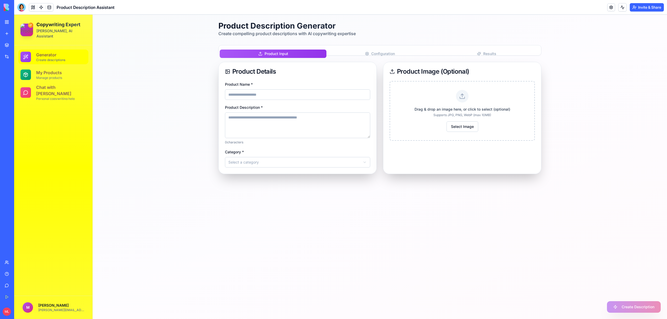
click at [31, 31] on img at bounding box center [26, 30] width 13 height 13
click at [27, 31] on img at bounding box center [26, 30] width 13 height 13
click at [261, 91] on input "Product Name *" at bounding box center [297, 94] width 145 height 10
type input "********"
click at [261, 129] on textarea "Product Description *" at bounding box center [297, 126] width 145 height 26
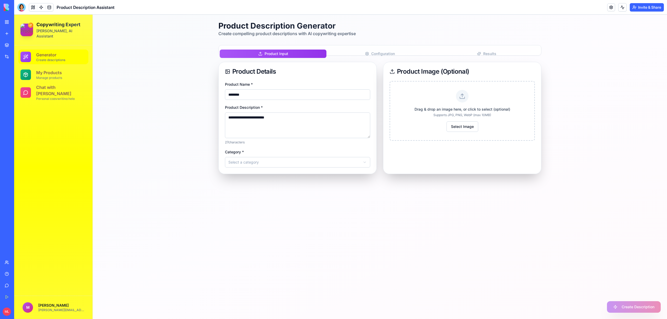
type textarea "**********"
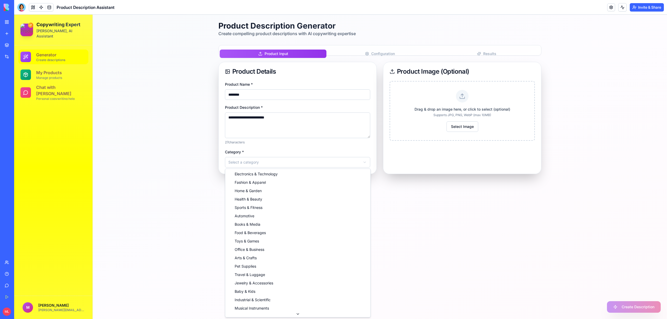
click at [269, 162] on html "**********" at bounding box center [340, 167] width 653 height 305
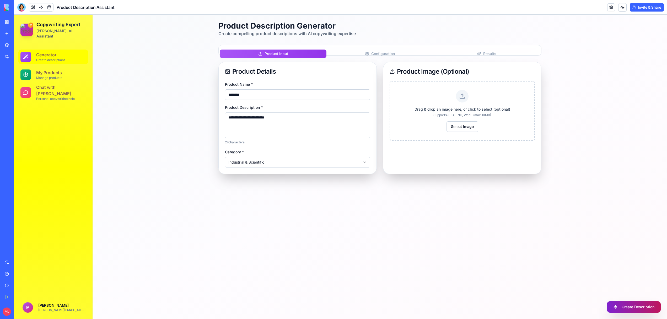
click at [627, 307] on button "Create Description" at bounding box center [634, 307] width 54 height 12
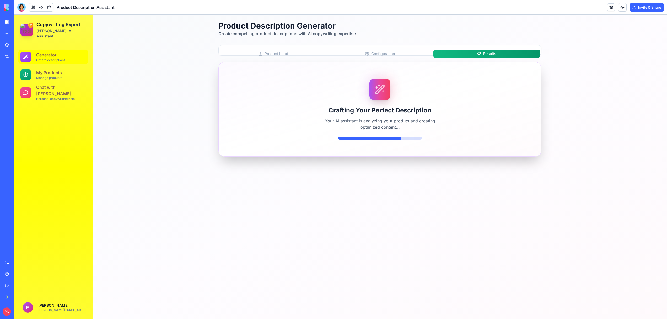
click at [370, 55] on button "Configuration" at bounding box center [380, 54] width 107 height 8
click at [458, 57] on button "Results" at bounding box center [487, 54] width 107 height 8
click at [285, 55] on button "Product Input" at bounding box center [273, 54] width 107 height 8
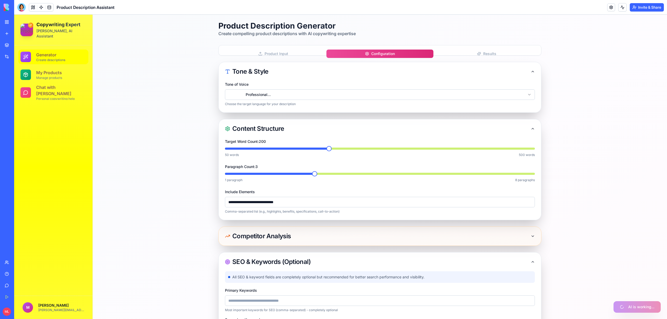
click at [364, 51] on button "Configuration" at bounding box center [380, 54] width 107 height 8
click at [293, 51] on button "Product Input" at bounding box center [273, 54] width 107 height 8
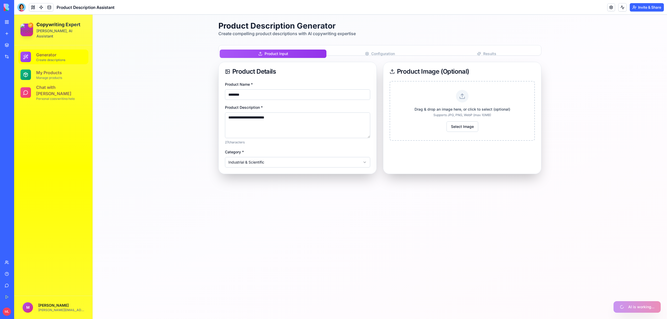
click at [27, 26] on img at bounding box center [26, 30] width 13 height 13
click at [41, 58] on p "Create descriptions" at bounding box center [61, 60] width 50 height 4
click at [44, 75] on link "My Products Manage products" at bounding box center [53, 74] width 70 height 15
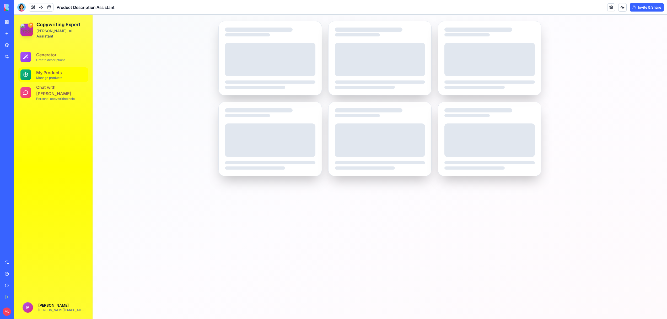
click at [47, 96] on div "Generator Create descriptions My Products Manage products Chat with [PERSON_NAM…" at bounding box center [53, 170] width 78 height 251
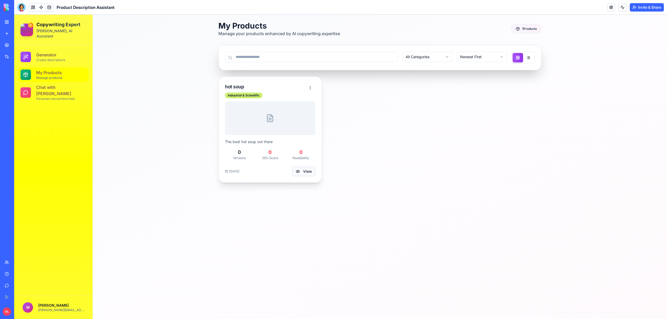
click at [303, 174] on button "View" at bounding box center [304, 171] width 23 height 9
click at [36, 93] on link "Chat with [PERSON_NAME] Personal copywriting help" at bounding box center [53, 92] width 70 height 15
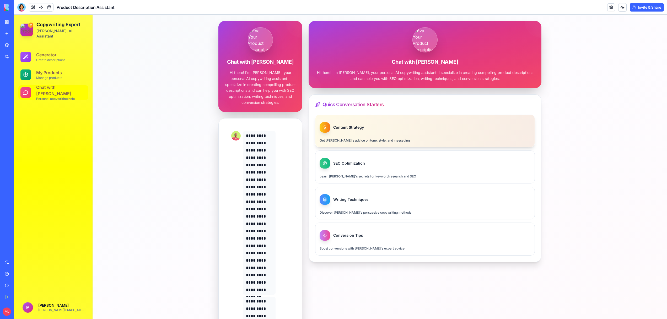
click at [413, 129] on div "Content Strategy" at bounding box center [425, 127] width 211 height 10
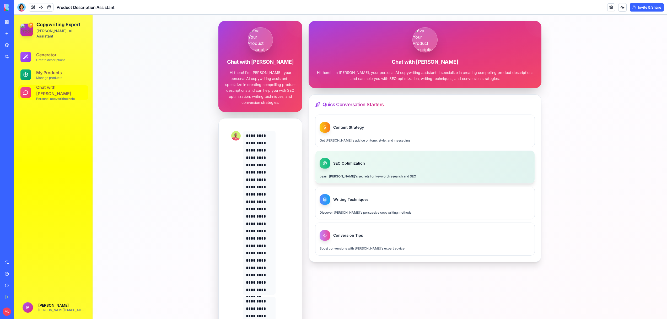
click at [385, 155] on div at bounding box center [425, 167] width 219 height 33
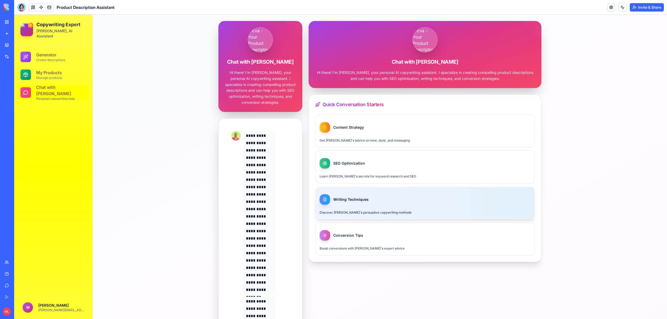
click at [375, 219] on div at bounding box center [425, 203] width 219 height 33
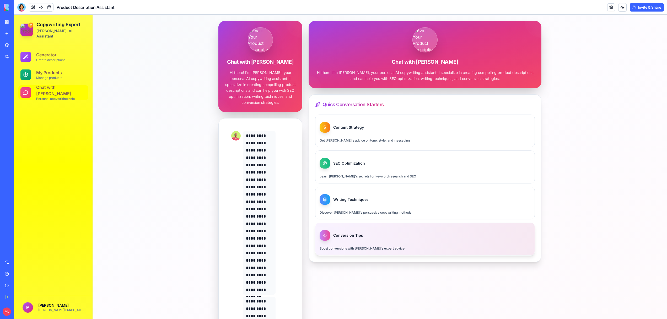
click at [376, 229] on div at bounding box center [425, 239] width 219 height 33
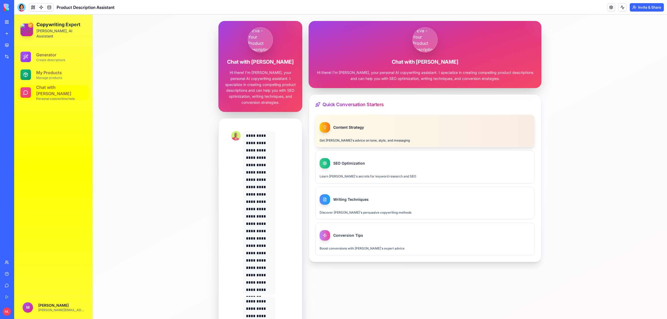
click at [351, 143] on p "Get [PERSON_NAME]'s advice on tone, style, and messaging" at bounding box center [365, 140] width 90 height 5
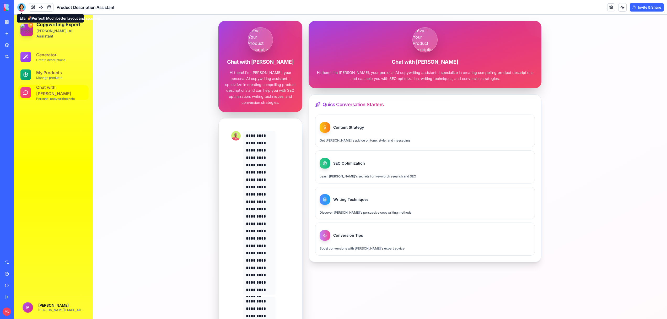
click at [23, 8] on div at bounding box center [21, 7] width 8 height 8
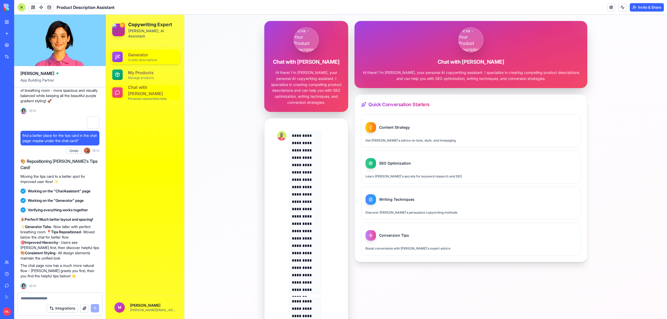
click at [161, 52] on div "Generator Create descriptions" at bounding box center [153, 57] width 50 height 10
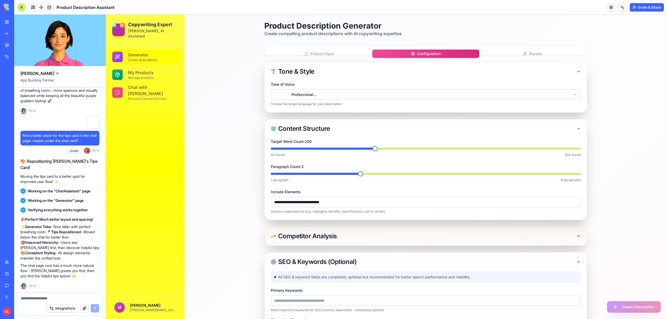
click at [417, 53] on button "Configuration" at bounding box center [426, 54] width 107 height 8
click at [537, 49] on div "Product Input Configuration Results" at bounding box center [425, 50] width 323 height 10
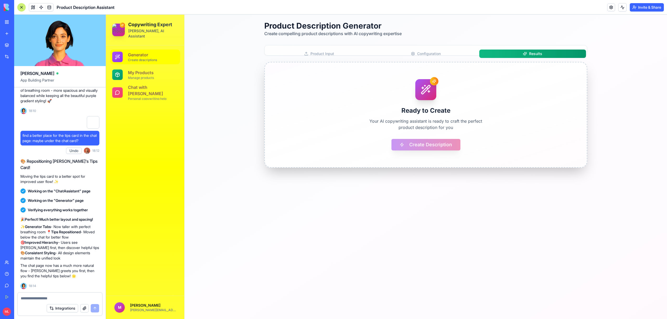
click at [537, 53] on button "Results" at bounding box center [533, 54] width 107 height 8
click at [347, 44] on div "Product Description Generator Create compelling product descriptions with AI co…" at bounding box center [426, 95] width 336 height 160
click at [330, 55] on button "Product Input" at bounding box center [319, 54] width 107 height 8
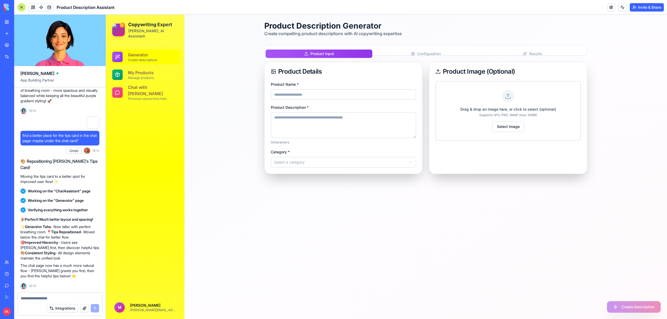
click at [304, 95] on input "Product Name *" at bounding box center [343, 94] width 145 height 10
type input "**********"
click at [308, 127] on textarea "Product Description *" at bounding box center [343, 126] width 145 height 26
type textarea "**********"
click at [311, 162] on html "**********" at bounding box center [386, 167] width 561 height 305
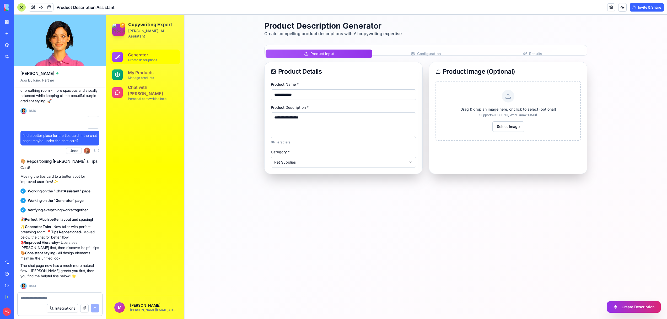
click at [325, 165] on html "**********" at bounding box center [386, 167] width 561 height 305
click at [30, 300] on textarea at bounding box center [60, 298] width 78 height 5
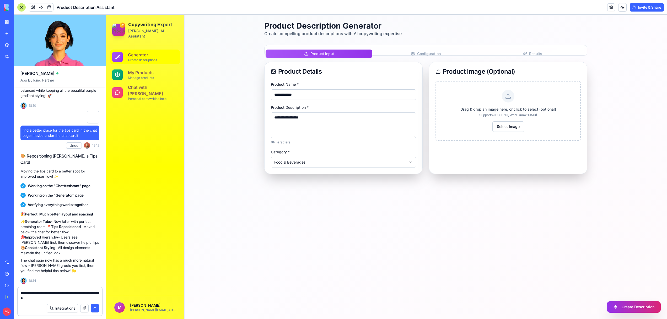
type textarea "**********"
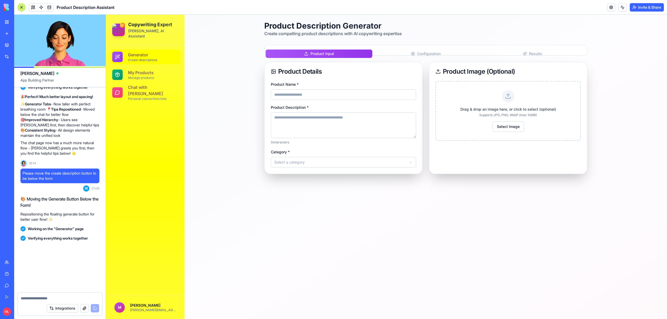
scroll to position [4928, 0]
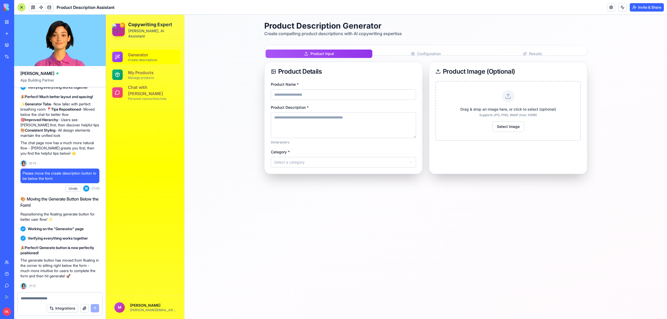
click at [418, 46] on div "Product Input Configuration Results" at bounding box center [425, 50] width 323 height 10
click at [420, 55] on button "Configuration" at bounding box center [426, 54] width 107 height 8
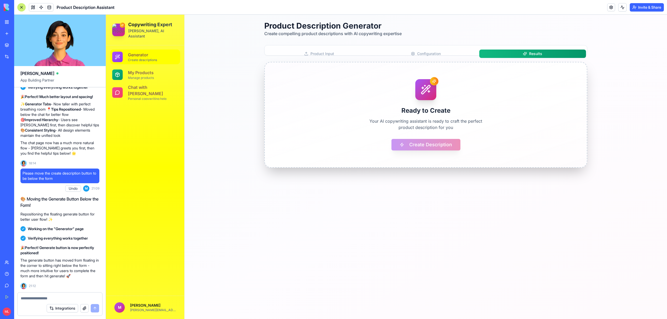
click at [530, 57] on button "Results" at bounding box center [533, 54] width 107 height 8
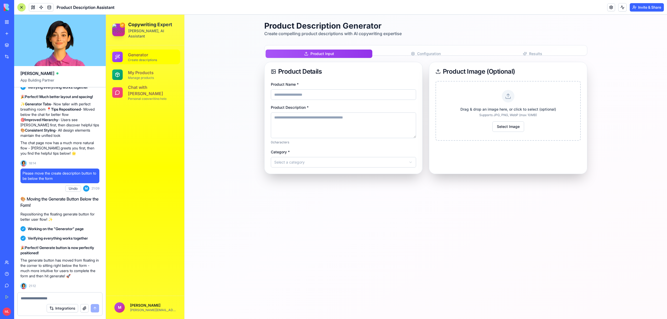
click at [329, 52] on button "Product Input" at bounding box center [319, 54] width 107 height 8
click at [477, 58] on div "Product Input Configuration Results Product Details Product Name * Product Desc…" at bounding box center [425, 109] width 323 height 129
click at [469, 56] on button "Configuration" at bounding box center [426, 54] width 107 height 8
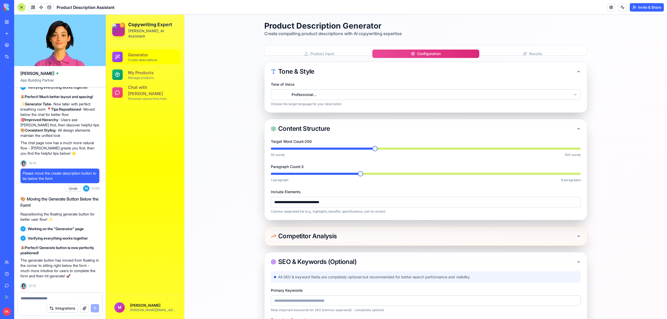
click at [311, 47] on div "Product Input Configuration Results" at bounding box center [425, 50] width 323 height 10
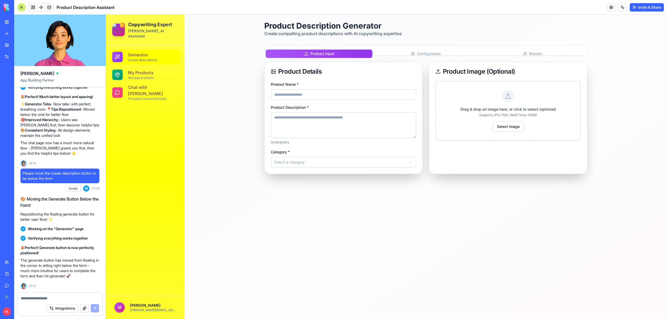
click at [318, 54] on button "Product Input" at bounding box center [319, 54] width 107 height 8
click at [41, 298] on textarea at bounding box center [60, 298] width 78 height 5
type textarea "**********"
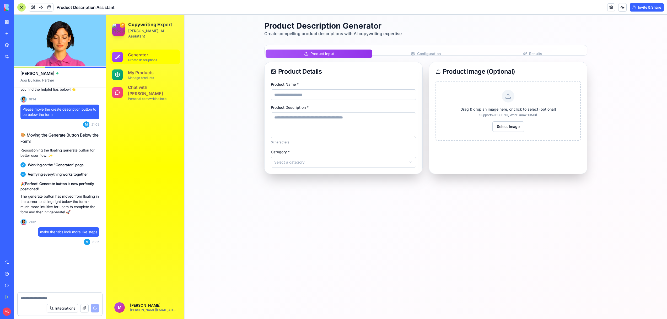
scroll to position [4992, 0]
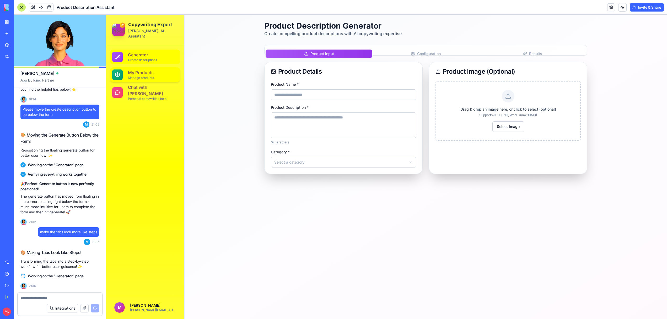
click at [138, 76] on p "Manage products" at bounding box center [153, 78] width 50 height 4
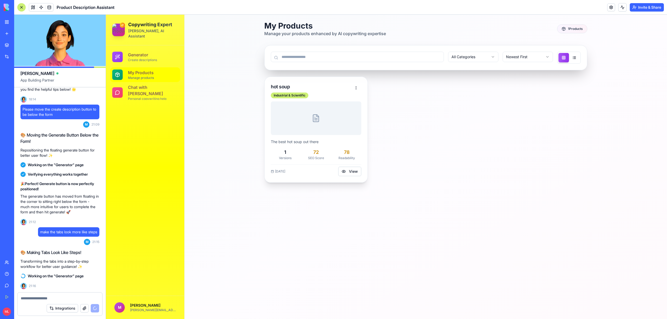
click at [324, 137] on div "The best hot soup out there 1 Versions 72 SEO Score 78 Readability [DATE] View" at bounding box center [316, 142] width 103 height 81
click at [350, 171] on button "View" at bounding box center [349, 171] width 23 height 9
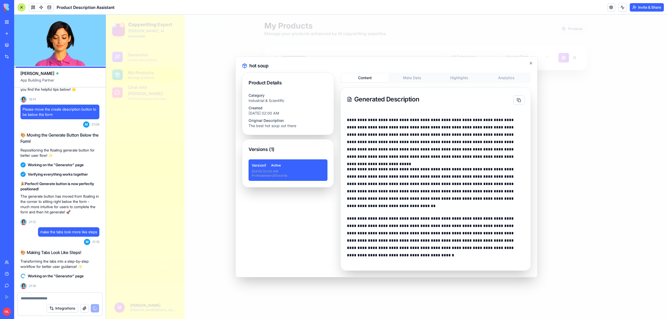
click at [411, 81] on div "**********" at bounding box center [387, 167] width 302 height 221
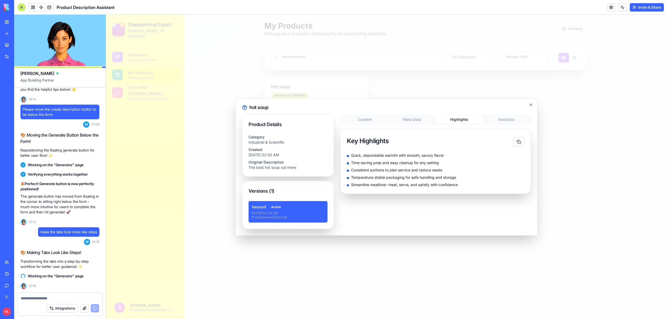
click at [453, 93] on body "Copywriting Expert [PERSON_NAME], AI Assistant Generator Create descriptions My…" at bounding box center [386, 167] width 561 height 305
click at [369, 124] on div "Content Meta Data Highlights Analytics" at bounding box center [436, 119] width 191 height 10
click at [368, 119] on div "Content Meta Data Highlights Analytics Key Highlights Quick, dependable warmth …" at bounding box center [436, 154] width 191 height 80
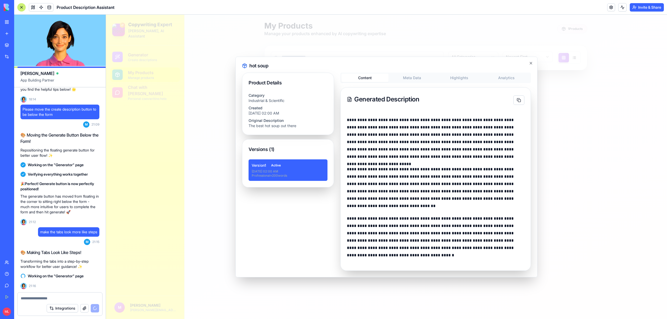
click at [413, 76] on div "**********" at bounding box center [387, 167] width 302 height 221
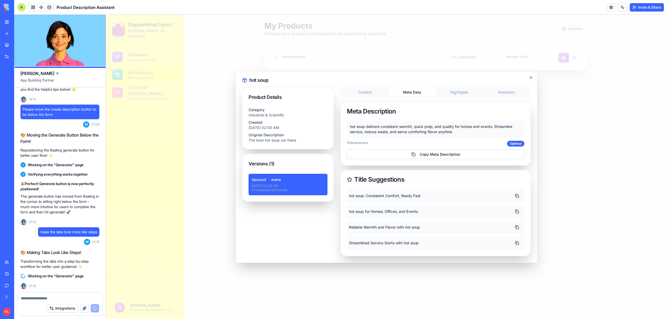
click at [466, 92] on body "Copywriting Expert Eva, AI Assistant Generator Create descriptions My Products …" at bounding box center [386, 167] width 561 height 305
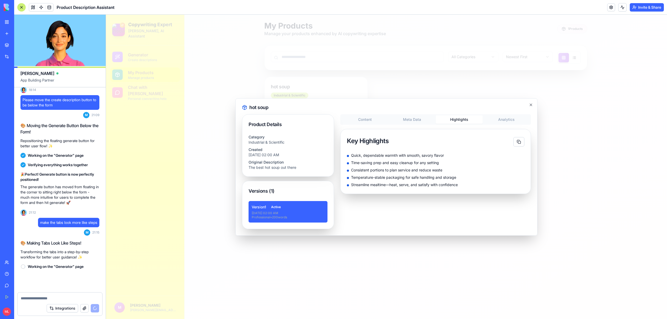
scroll to position [5002, 0]
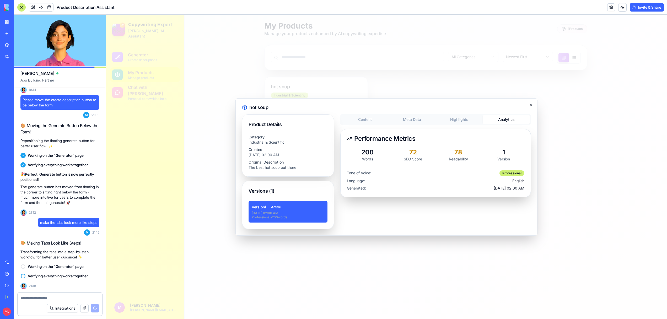
click at [512, 122] on button "Analytics" at bounding box center [506, 119] width 47 height 8
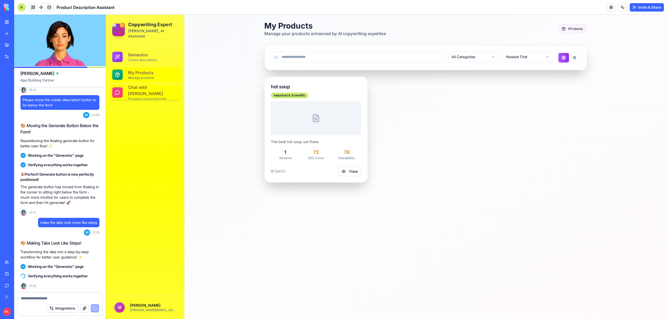
click at [137, 97] on p "Personal copywriting help" at bounding box center [153, 99] width 50 height 4
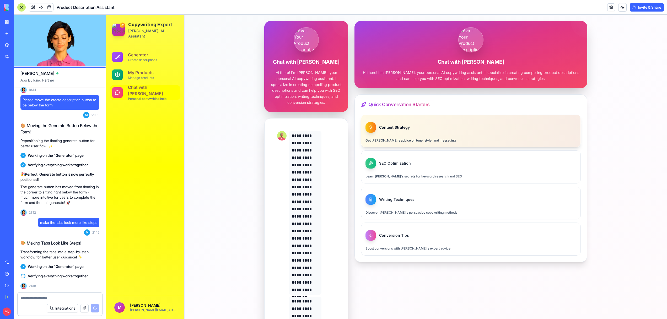
click at [391, 134] on div at bounding box center [471, 131] width 219 height 33
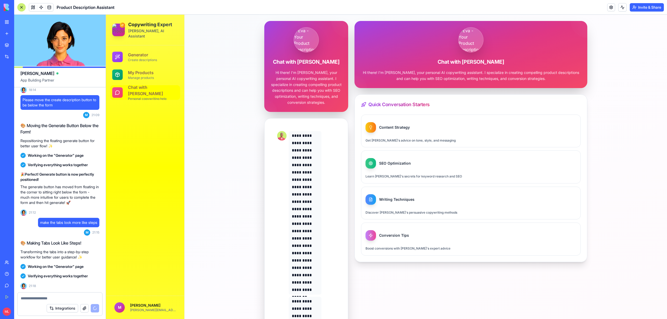
scroll to position [5073, 0]
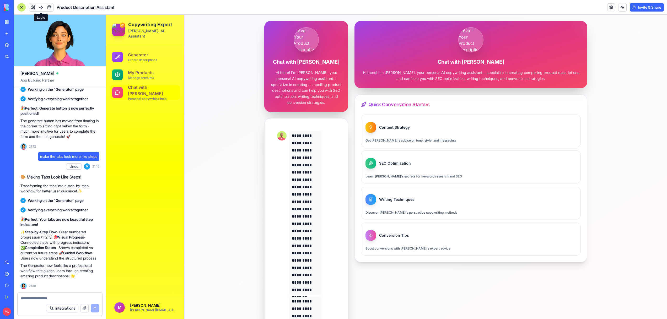
click at [40, 6] on span at bounding box center [41, 7] width 15 height 15
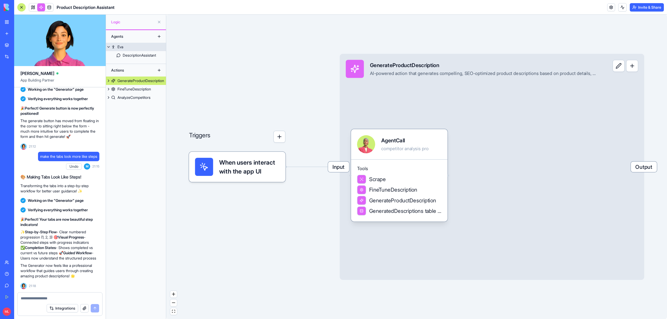
click at [124, 50] on link "Eva" at bounding box center [136, 47] width 60 height 8
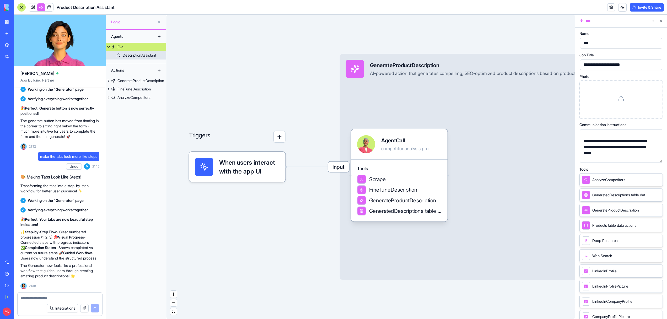
click at [128, 54] on div "DescriptionAssistant" at bounding box center [139, 55] width 33 height 5
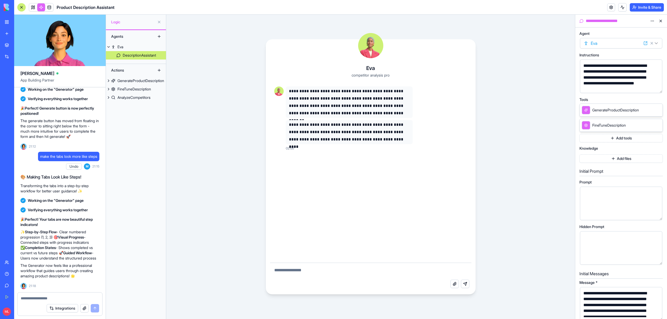
click at [648, 20] on div "**********" at bounding box center [616, 21] width 63 height 6
click at [654, 20] on html "BETA My Workspace New app Marketplace Integrations Recent Milestone Brand Ident…" at bounding box center [333, 159] width 667 height 319
click at [647, 34] on div "State" at bounding box center [640, 32] width 31 height 8
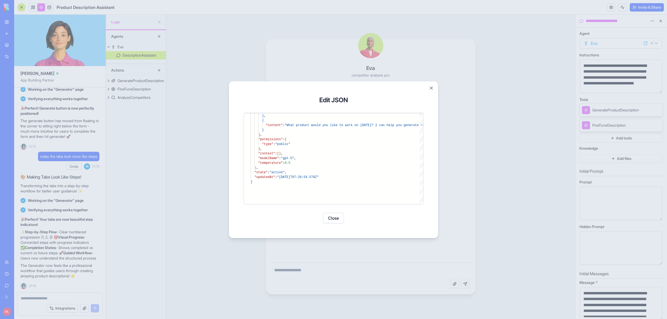
click at [332, 216] on button "Close" at bounding box center [333, 218] width 21 height 10
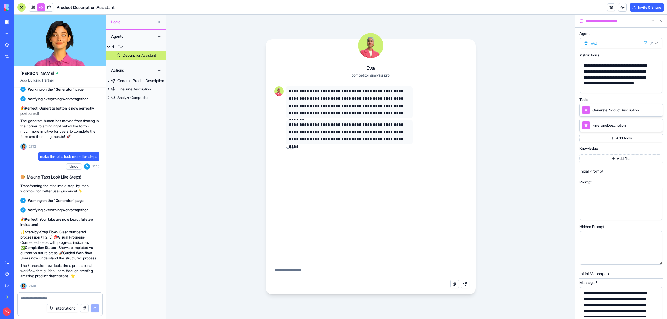
click at [34, 8] on link at bounding box center [33, 7] width 8 height 8
click at [31, 5] on button at bounding box center [33, 7] width 8 height 8
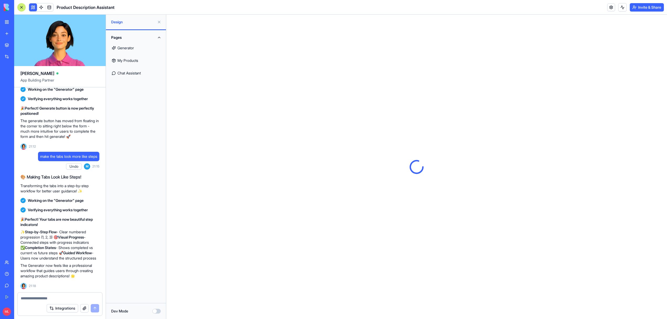
click at [32, 8] on button at bounding box center [33, 7] width 8 height 8
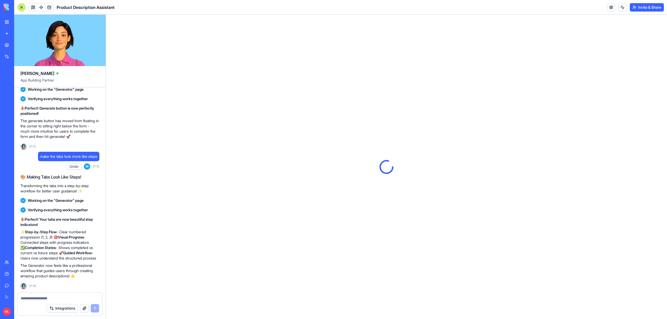
click at [23, 9] on div at bounding box center [21, 7] width 8 height 8
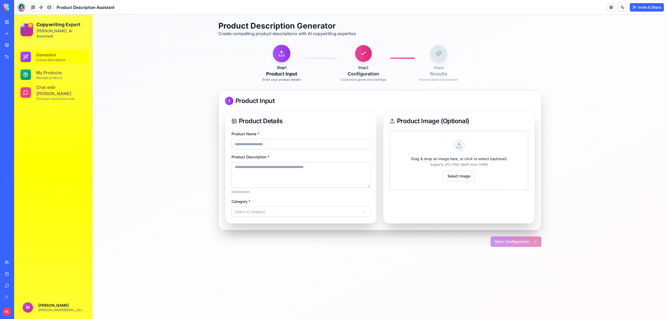
click at [284, 61] on button at bounding box center [282, 54] width 18 height 18
click at [285, 56] on button at bounding box center [282, 54] width 18 height 18
click at [54, 70] on div "My Products Manage products" at bounding box center [61, 75] width 50 height 10
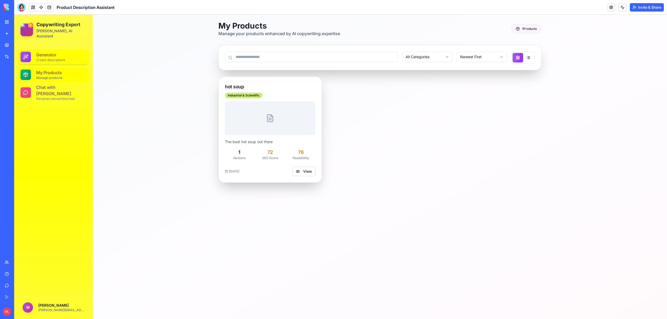
click at [50, 58] on p "Create descriptions" at bounding box center [61, 60] width 50 height 4
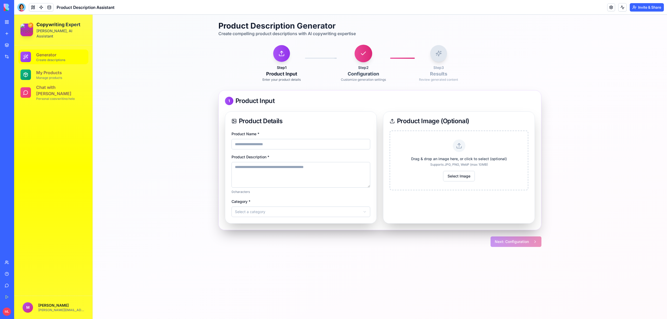
click at [362, 57] on button at bounding box center [364, 54] width 18 height 18
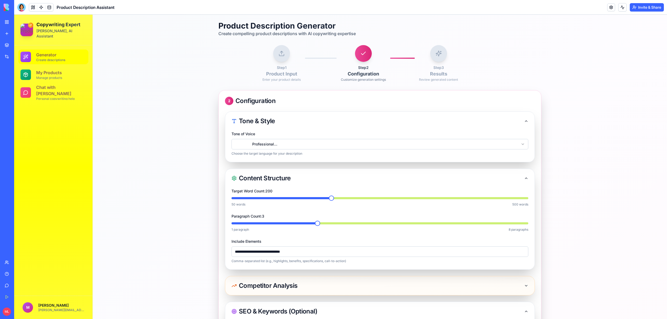
click at [429, 54] on div "Step 3 Results Review generated content" at bounding box center [438, 63] width 39 height 37
click at [439, 54] on icon at bounding box center [438, 53] width 7 height 7
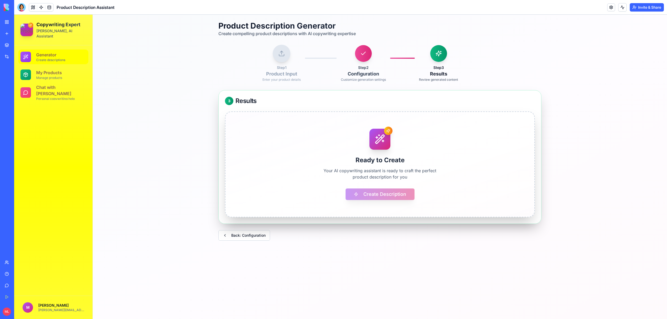
click at [279, 58] on button at bounding box center [282, 54] width 18 height 18
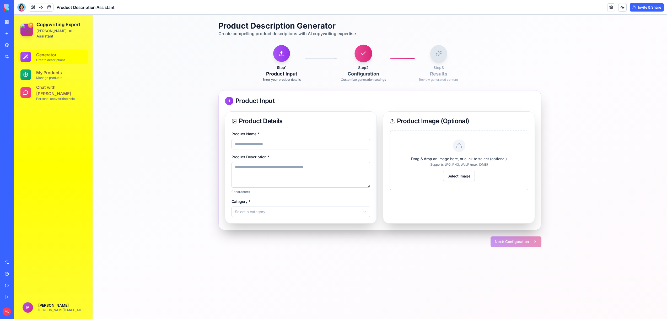
click at [360, 50] on icon at bounding box center [363, 53] width 7 height 7
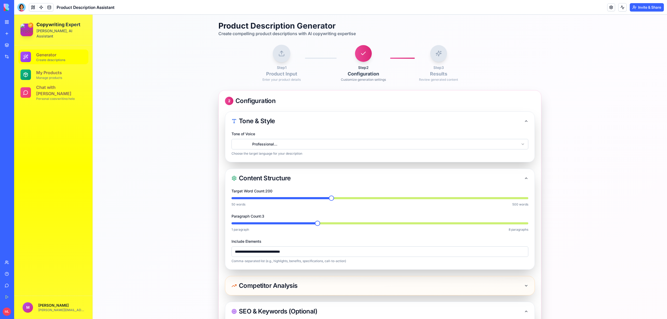
click at [285, 54] on button at bounding box center [282, 54] width 18 height 18
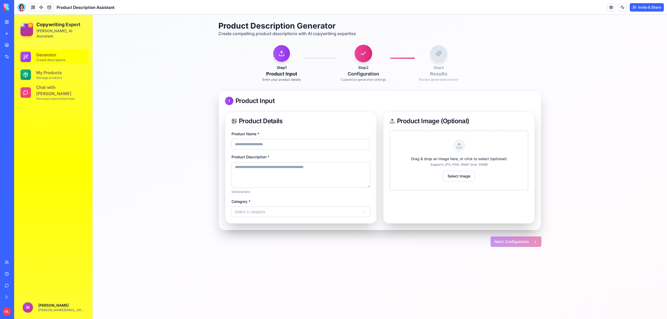
click at [361, 51] on icon at bounding box center [363, 53] width 7 height 7
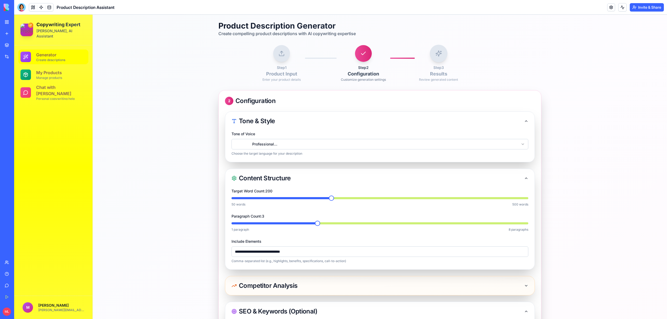
click at [445, 53] on button at bounding box center [439, 54] width 18 height 18
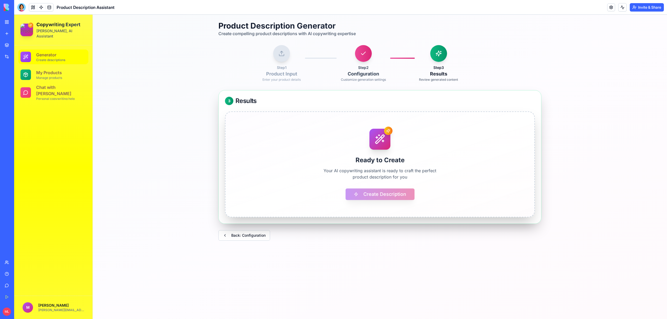
click at [376, 53] on div "Step 2 Configuration Customize generation settings" at bounding box center [363, 63] width 45 height 37
click at [360, 53] on icon at bounding box center [363, 53] width 7 height 7
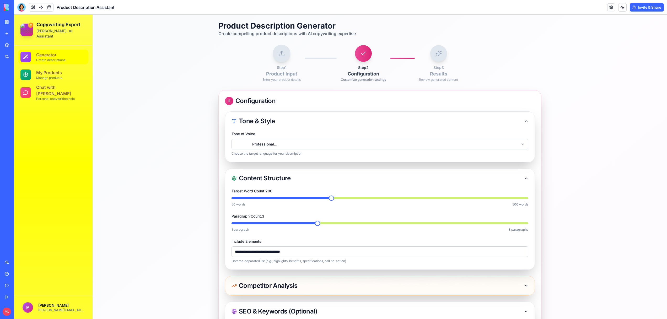
click at [286, 60] on button at bounding box center [282, 54] width 18 height 18
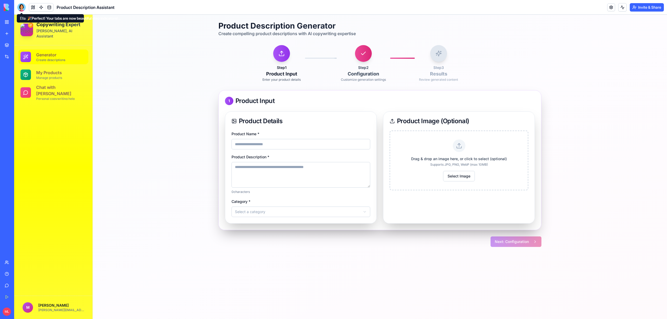
click at [22, 9] on body "BETA My Workspace New app Marketplace Integrations Recent Milestone Brand Ident…" at bounding box center [333, 159] width 667 height 319
click at [14, 7] on header "Product Description Assistant Invite & Share" at bounding box center [340, 7] width 653 height 15
click at [21, 7] on div at bounding box center [21, 7] width 8 height 8
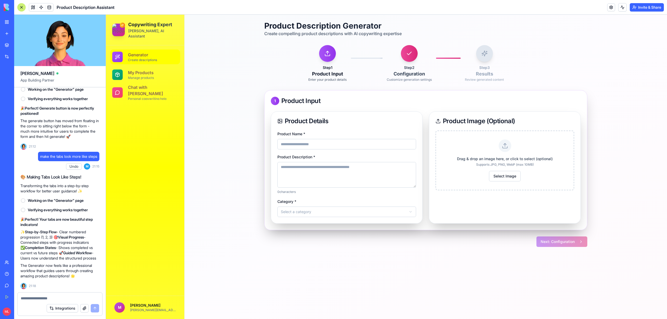
click at [43, 294] on div at bounding box center [60, 297] width 85 height 8
click at [49, 299] on textarea at bounding box center [60, 298] width 78 height 5
type textarea "*"
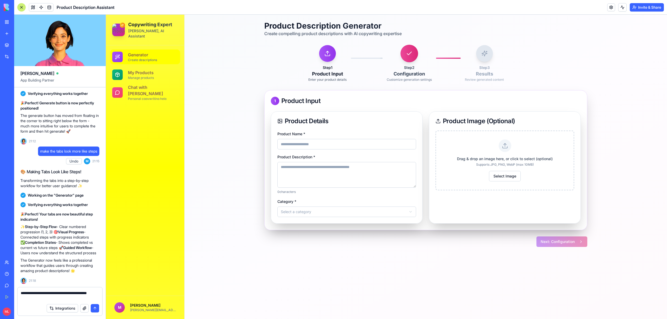
click at [412, 61] on button at bounding box center [410, 54] width 18 height 18
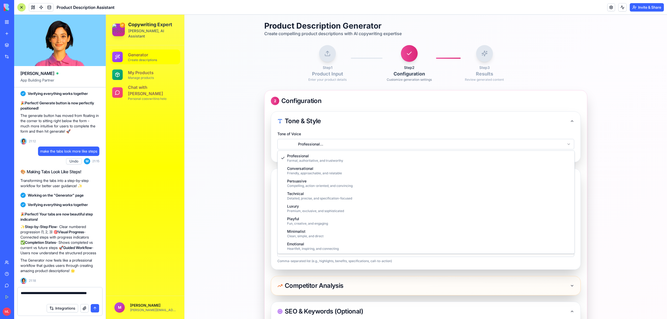
click at [295, 147] on html "**********" at bounding box center [386, 246] width 561 height 462
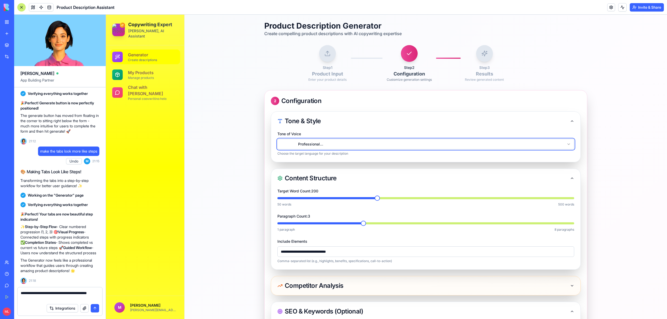
click at [295, 147] on html "**********" at bounding box center [386, 246] width 561 height 462
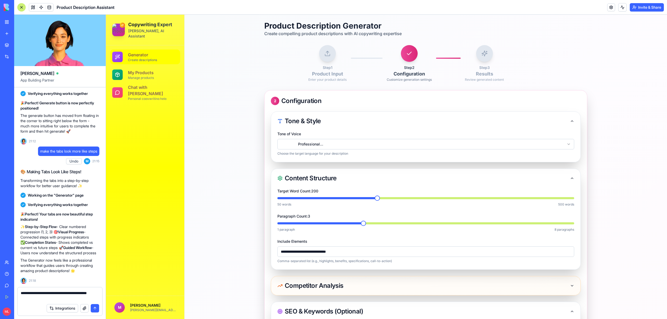
click at [40, 299] on textarea "**********" at bounding box center [60, 296] width 78 height 10
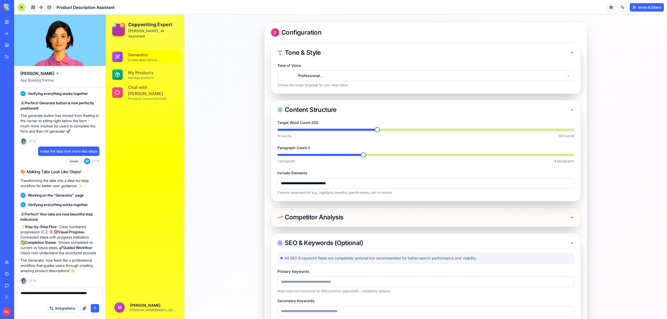
scroll to position [157, 0]
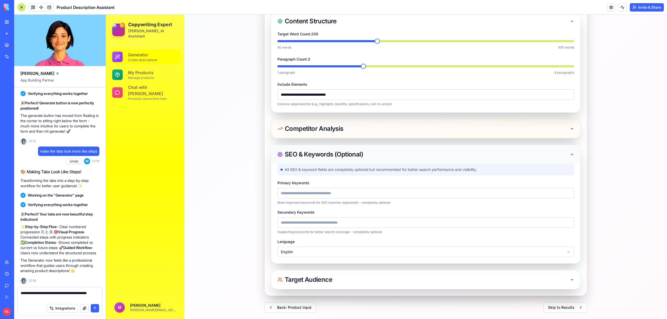
click at [316, 163] on div "SEO & Keywords (Optional)" at bounding box center [426, 154] width 310 height 19
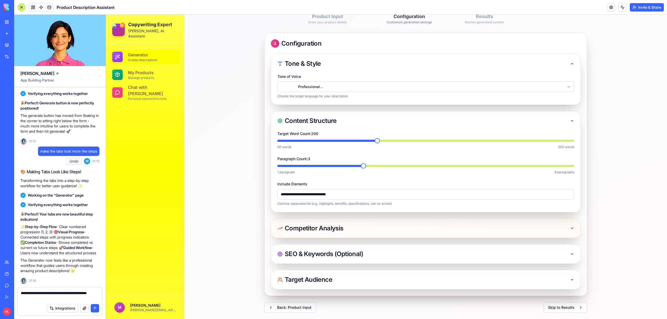
scroll to position [0, 0]
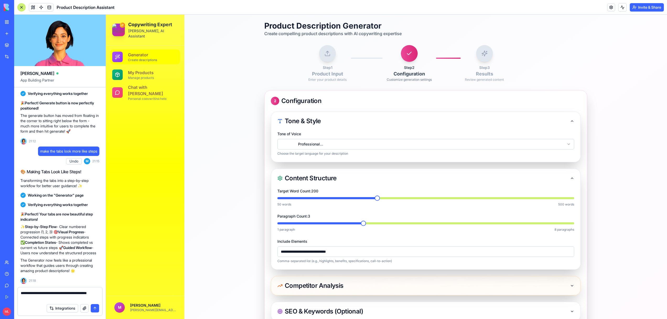
drag, startPoint x: 43, startPoint y: 297, endPoint x: 14, endPoint y: 290, distance: 30.1
click at [16, 290] on div "**********" at bounding box center [60, 303] width 92 height 32
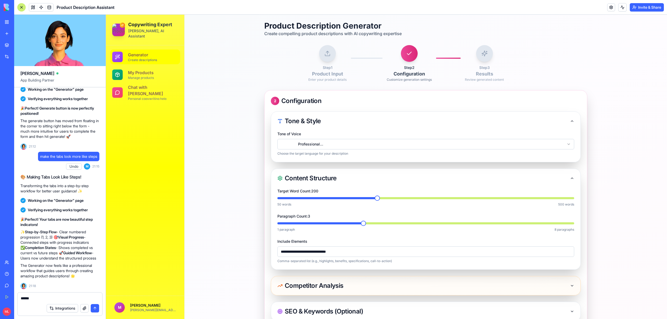
click at [58, 296] on textarea "******" at bounding box center [60, 298] width 78 height 5
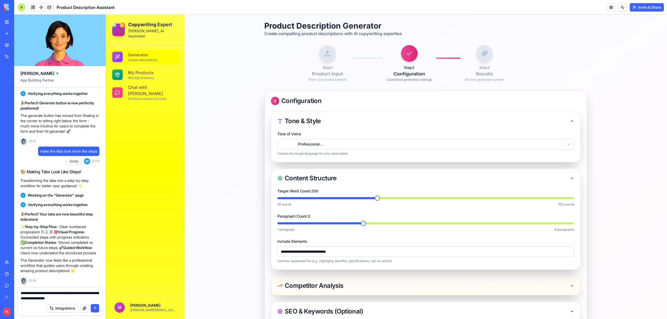
type textarea "**********"
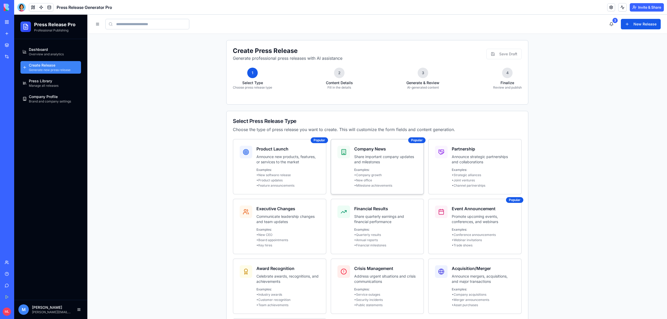
click at [388, 164] on p "Share important company updates and milestones" at bounding box center [385, 159] width 63 height 10
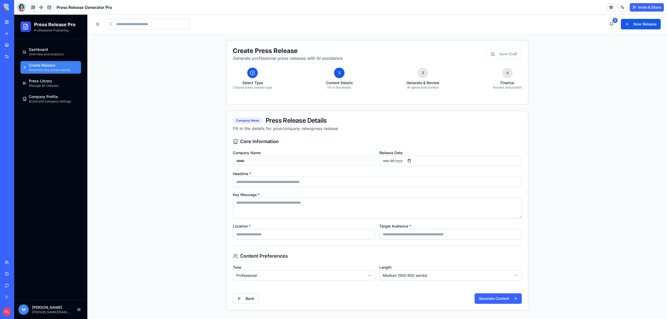
click at [311, 181] on input "Headline *" at bounding box center [377, 182] width 289 height 10
type input "*********"
click at [262, 210] on textarea "Key Message *" at bounding box center [377, 208] width 289 height 21
click at [256, 190] on div "**********" at bounding box center [377, 189] width 289 height 102
click at [256, 183] on input "*********" at bounding box center [377, 182] width 289 height 10
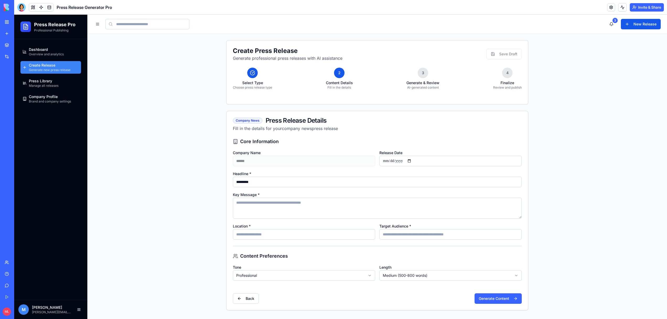
click at [256, 183] on input "*********" at bounding box center [377, 182] width 289 height 10
click at [269, 210] on textarea "Key Message *" at bounding box center [377, 208] width 289 height 21
paste textarea "*********"
type textarea "*********"
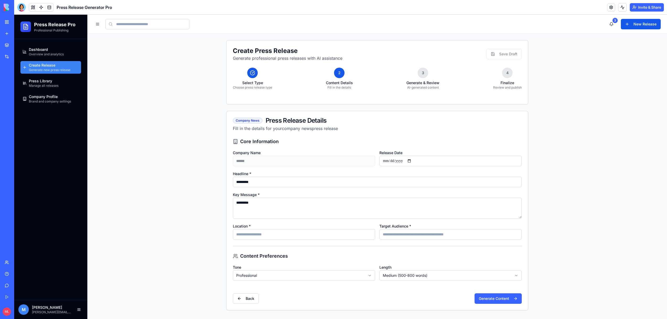
click at [273, 233] on input "Location *" at bounding box center [304, 234] width 142 height 10
type input "********"
click at [470, 236] on input "Target Audience *" at bounding box center [451, 234] width 142 height 10
type input "**********"
click at [309, 283] on div "**********" at bounding box center [378, 224] width 302 height 172
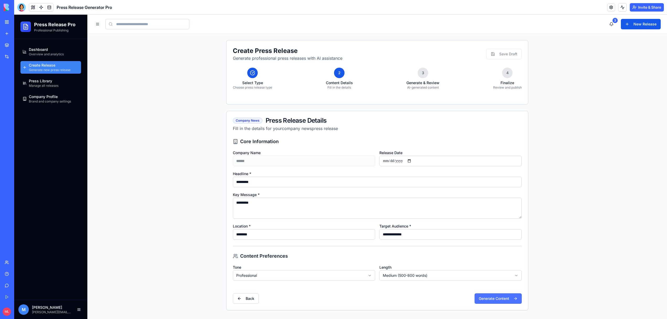
click at [509, 297] on button "Generate Content" at bounding box center [498, 299] width 47 height 10
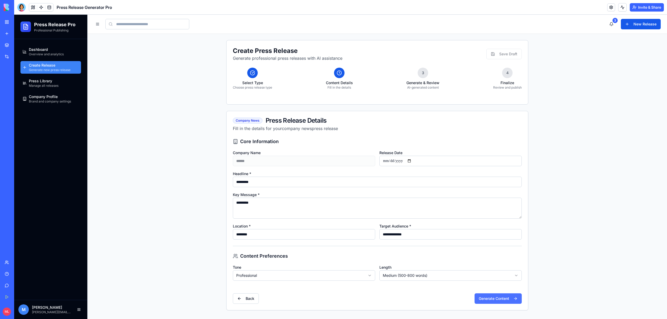
click at [509, 297] on button "Generate Content" at bounding box center [498, 299] width 47 height 10
click at [621, 10] on body "BETA My Workspace New app Marketplace Integrations Recent Brand Identity Studio…" at bounding box center [333, 159] width 667 height 319
click at [621, 9] on button at bounding box center [623, 7] width 8 height 8
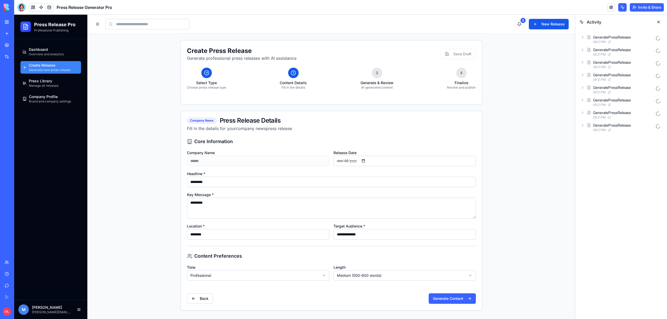
click at [621, 9] on button at bounding box center [623, 7] width 8 height 8
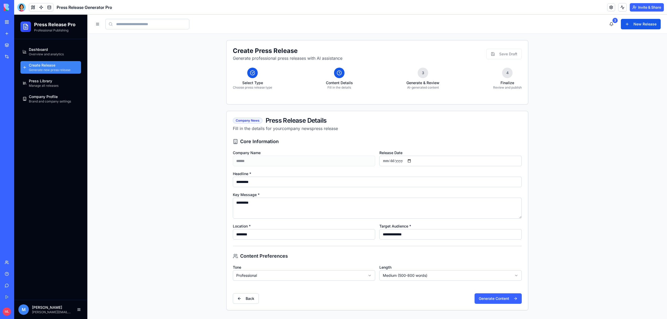
click at [621, 9] on button at bounding box center [623, 7] width 8 height 8
